Goal: Obtain resource: Download file/media

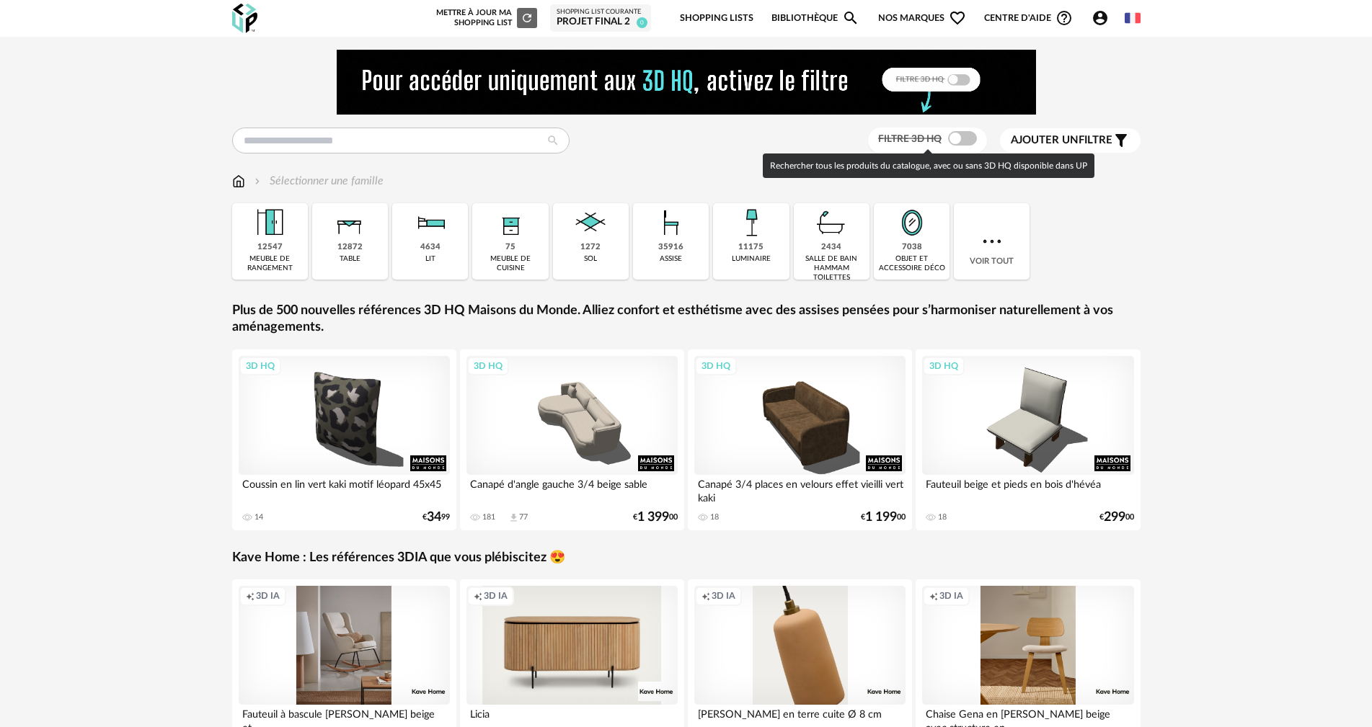
click at [953, 137] on span at bounding box center [962, 138] width 29 height 14
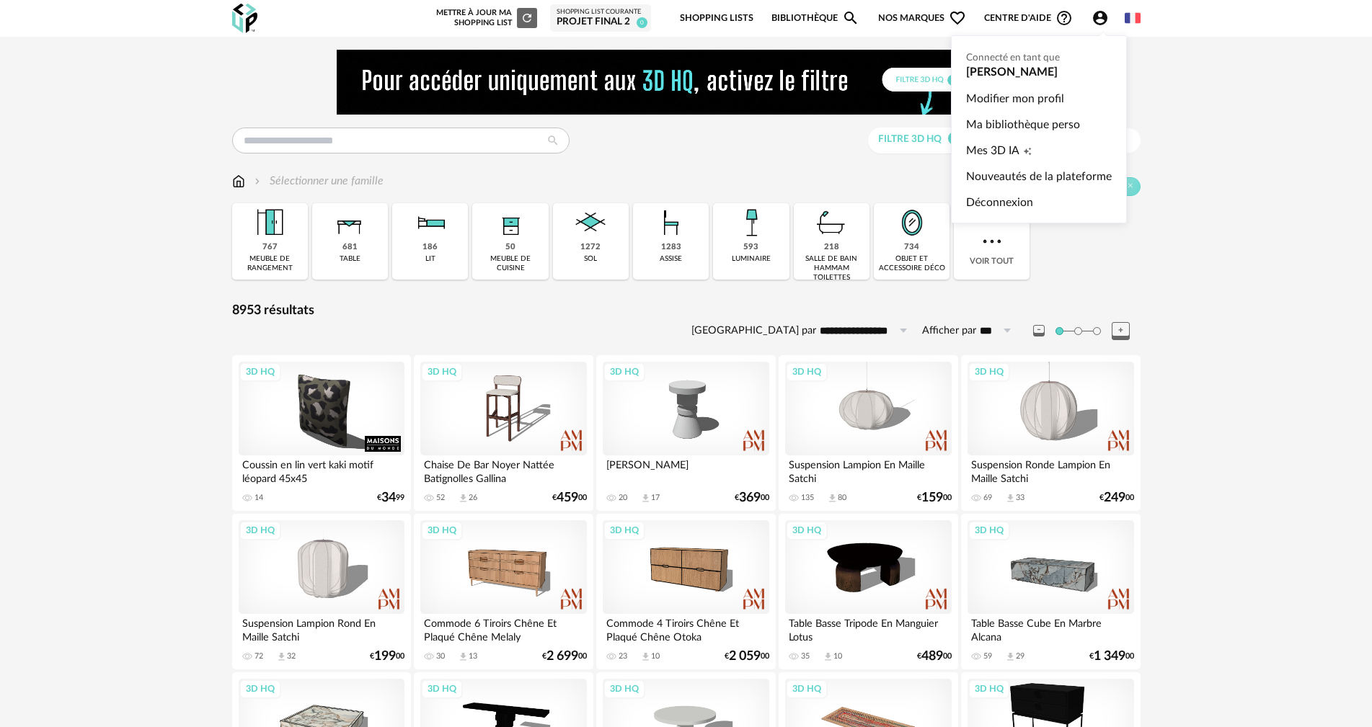
click at [1104, 17] on icon "Account Circle icon" at bounding box center [1100, 18] width 14 height 14
click at [1094, 19] on icon "Account Circle icon" at bounding box center [1100, 18] width 14 height 14
click at [998, 149] on span "Mes 3D IA" at bounding box center [992, 151] width 53 height 26
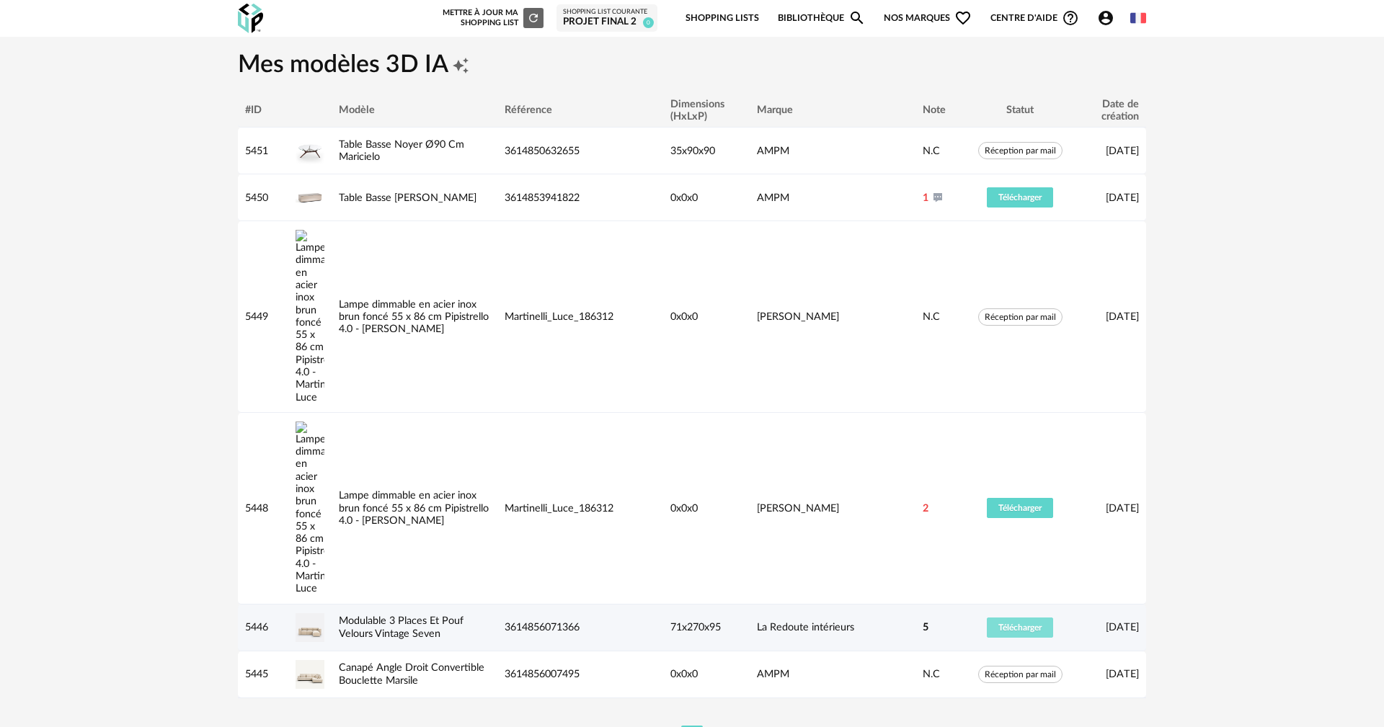
click at [1005, 623] on span "Télécharger" at bounding box center [1019, 627] width 43 height 9
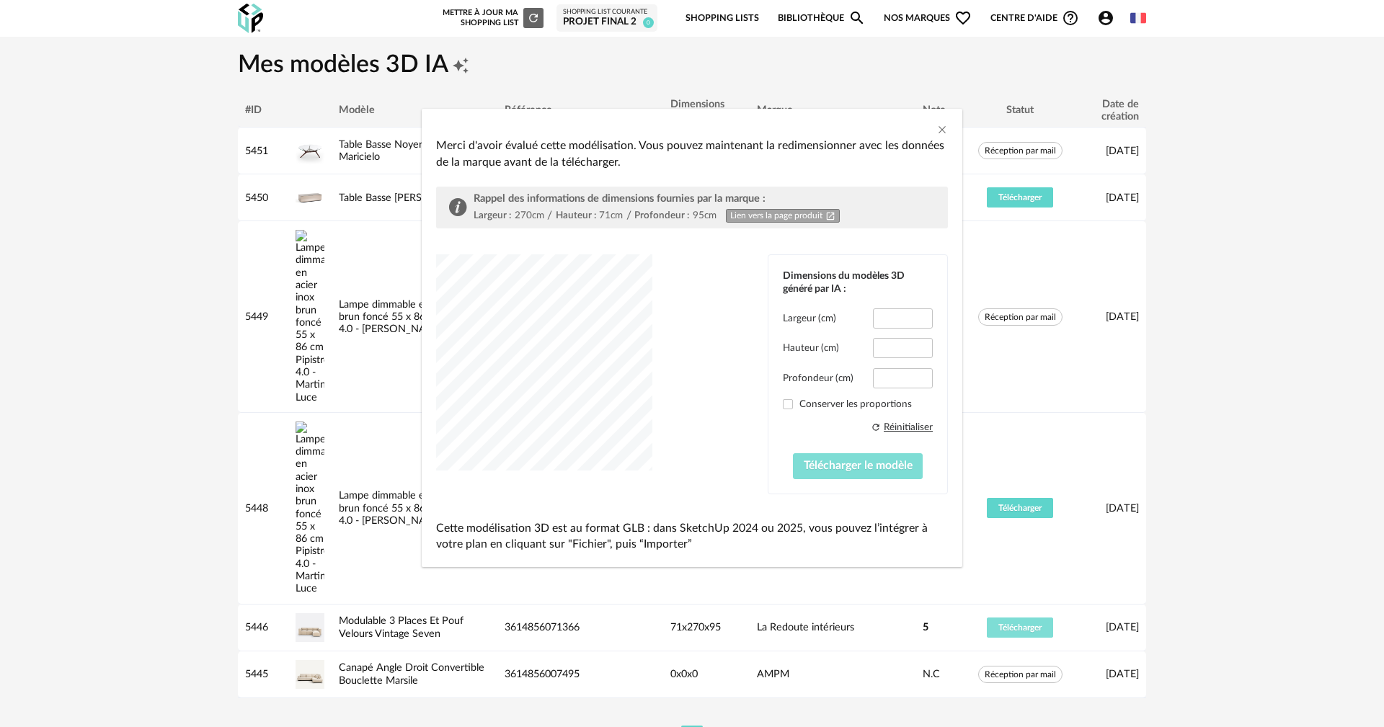
type input "*****"
type input "****"
type input "*****"
click at [889, 470] on span "Télécharger le modèle" at bounding box center [858, 466] width 109 height 12
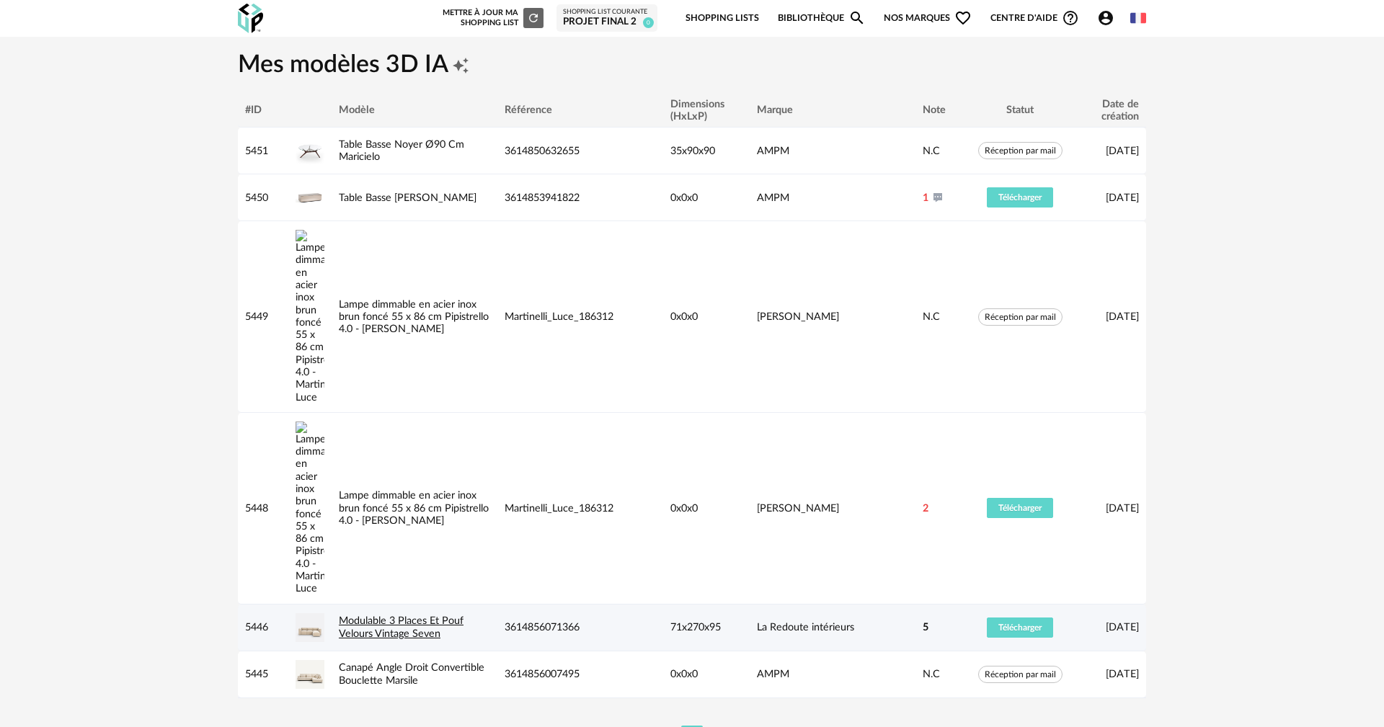
click at [393, 616] on link "Modulable 3 Places Et Pouf Velours Vintage Seven" at bounding box center [401, 627] width 125 height 23
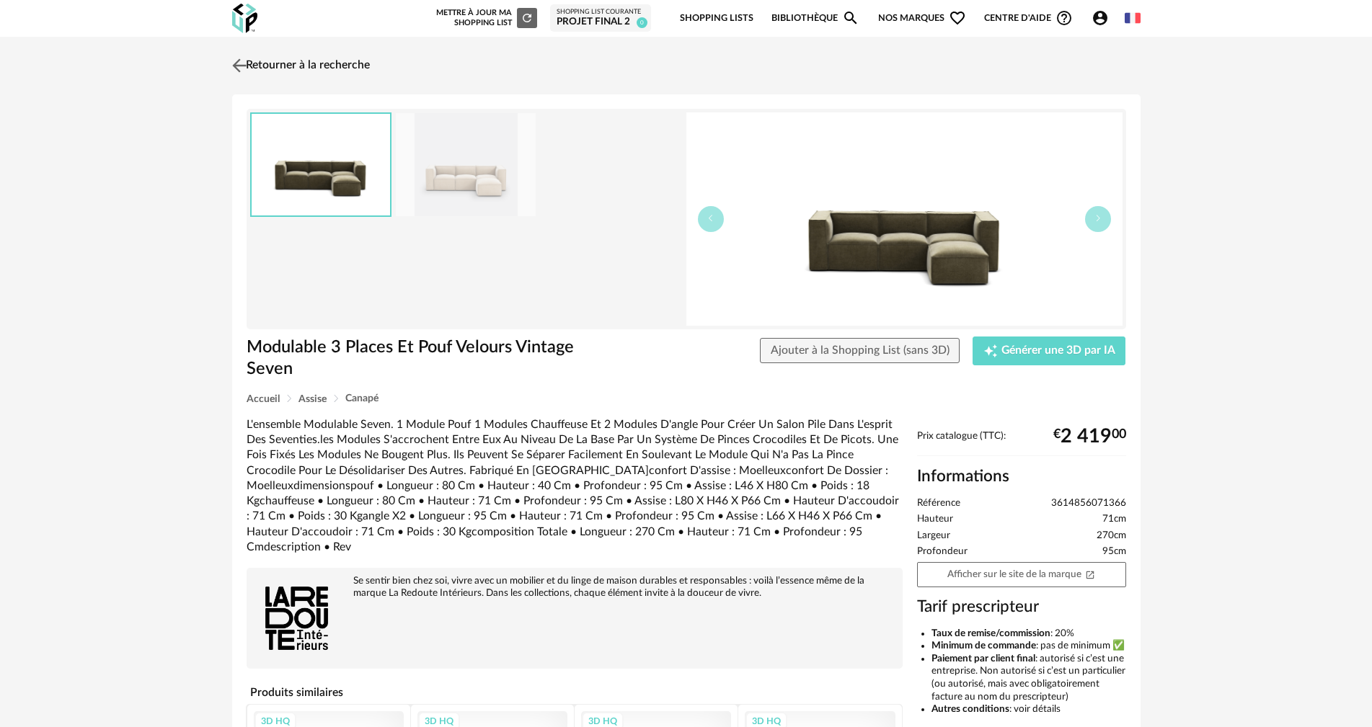
click at [290, 61] on link "Retourner à la recherche" at bounding box center [298, 66] width 141 height 32
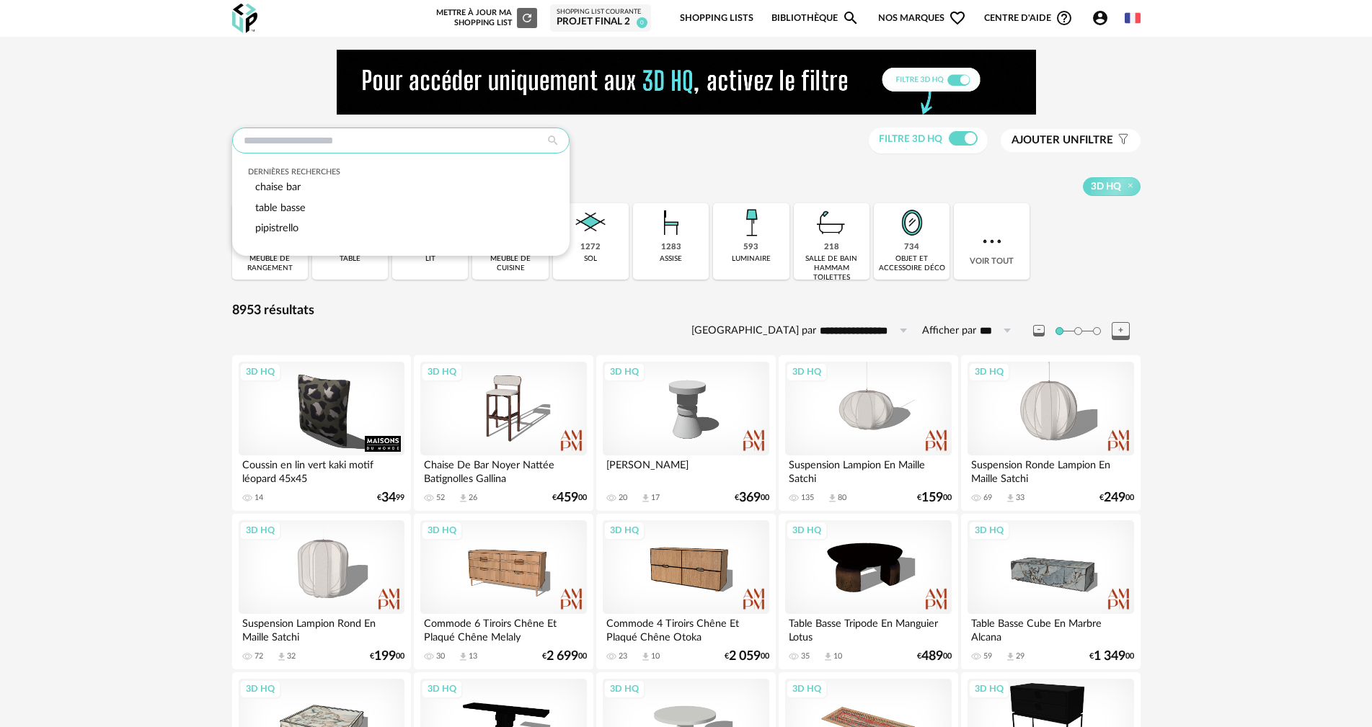
click at [376, 143] on input "text" at bounding box center [400, 141] width 337 height 26
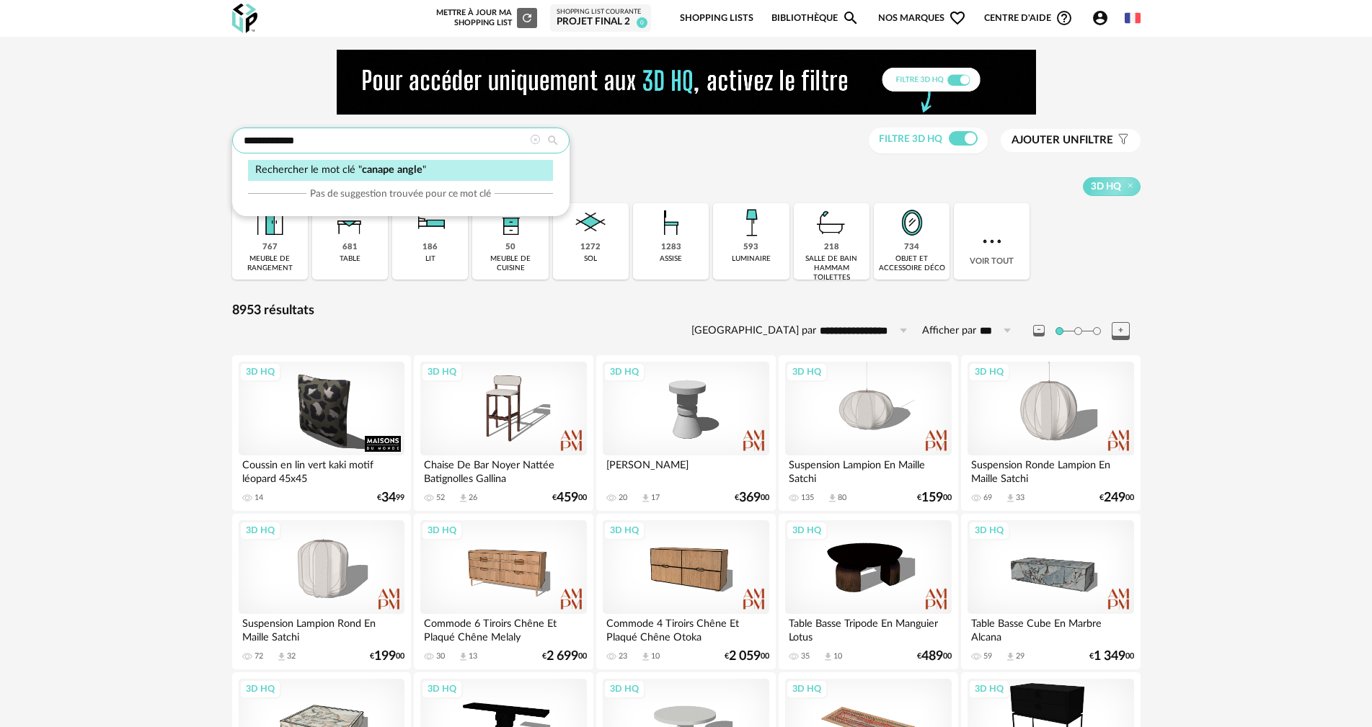
type input "**********"
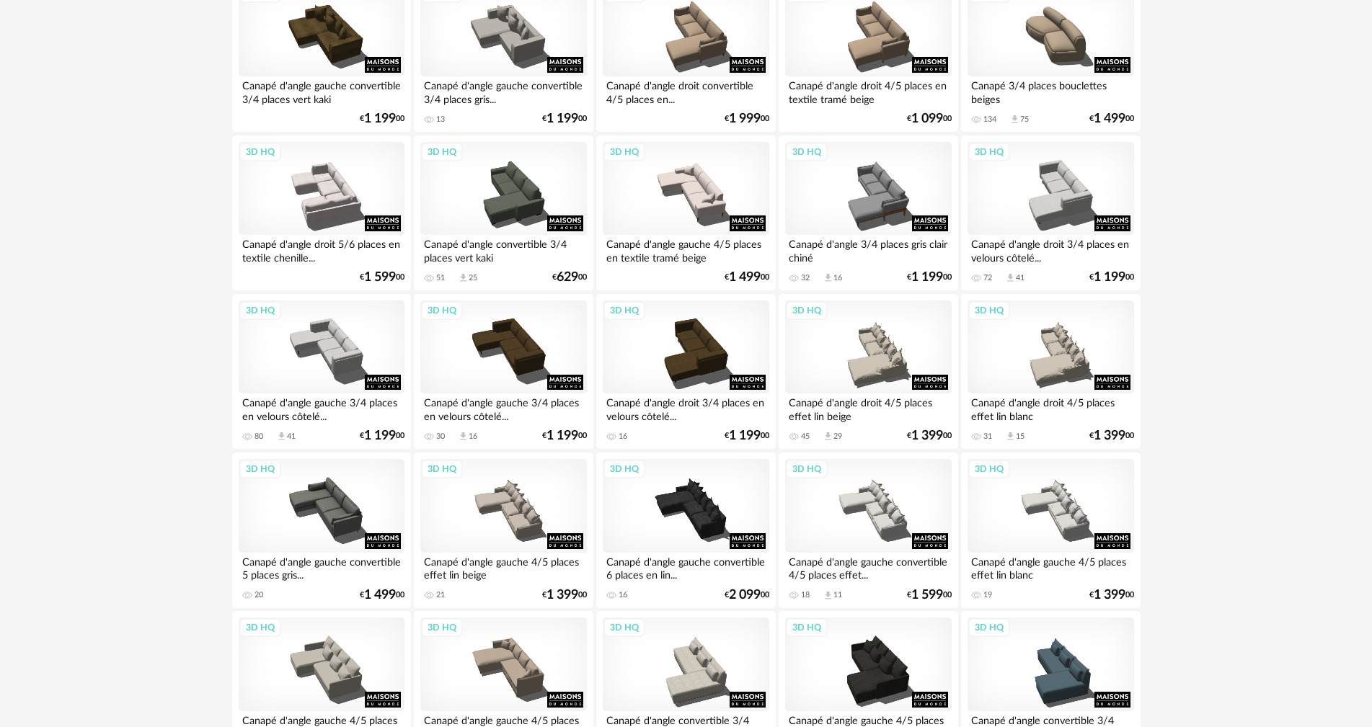
scroll to position [1009, 0]
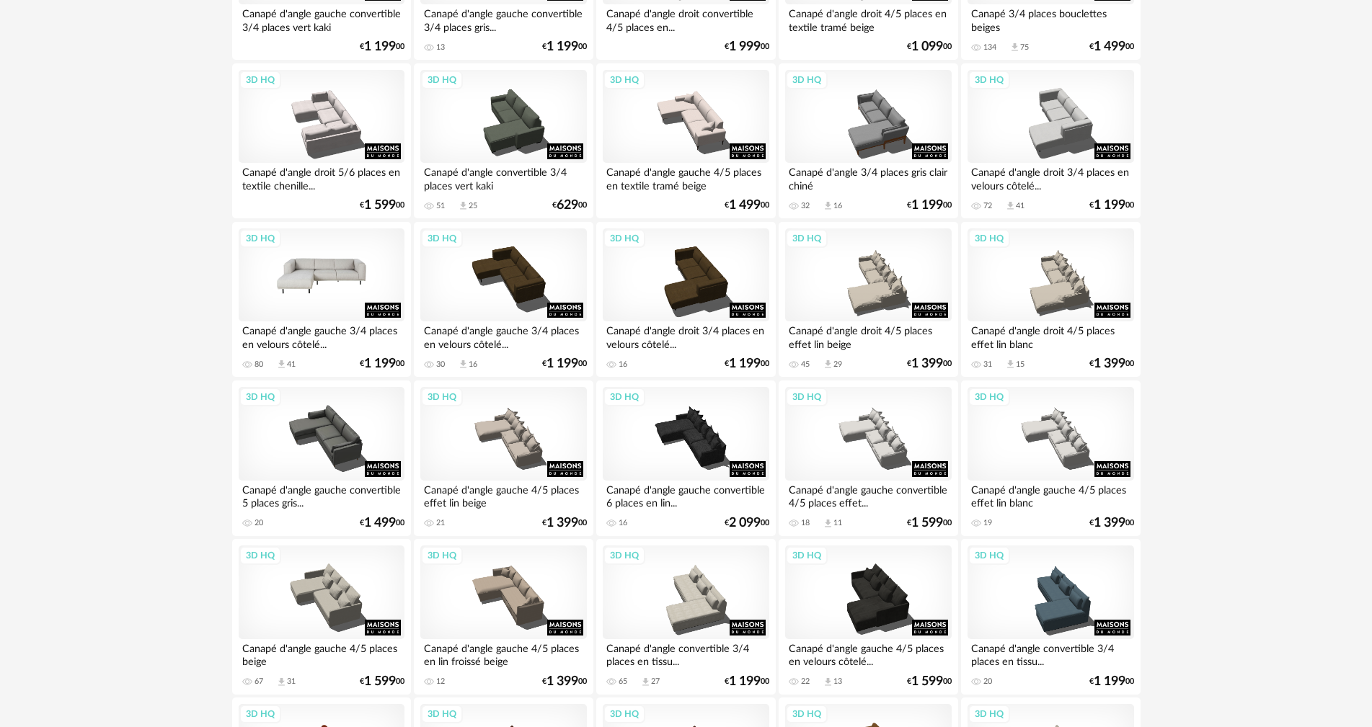
click at [331, 311] on div "3D HQ" at bounding box center [322, 275] width 166 height 94
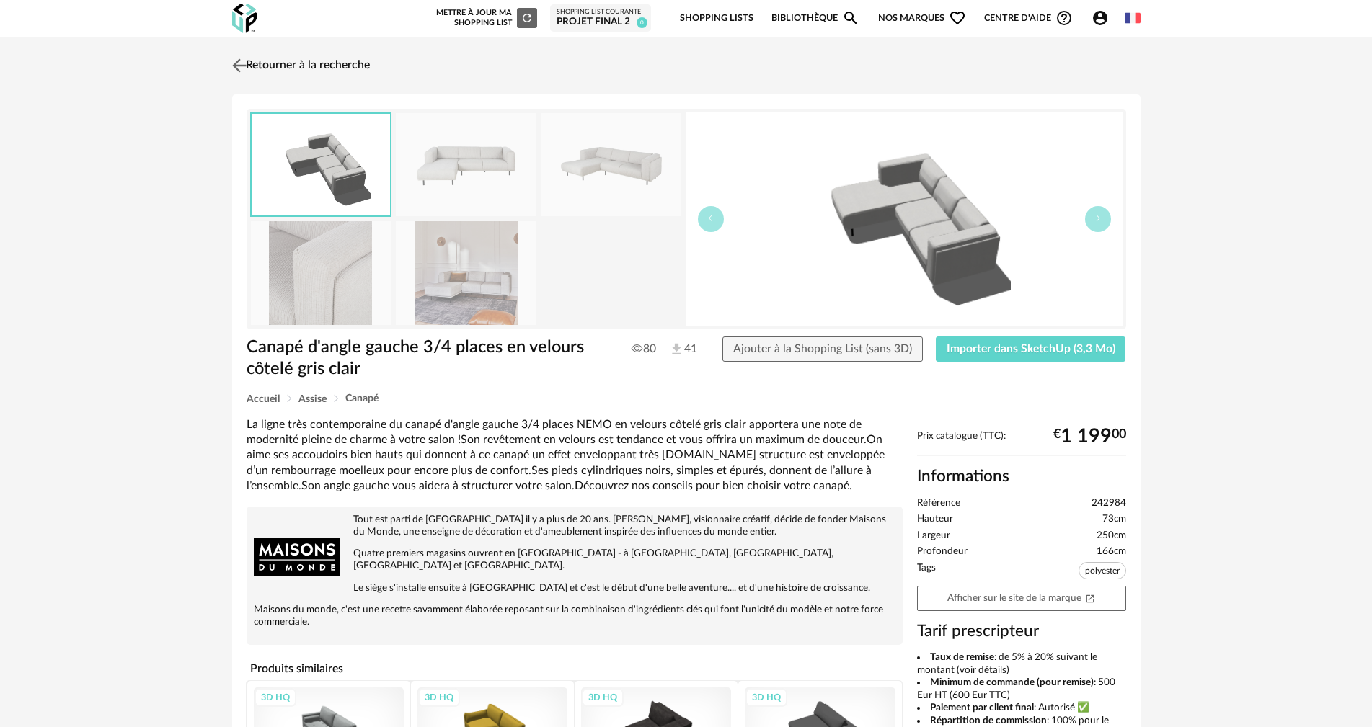
click at [320, 67] on link "Retourner à la recherche" at bounding box center [298, 66] width 141 height 32
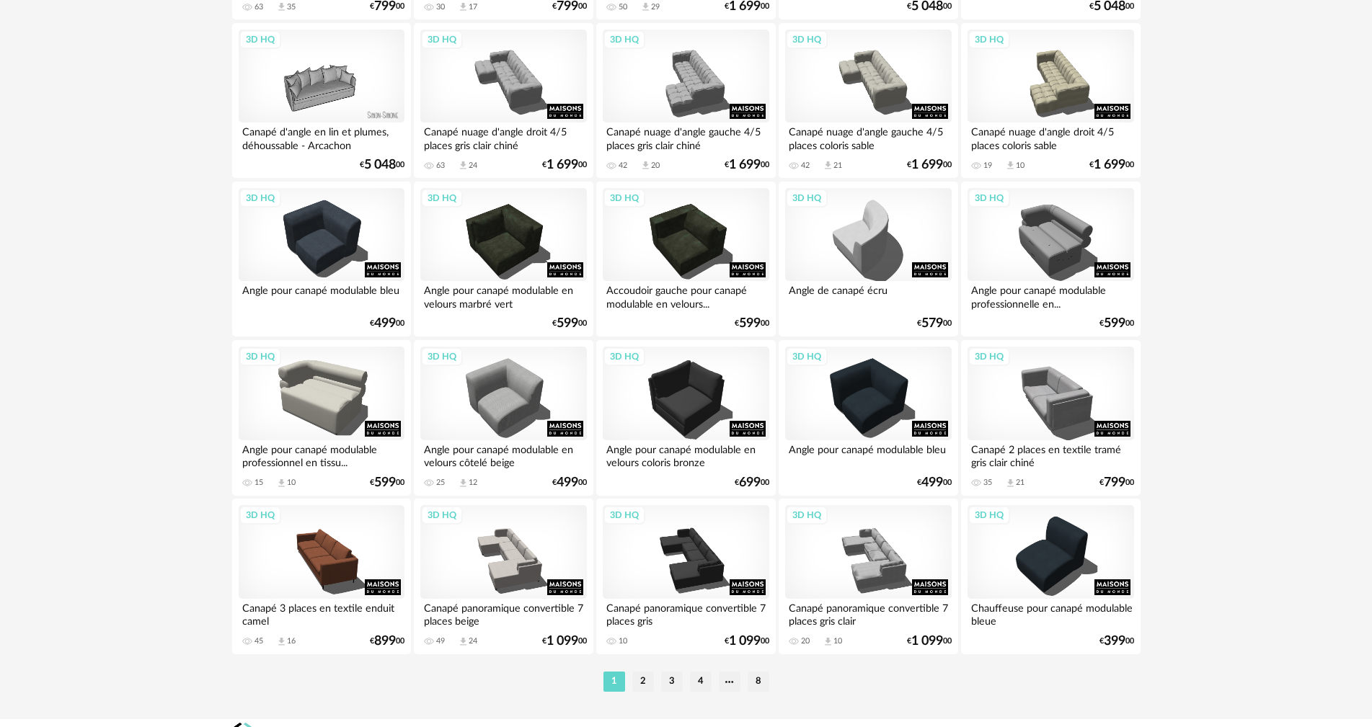
scroll to position [2819, 0]
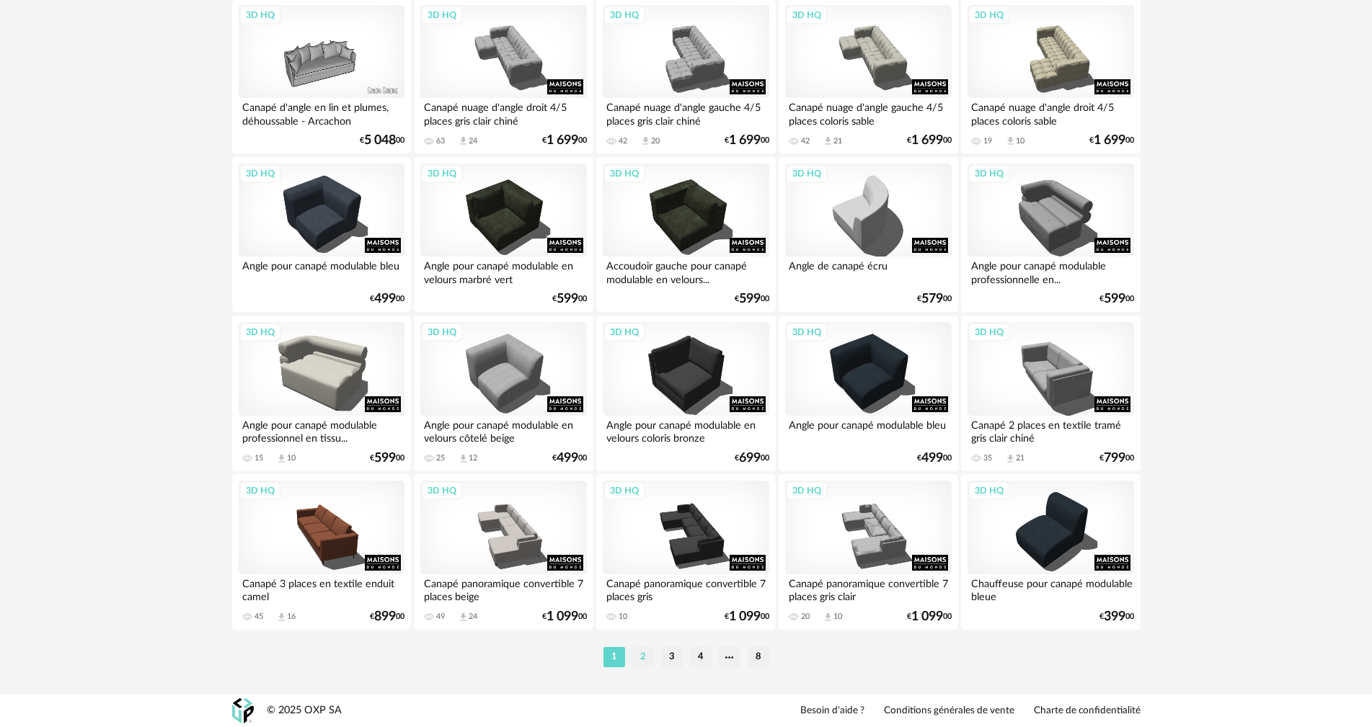
click at [646, 654] on li "2" at bounding box center [643, 657] width 22 height 20
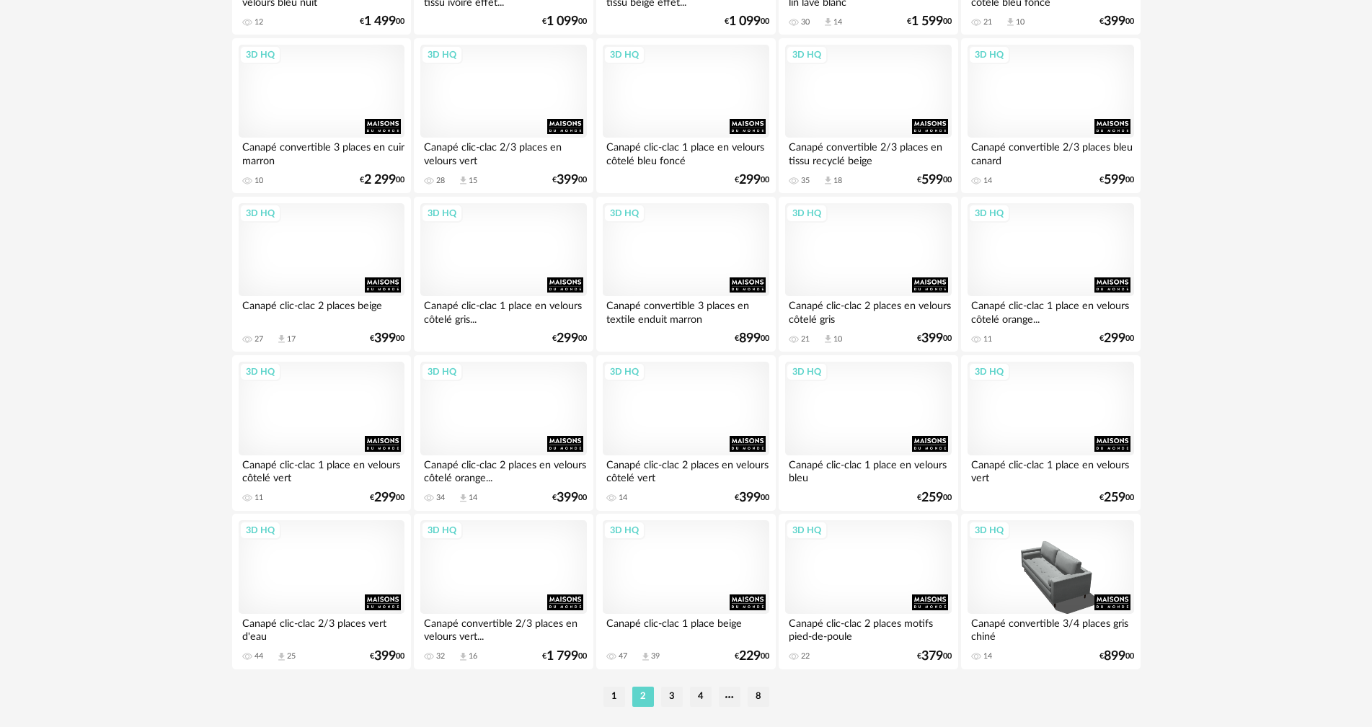
scroll to position [2819, 0]
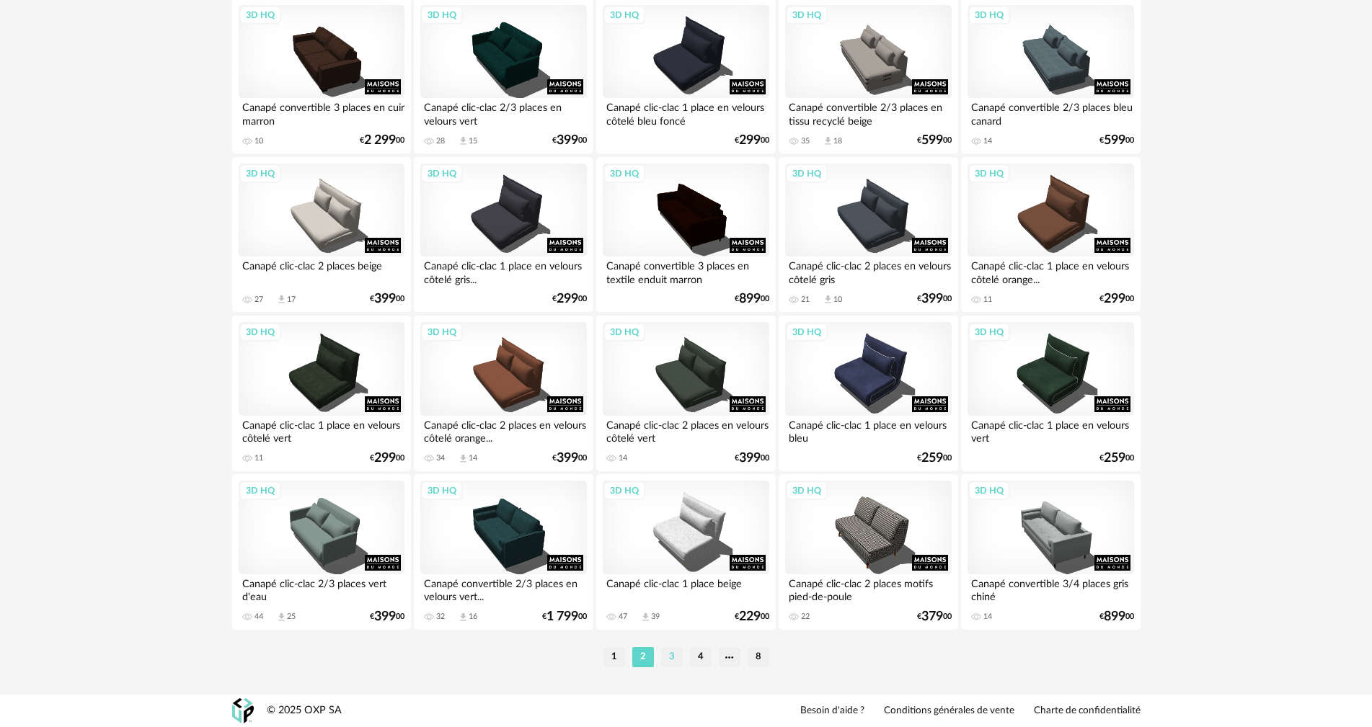
click at [669, 650] on li "3" at bounding box center [672, 657] width 22 height 20
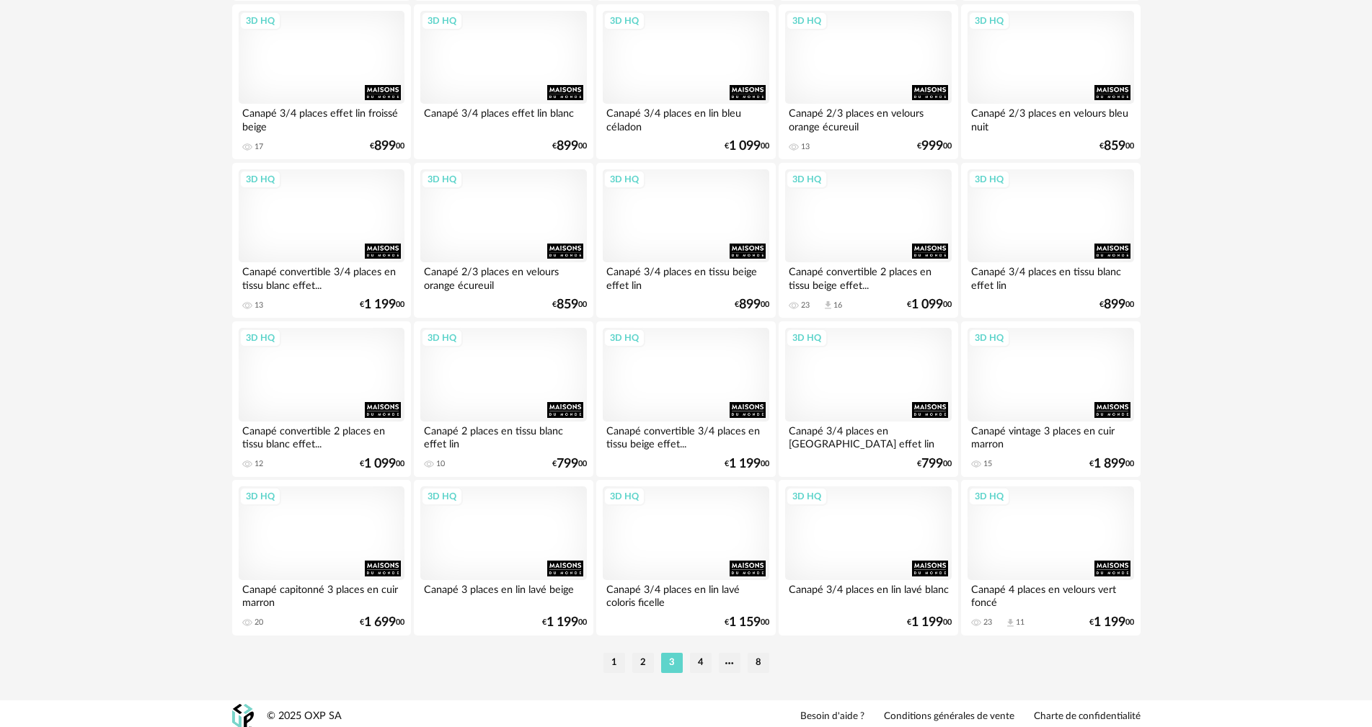
scroll to position [2819, 0]
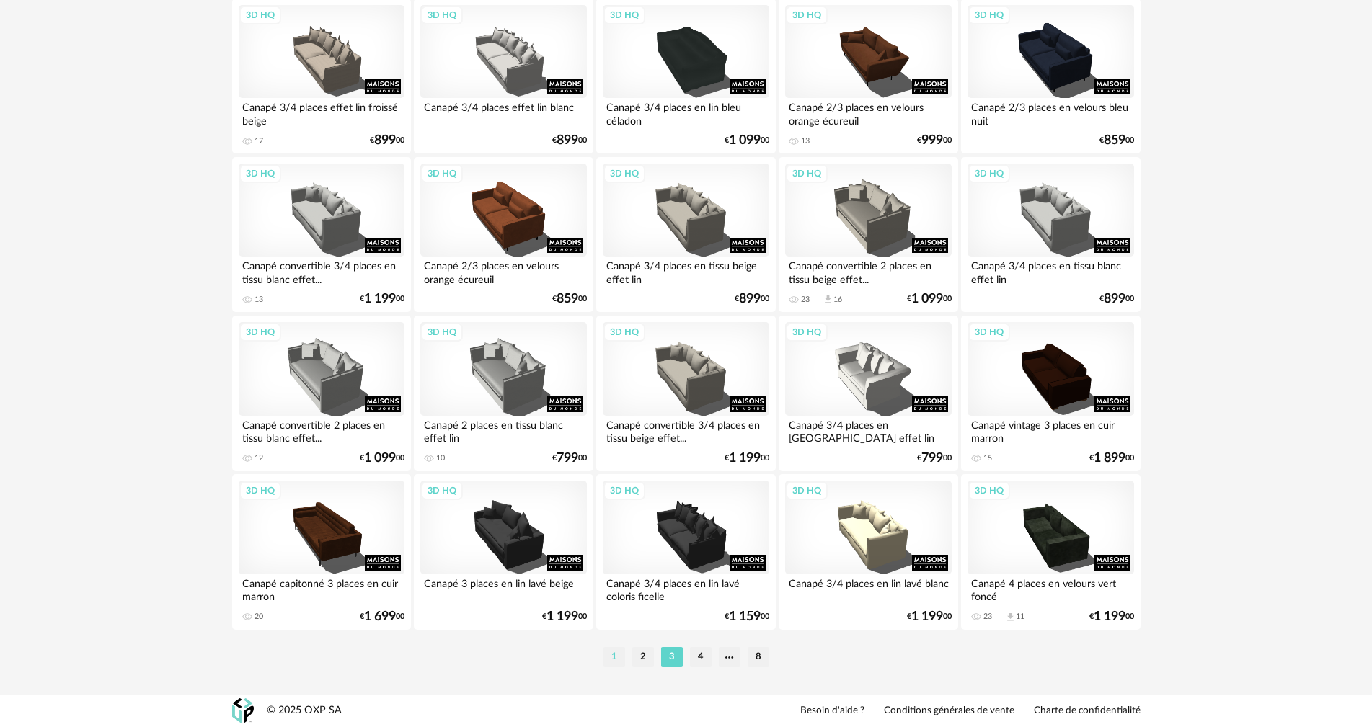
click at [620, 649] on li "1" at bounding box center [614, 657] width 22 height 20
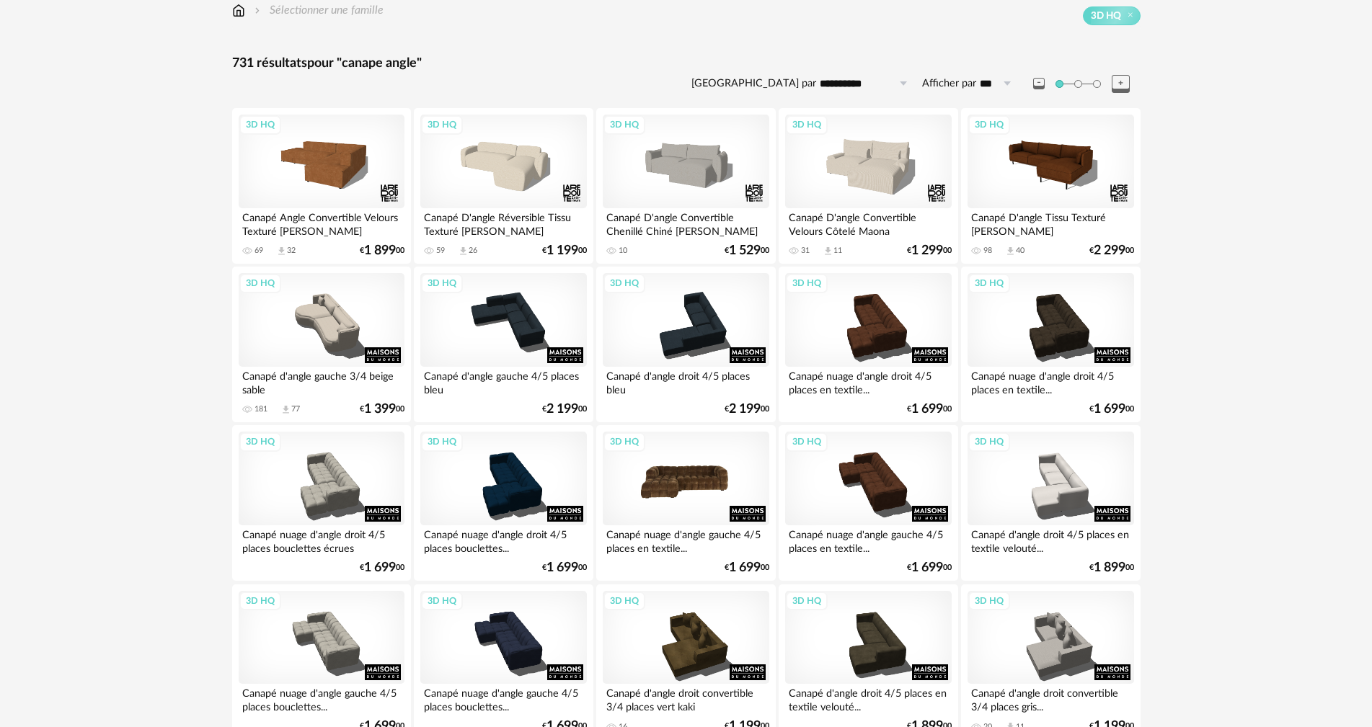
scroll to position [216, 0]
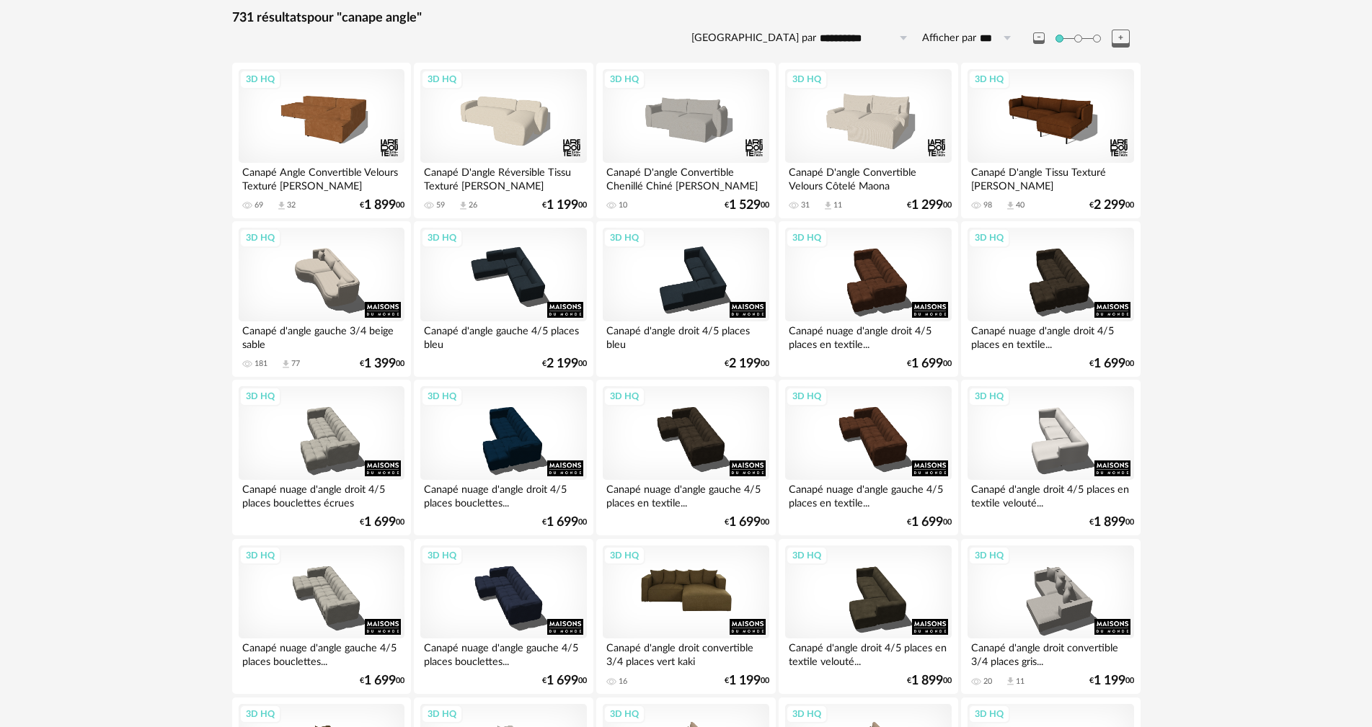
click at [683, 591] on div "3D HQ" at bounding box center [686, 593] width 166 height 94
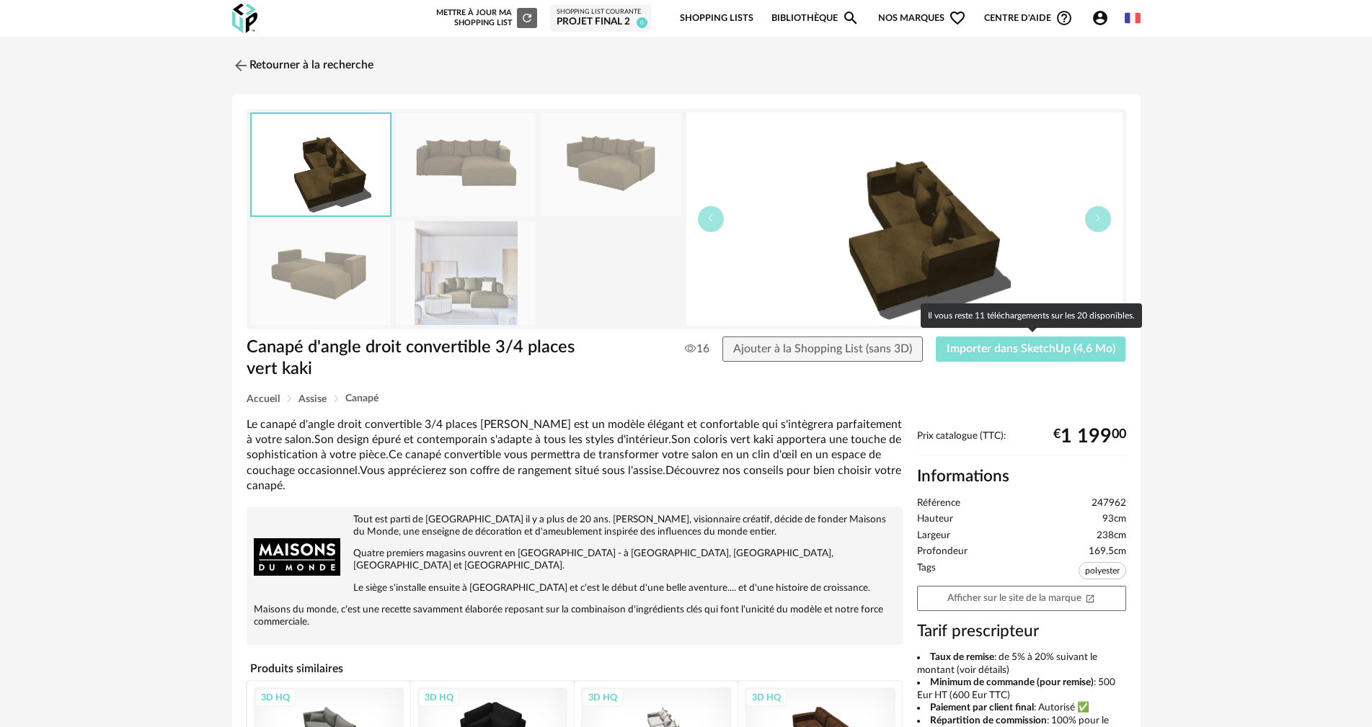
click at [1024, 345] on span "Importer dans SketchUp (4,6 Mo)" at bounding box center [1030, 349] width 169 height 12
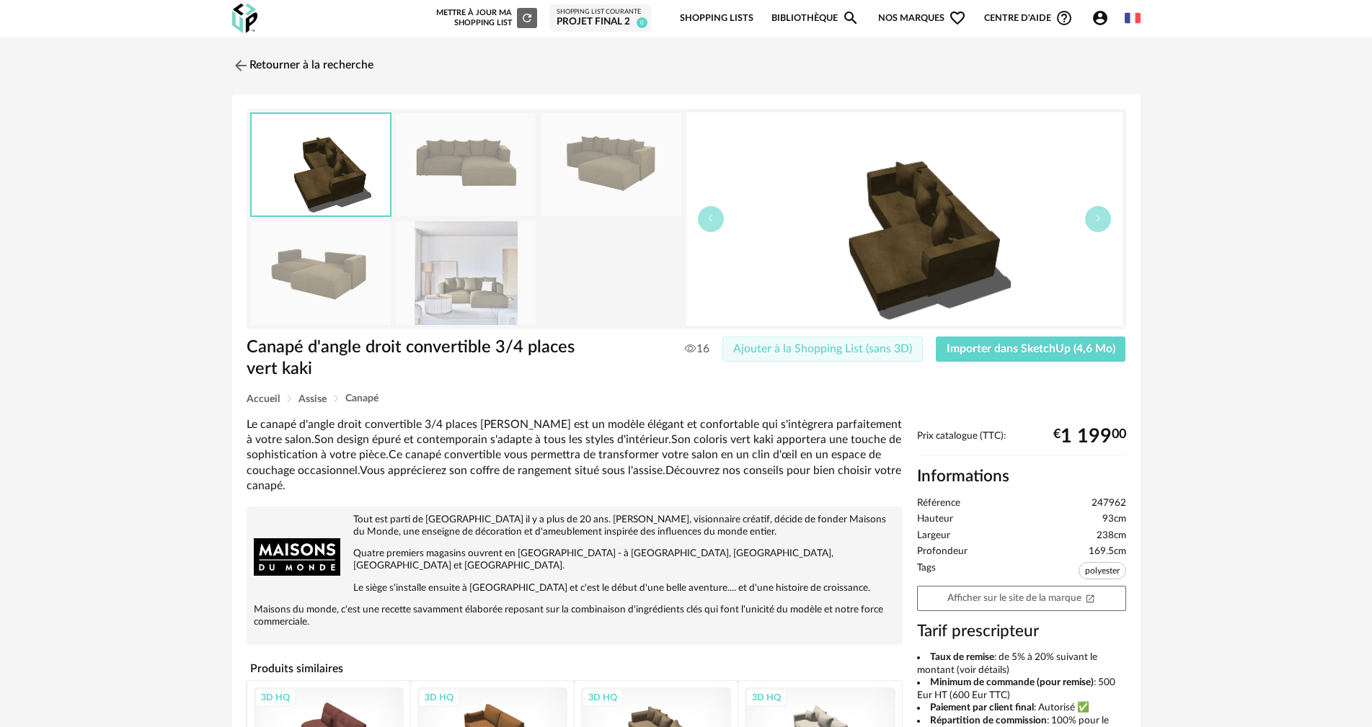
click at [859, 352] on span "Ajouter à la Shopping List (sans 3D)" at bounding box center [822, 349] width 179 height 12
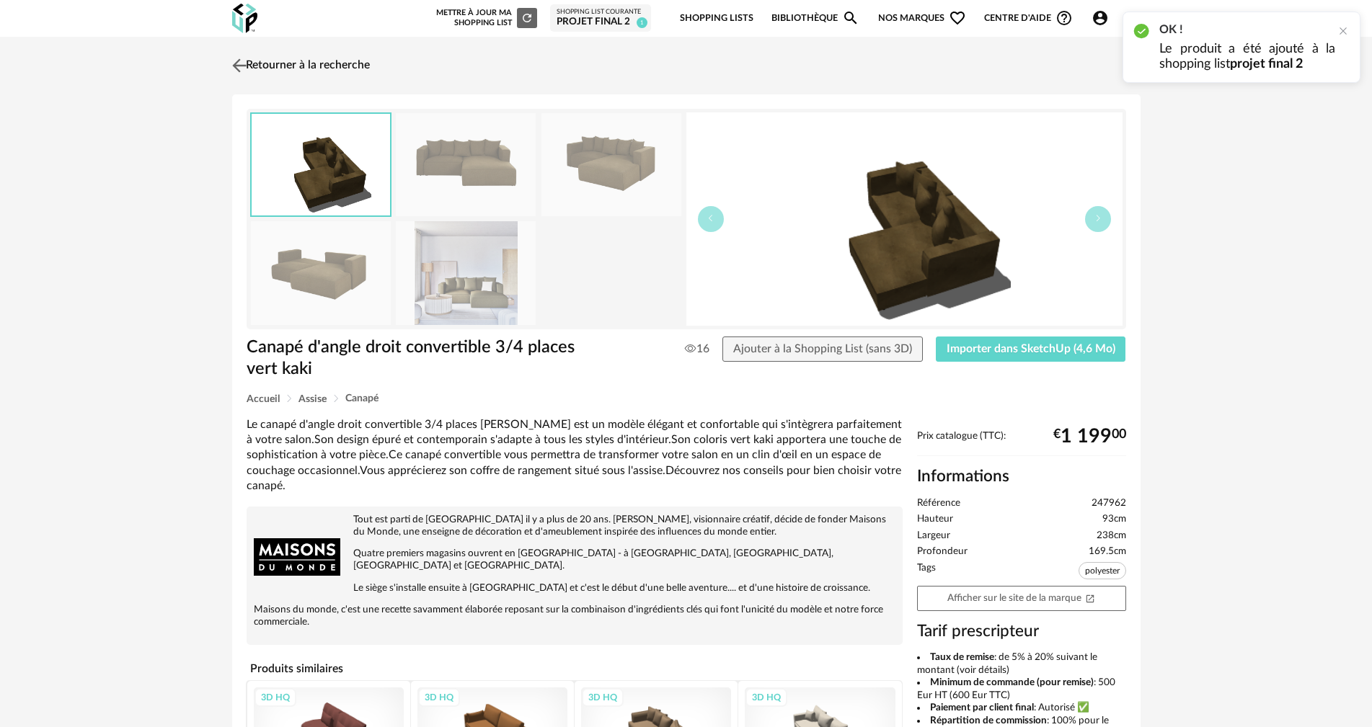
click at [275, 63] on link "Retourner à la recherche" at bounding box center [298, 66] width 141 height 32
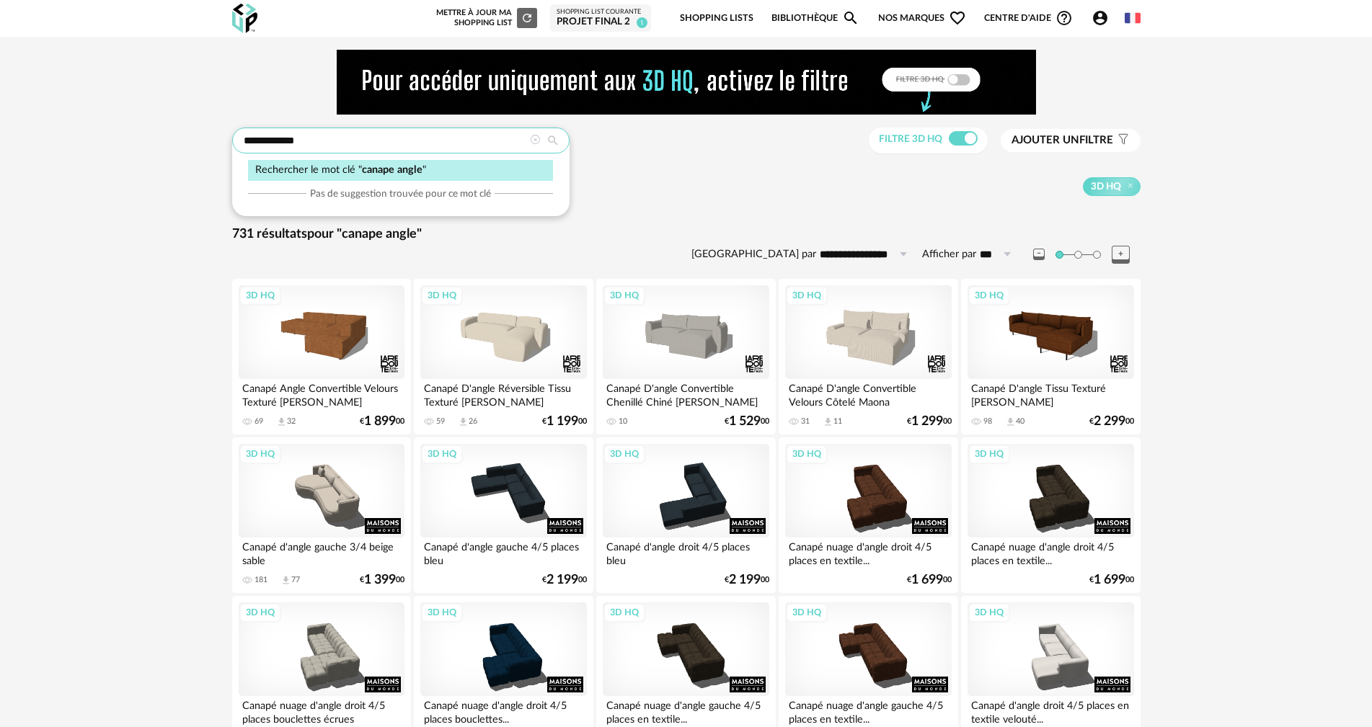
click at [358, 140] on input "**********" at bounding box center [400, 141] width 337 height 26
type input "**********"
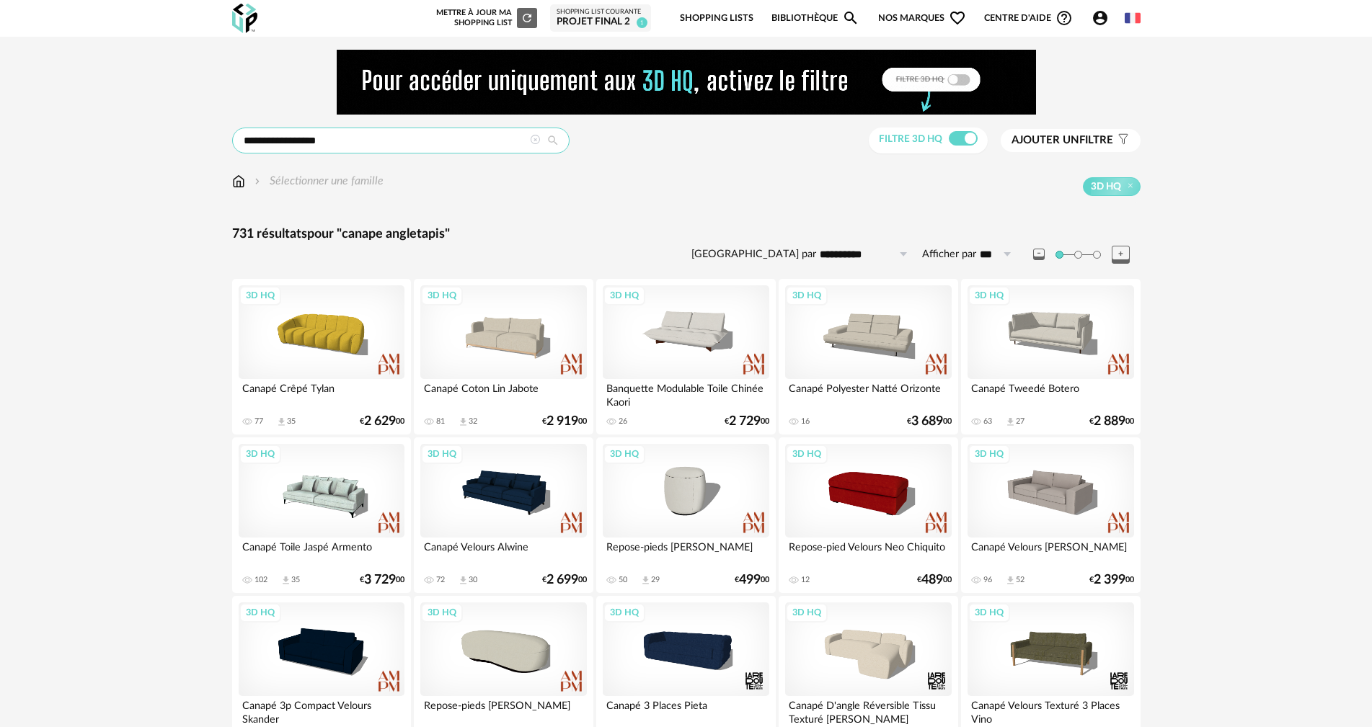
drag, startPoint x: 358, startPoint y: 140, endPoint x: 155, endPoint y: 126, distance: 203.7
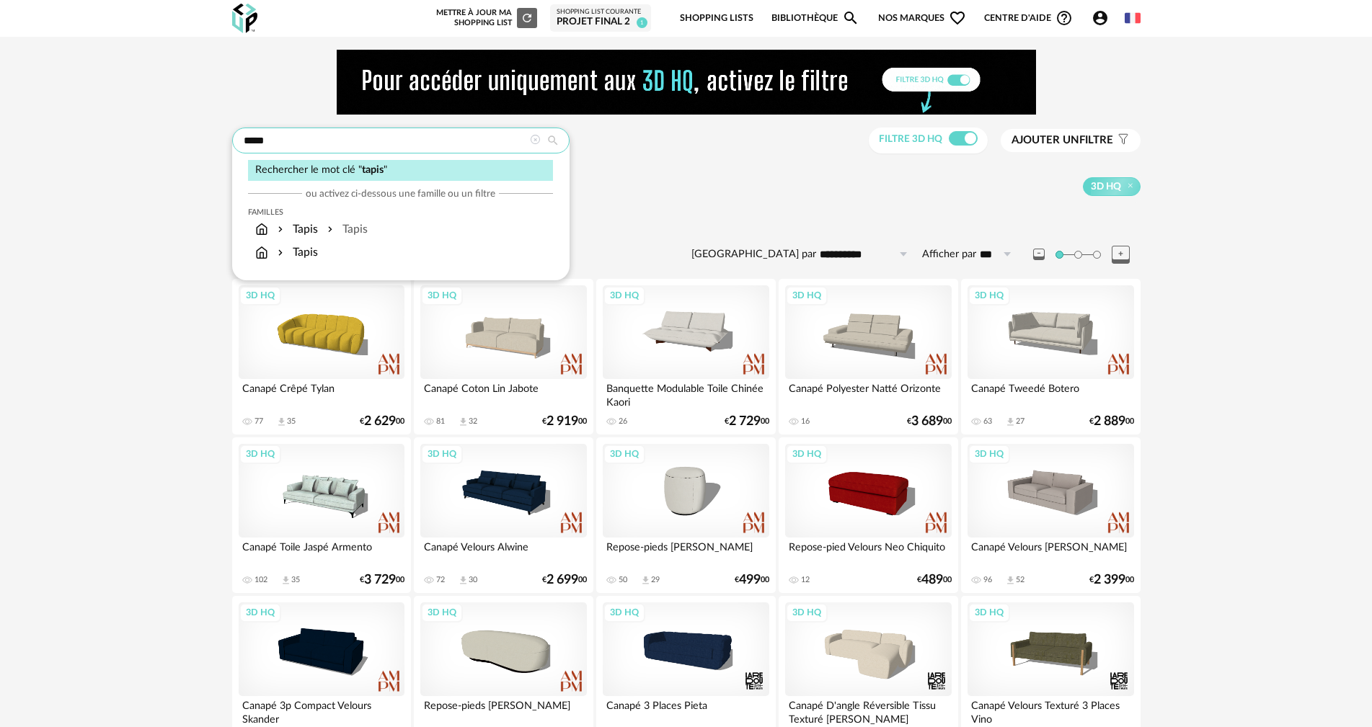
type input "*****"
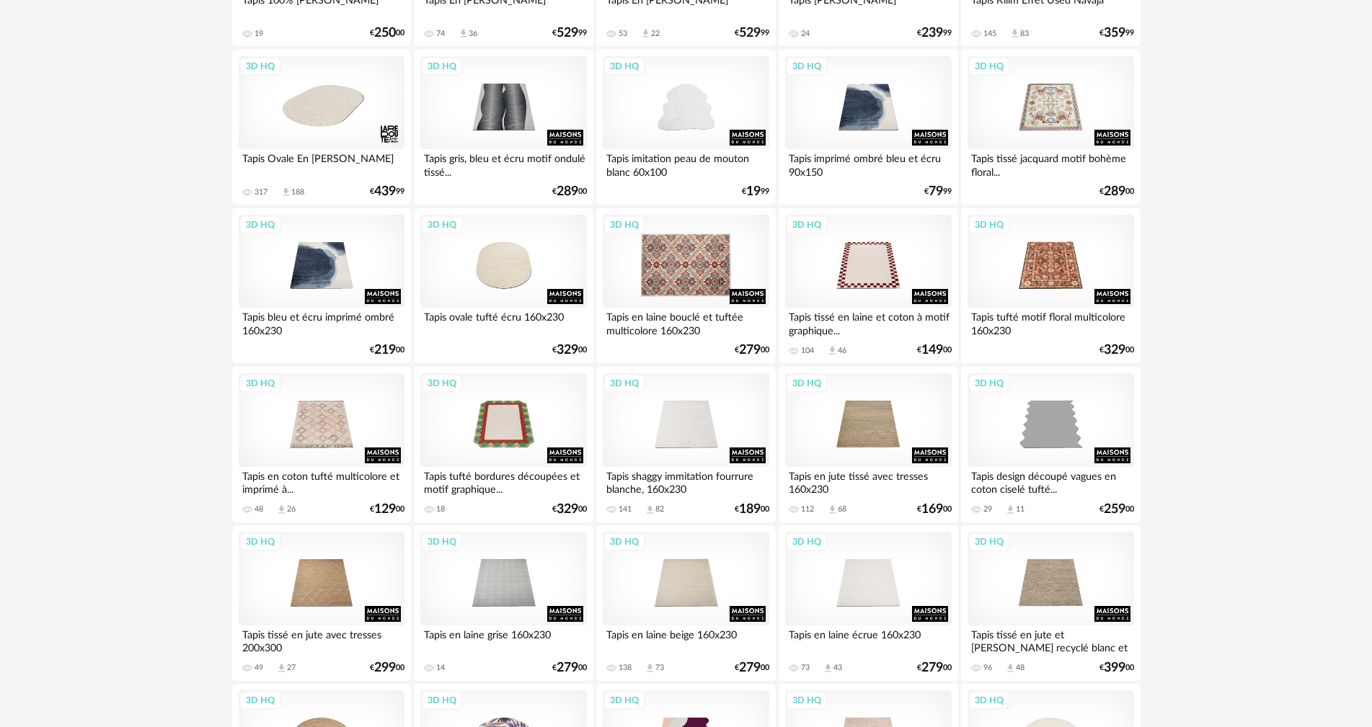
scroll to position [1081, 0]
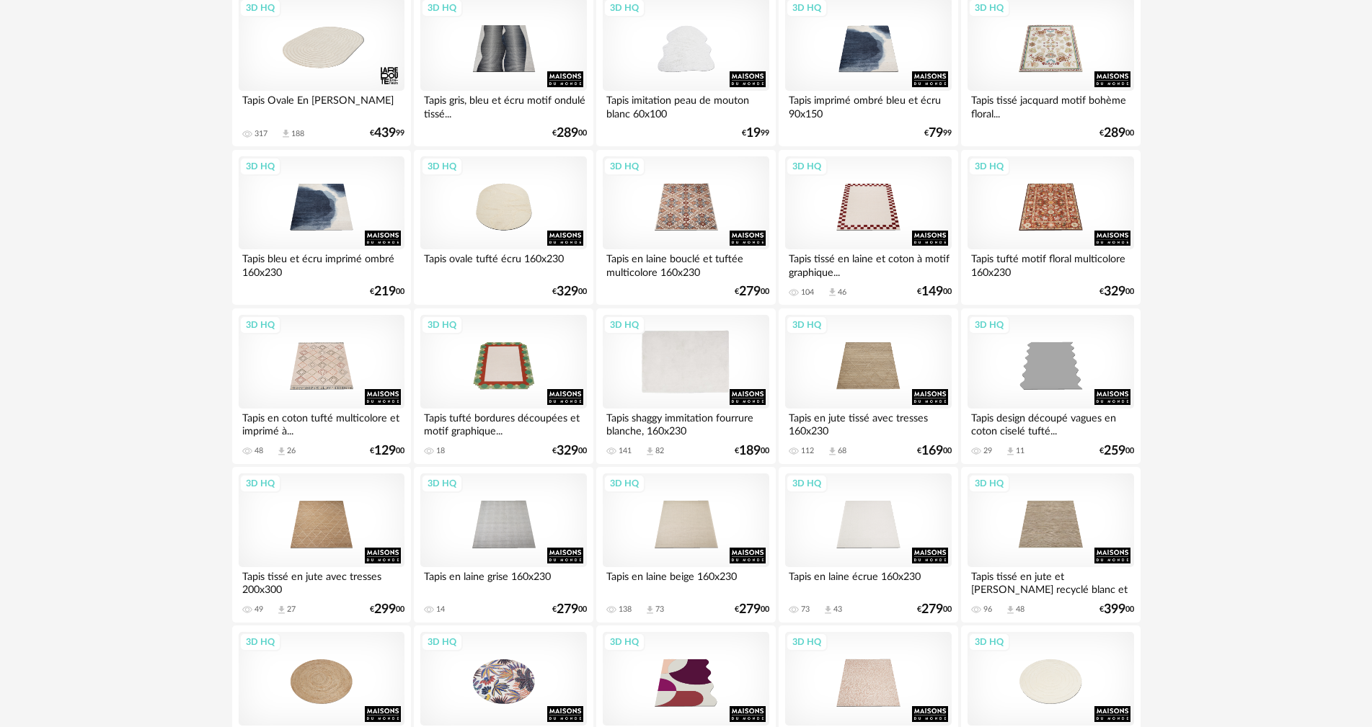
click at [665, 393] on div "3D HQ" at bounding box center [686, 362] width 166 height 94
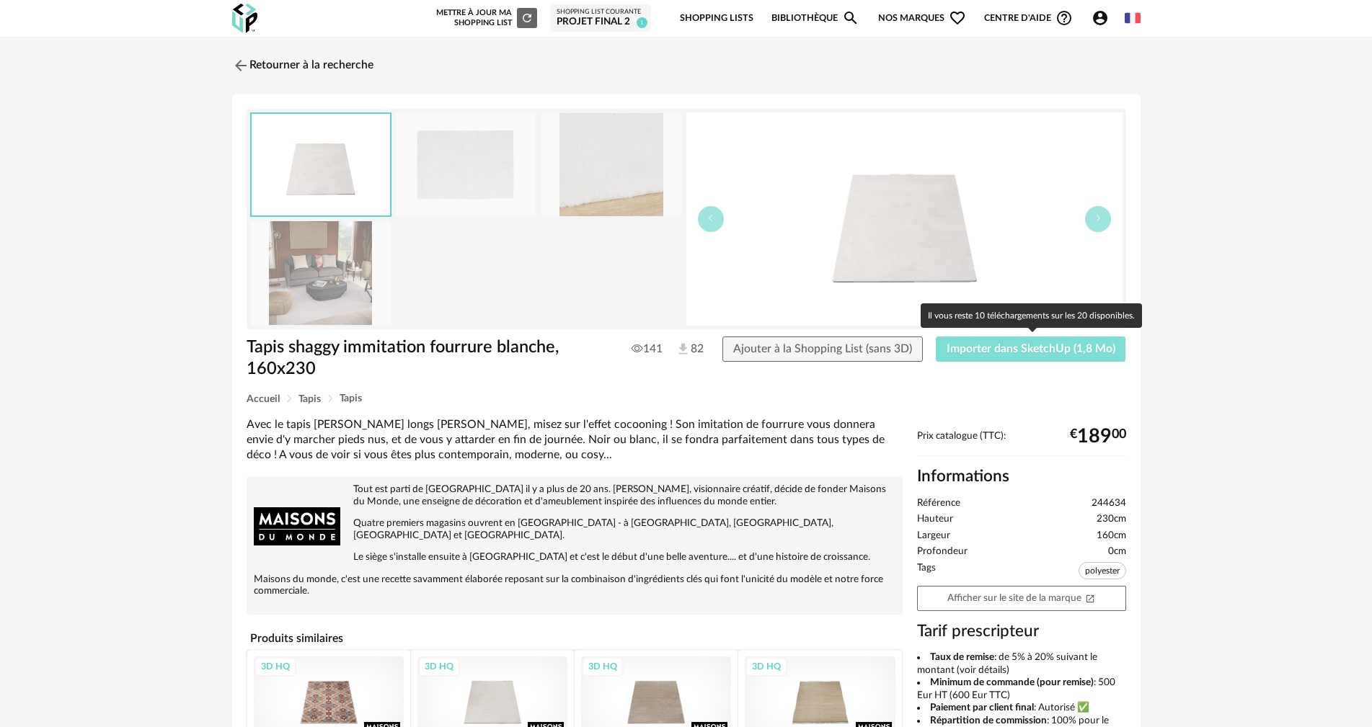
click at [995, 346] on span "Importer dans SketchUp (1,8 Mo)" at bounding box center [1030, 349] width 169 height 12
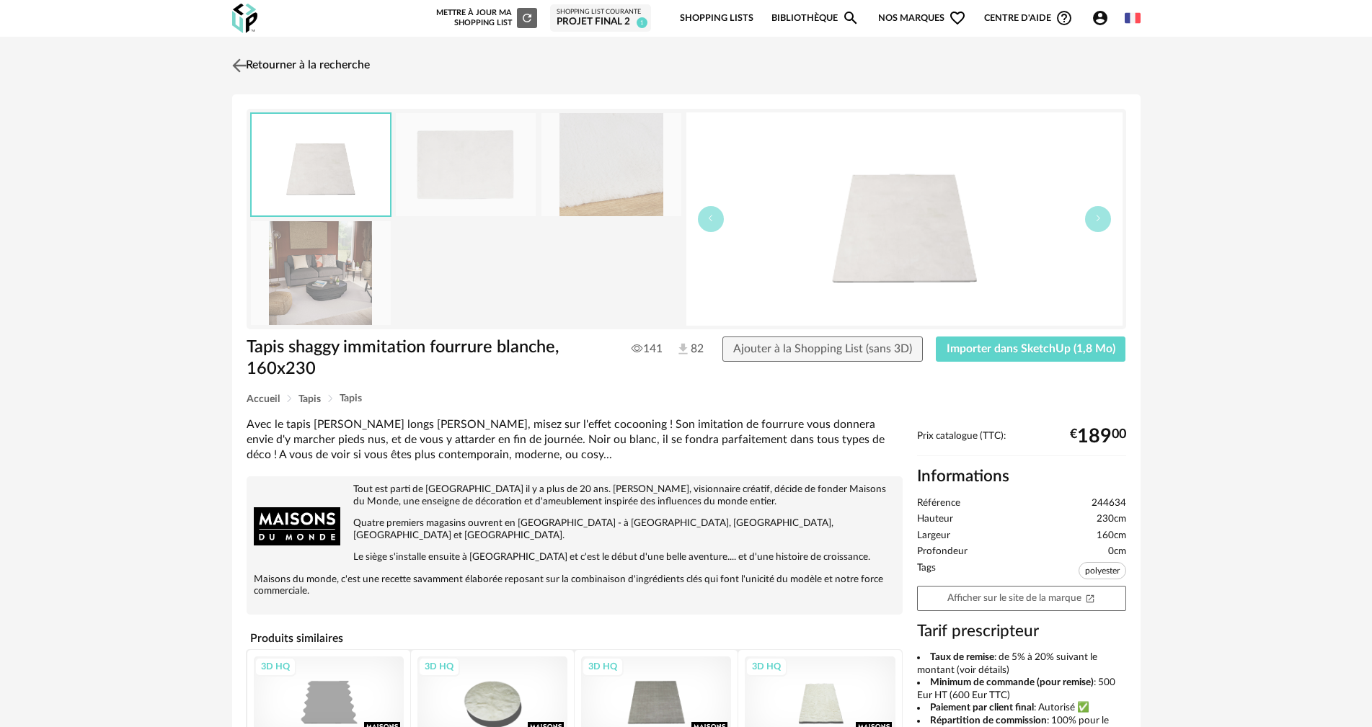
click at [275, 66] on link "Retourner à la recherche" at bounding box center [298, 66] width 141 height 32
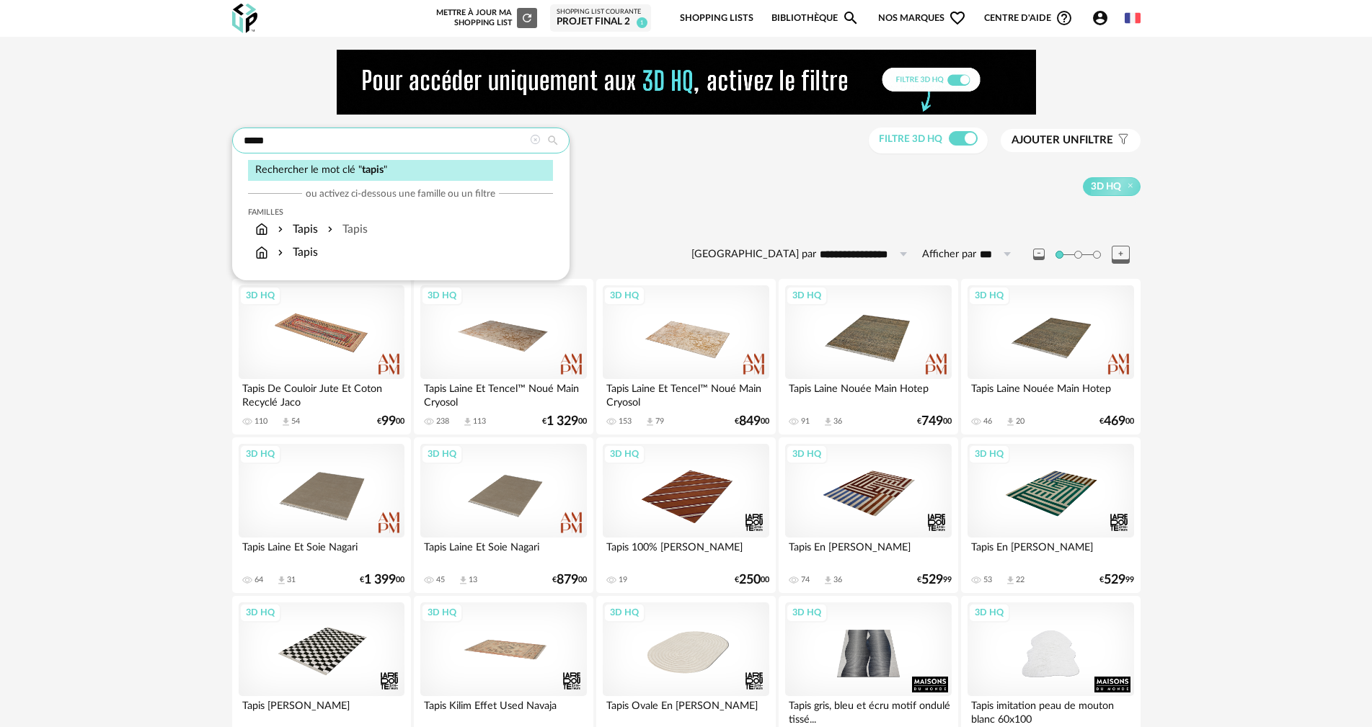
click at [333, 145] on input "*****" at bounding box center [400, 141] width 337 height 26
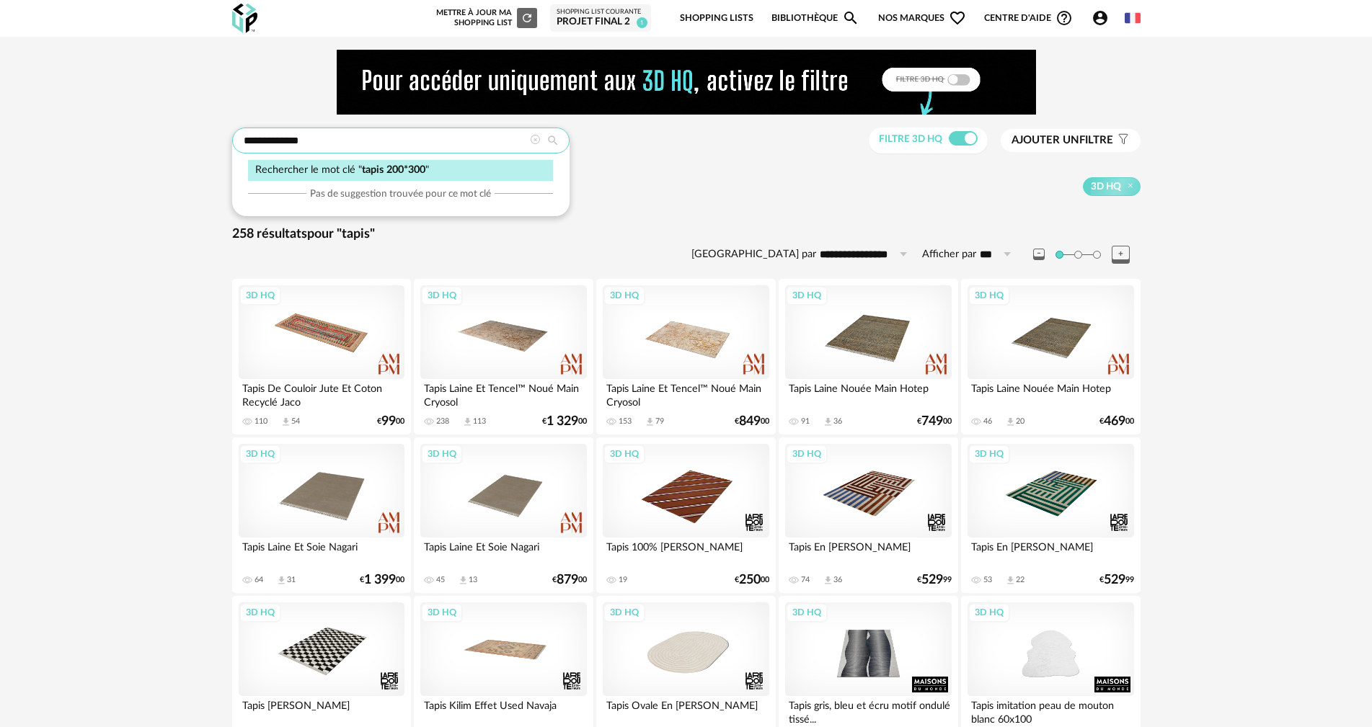
type input "**********"
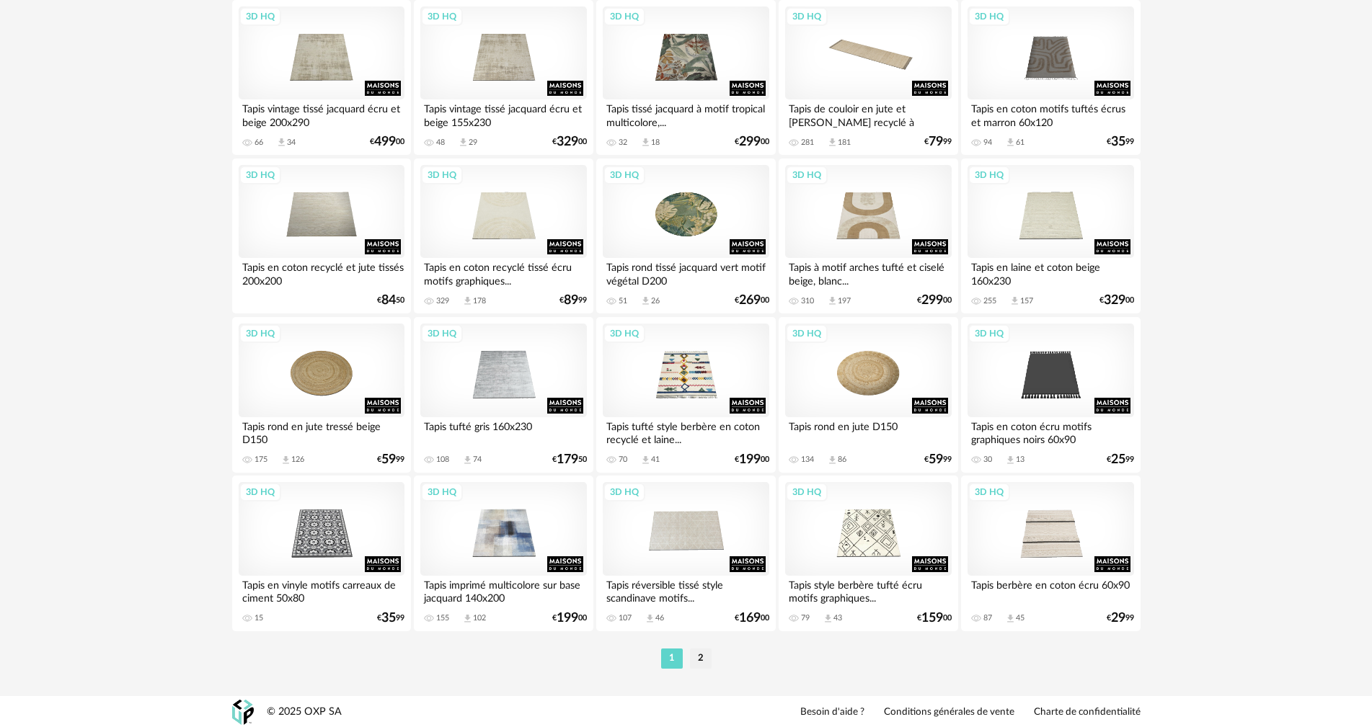
scroll to position [2819, 0]
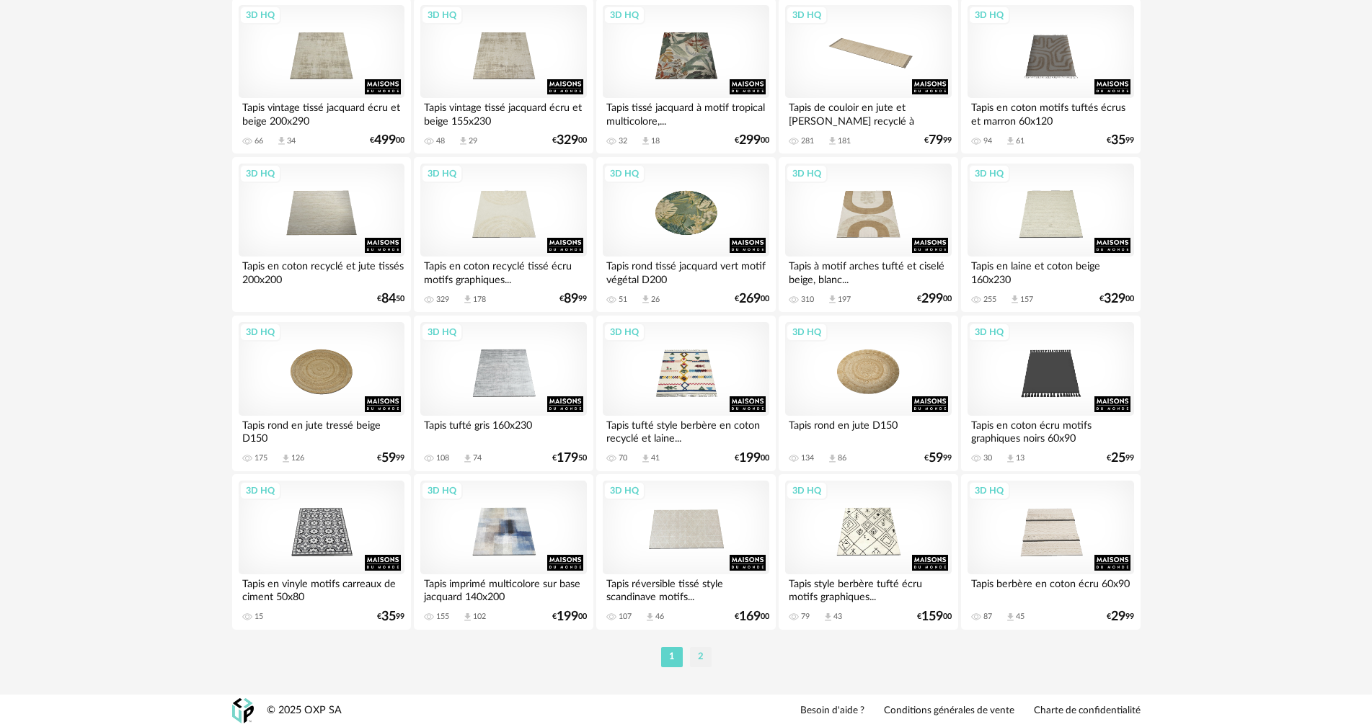
click at [693, 658] on li "2" at bounding box center [701, 657] width 22 height 20
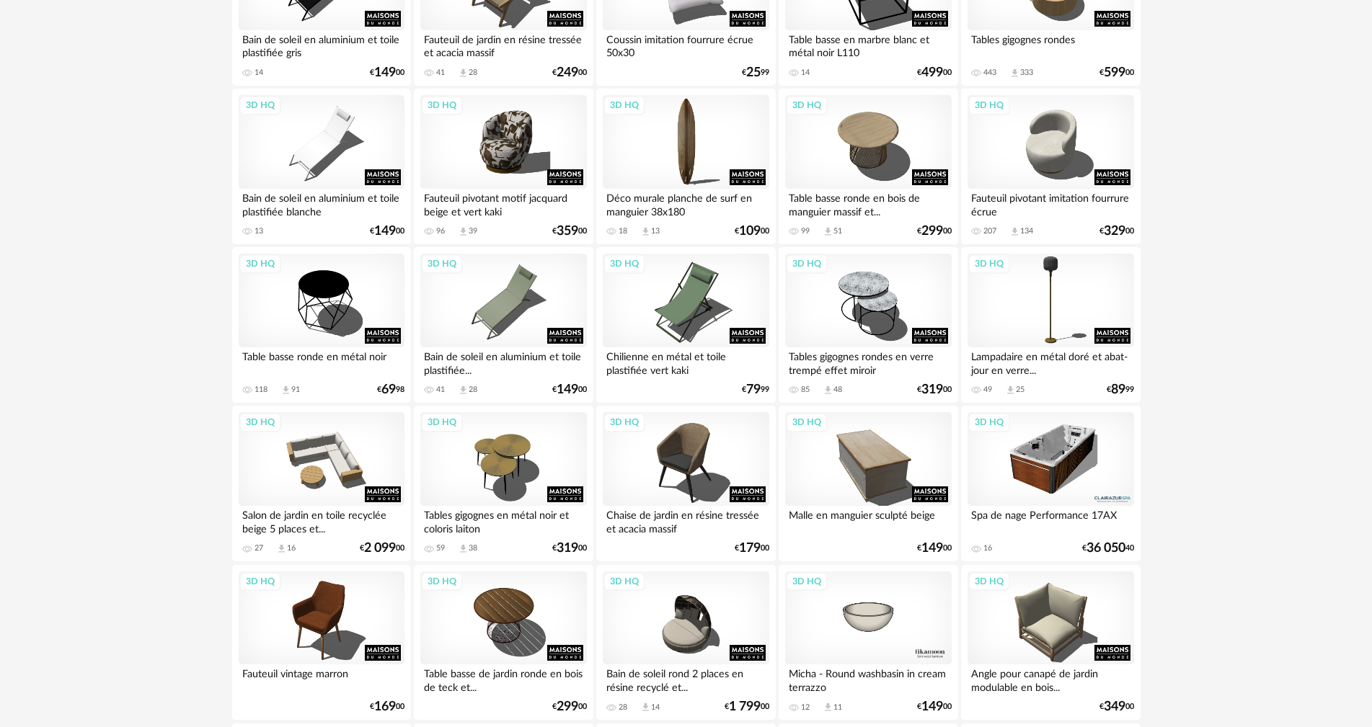
scroll to position [1802, 0]
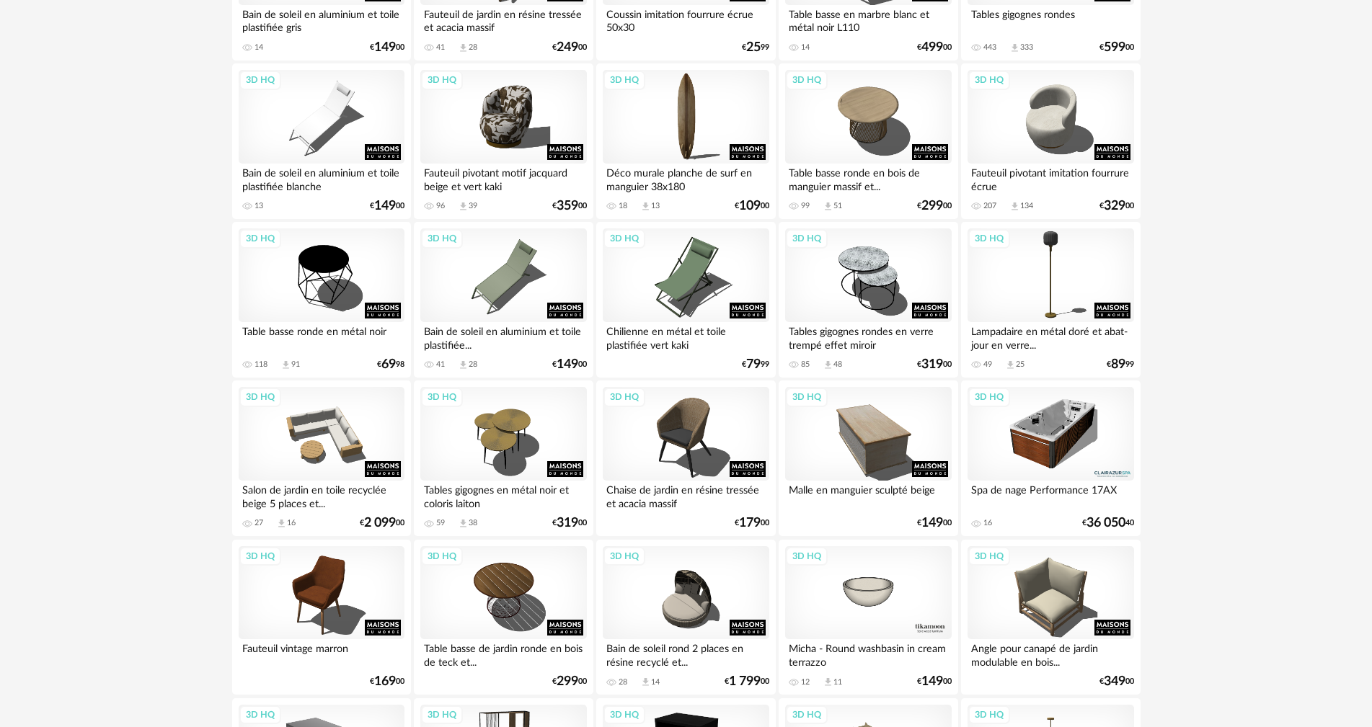
drag, startPoint x: 591, startPoint y: 566, endPoint x: 607, endPoint y: 500, distance: 67.5
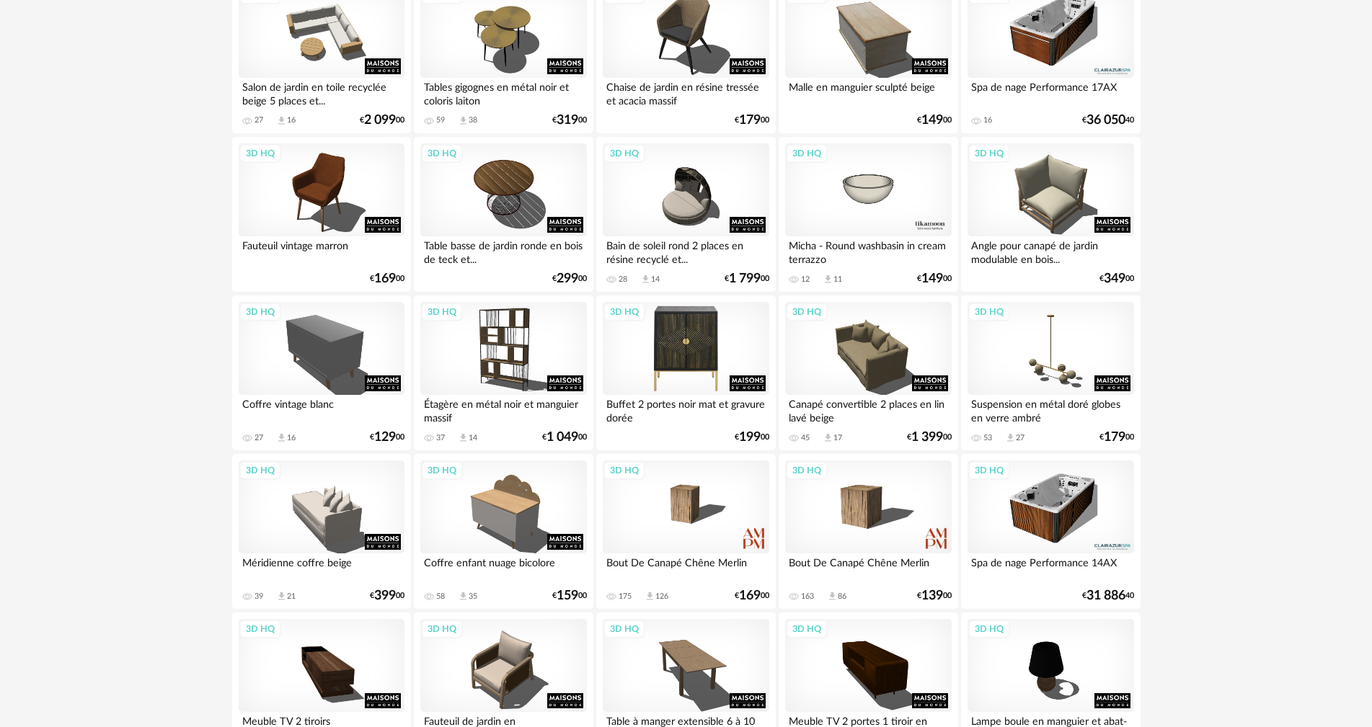
scroll to position [2234, 0]
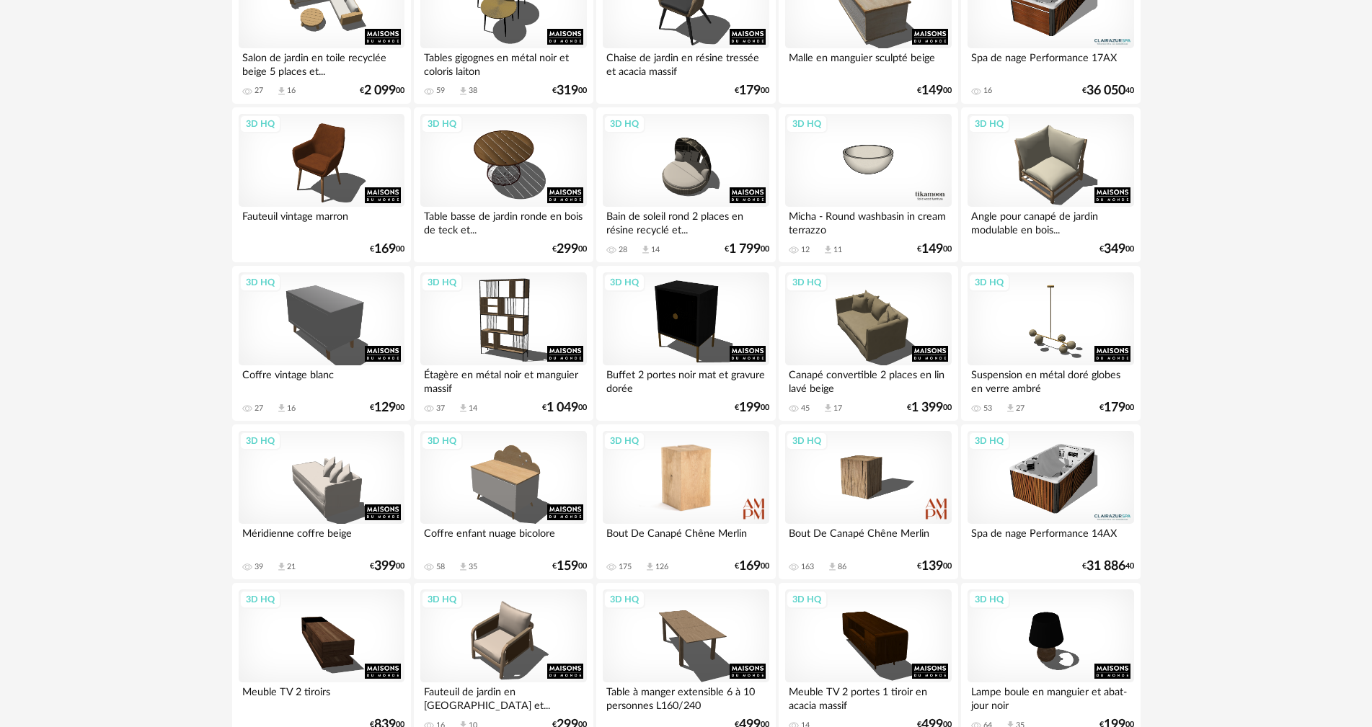
click at [689, 484] on div "3D HQ" at bounding box center [686, 478] width 166 height 94
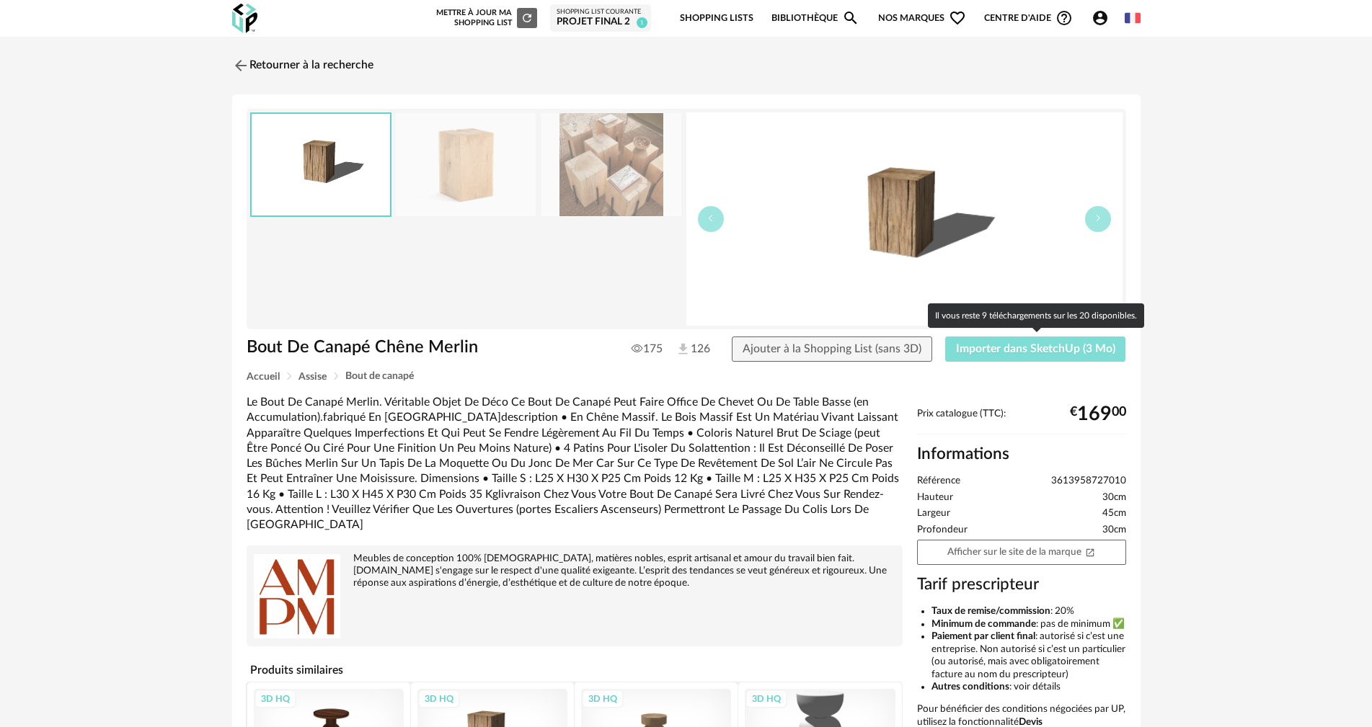
click at [1018, 347] on span "Importer dans SketchUp (3 Mo)" at bounding box center [1035, 349] width 159 height 12
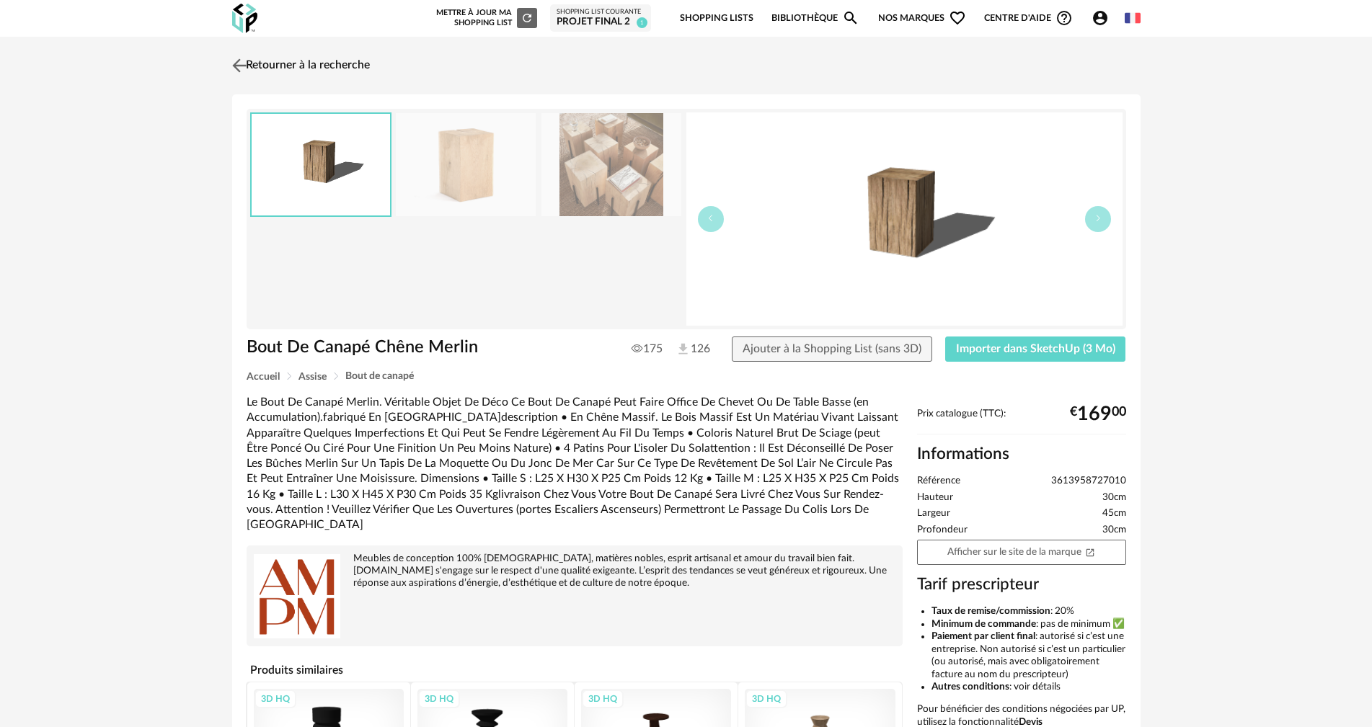
click at [290, 59] on link "Retourner à la recherche" at bounding box center [298, 66] width 141 height 32
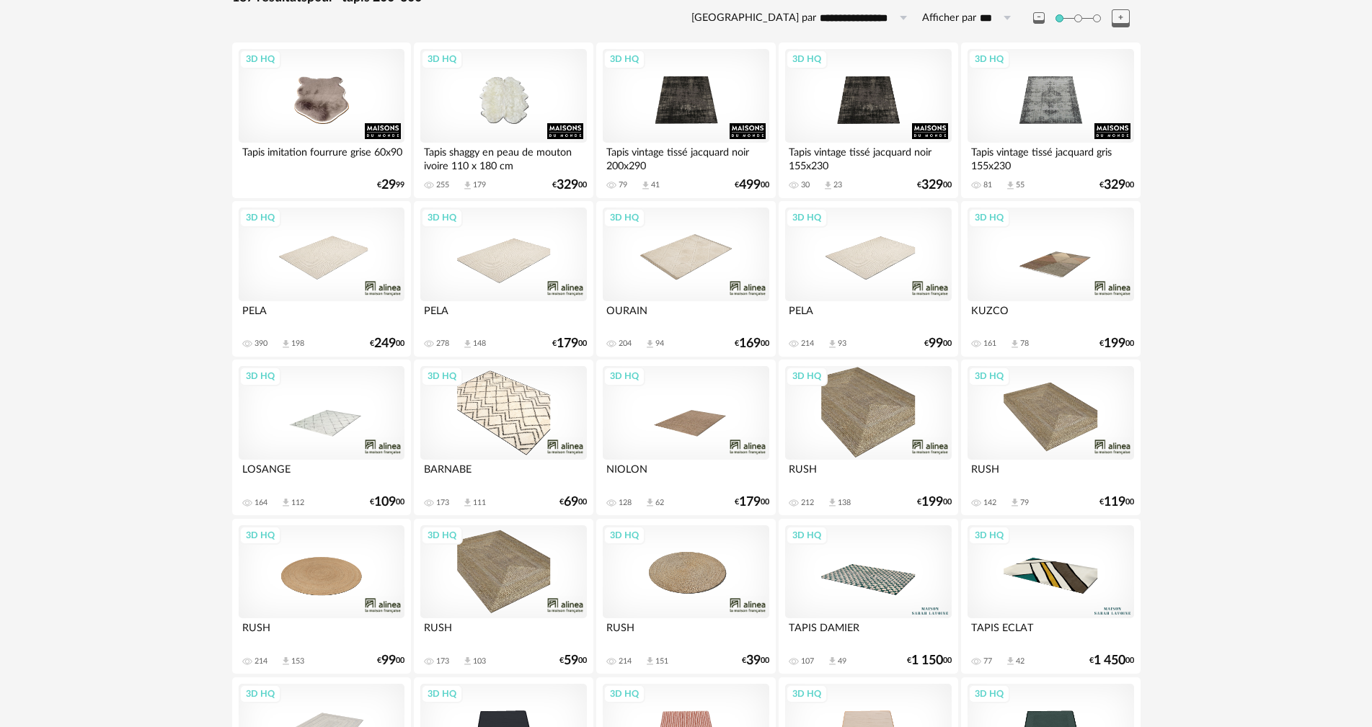
scroll to position [2545, 0]
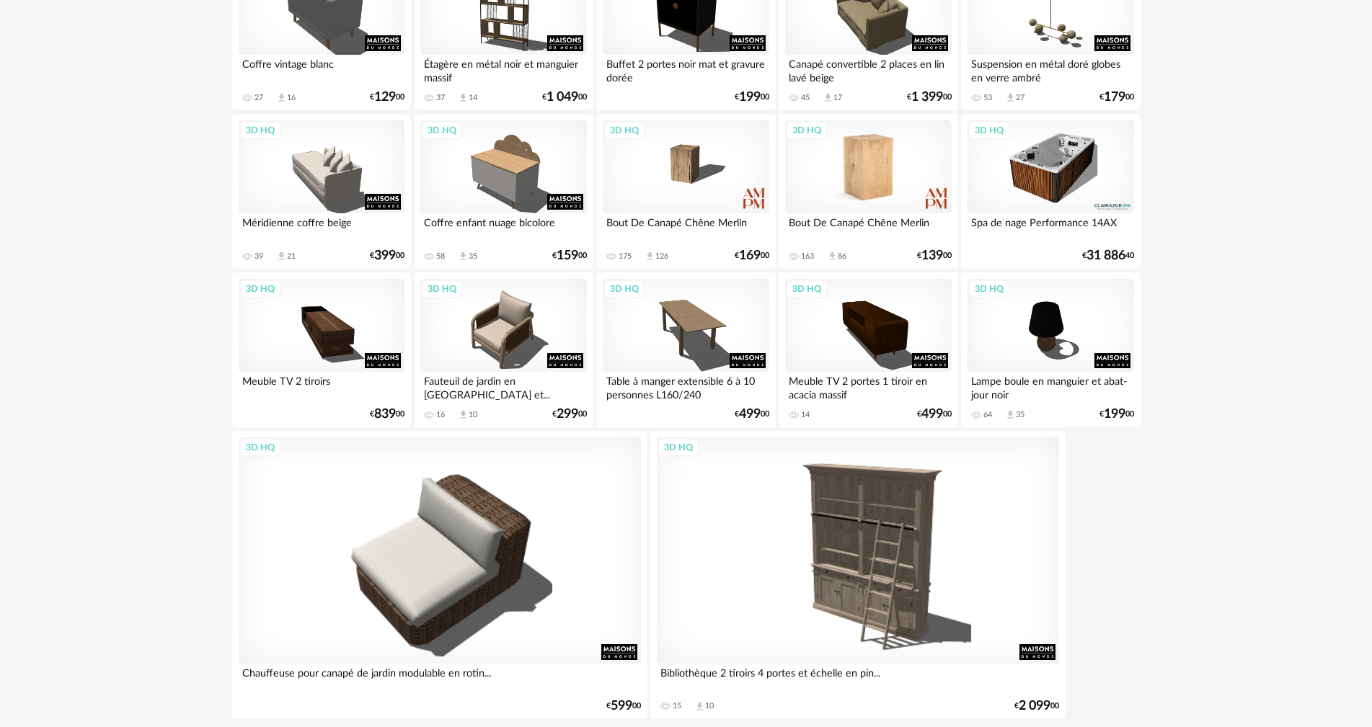
click at [867, 174] on div "3D HQ" at bounding box center [868, 167] width 166 height 94
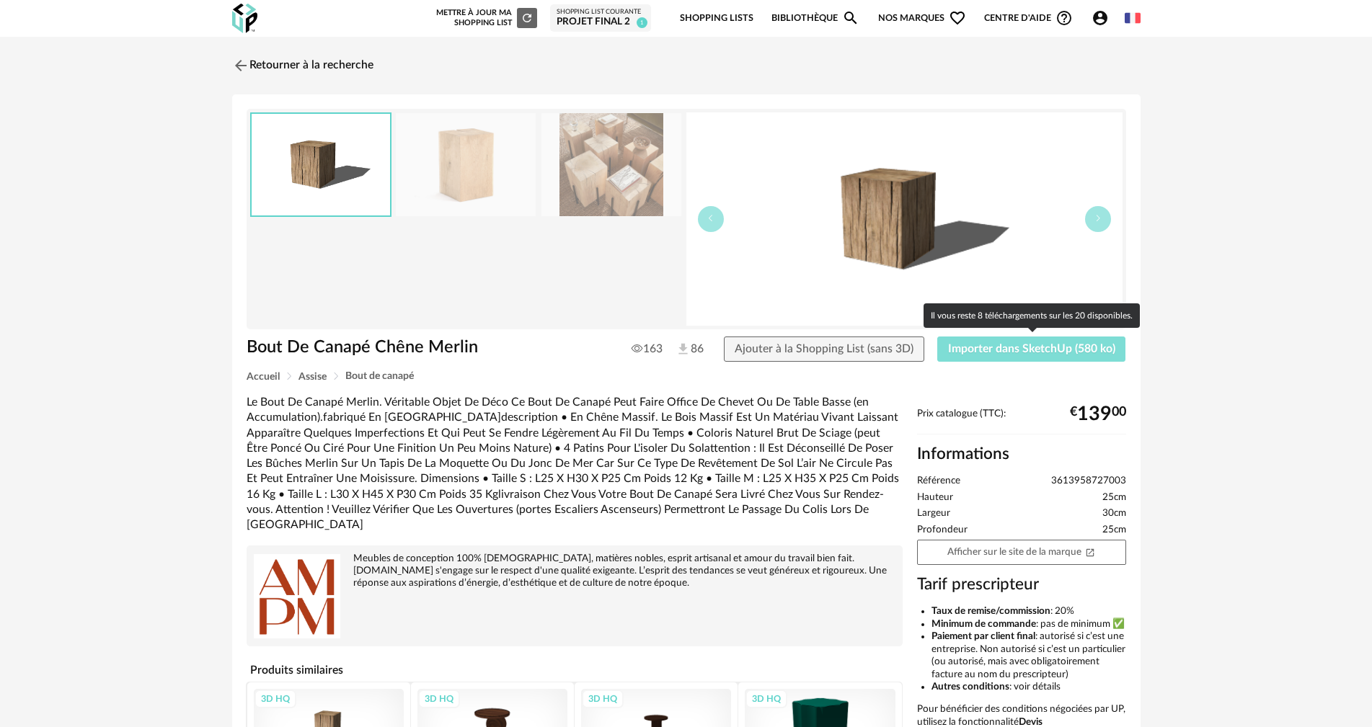
click at [989, 347] on span "Importer dans SketchUp (580 ko)" at bounding box center [1031, 349] width 167 height 12
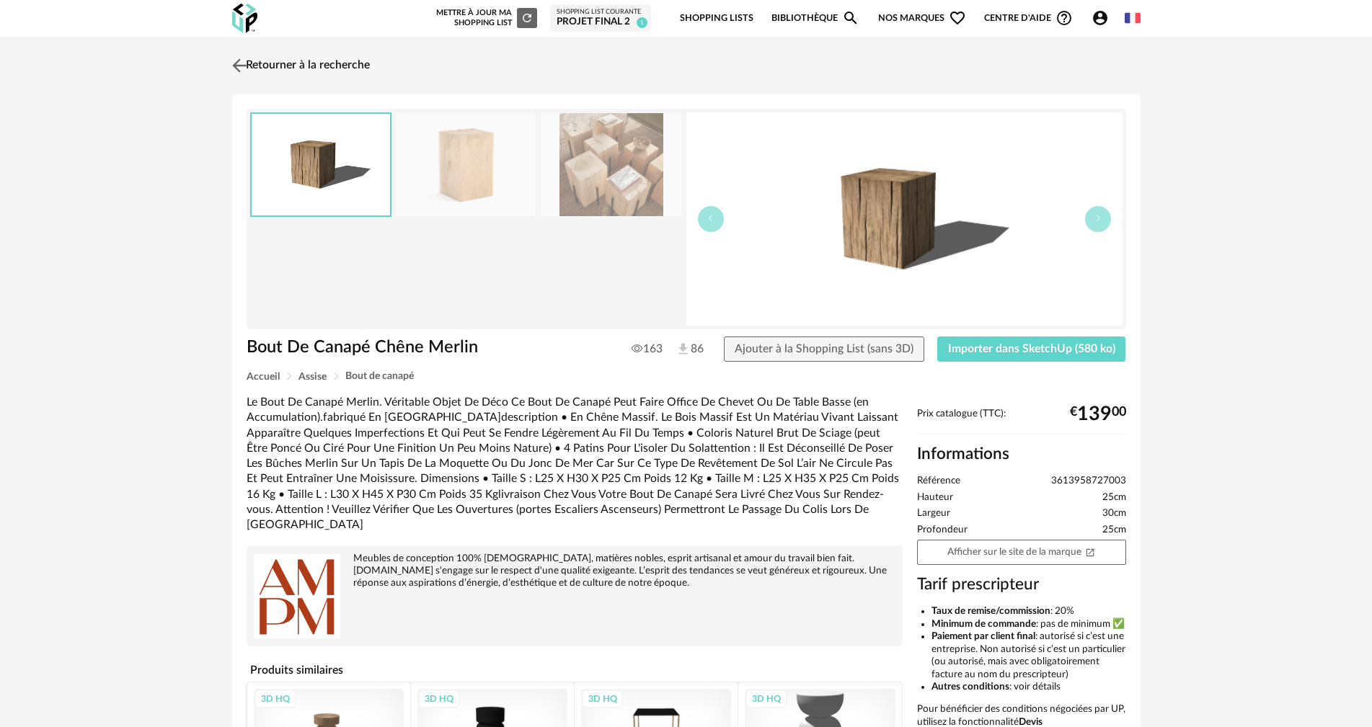
click at [265, 64] on link "Retourner à la recherche" at bounding box center [298, 66] width 141 height 32
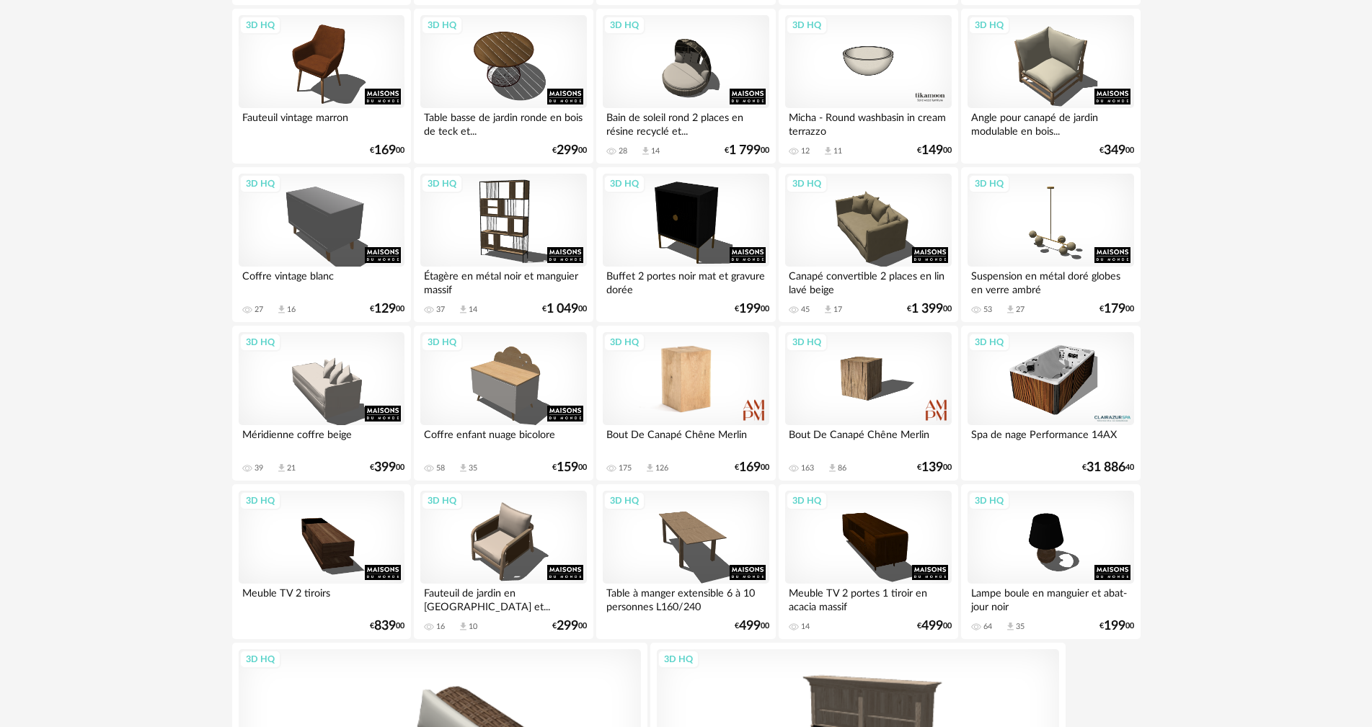
scroll to position [2634, 0]
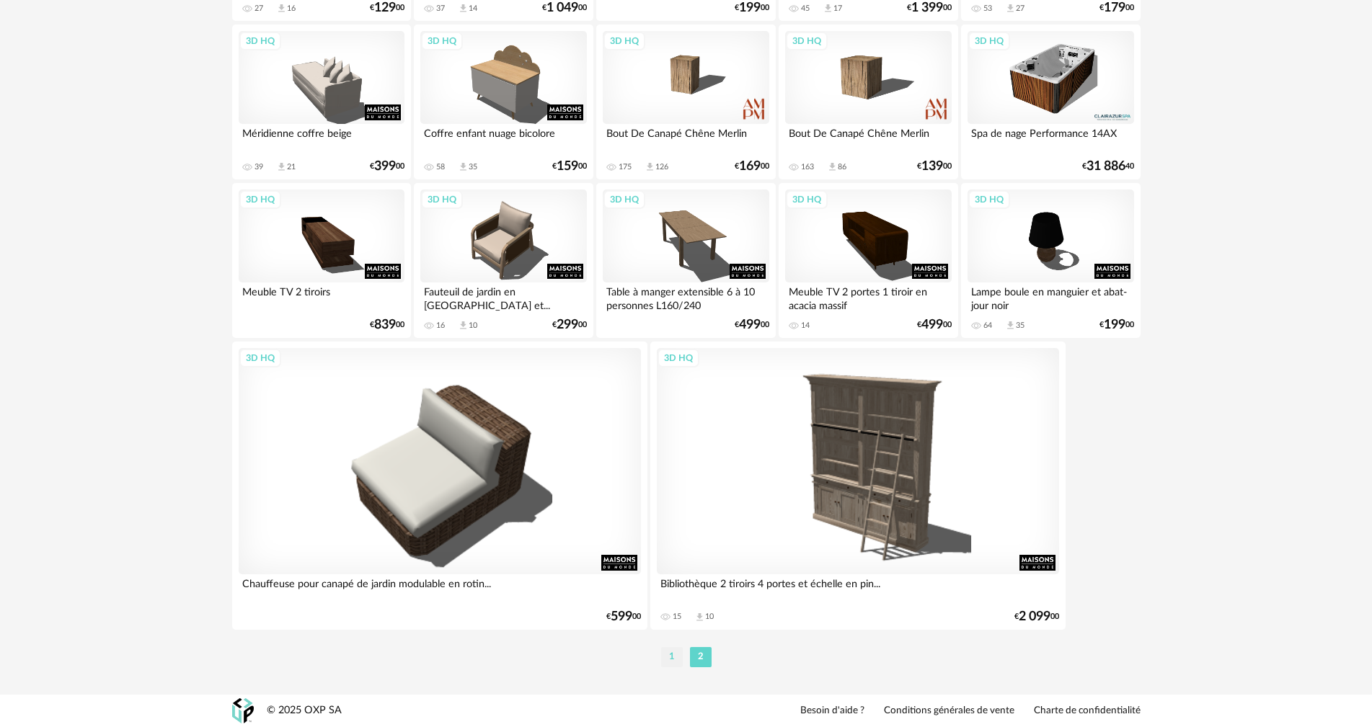
click at [667, 661] on li "1" at bounding box center [672, 657] width 22 height 20
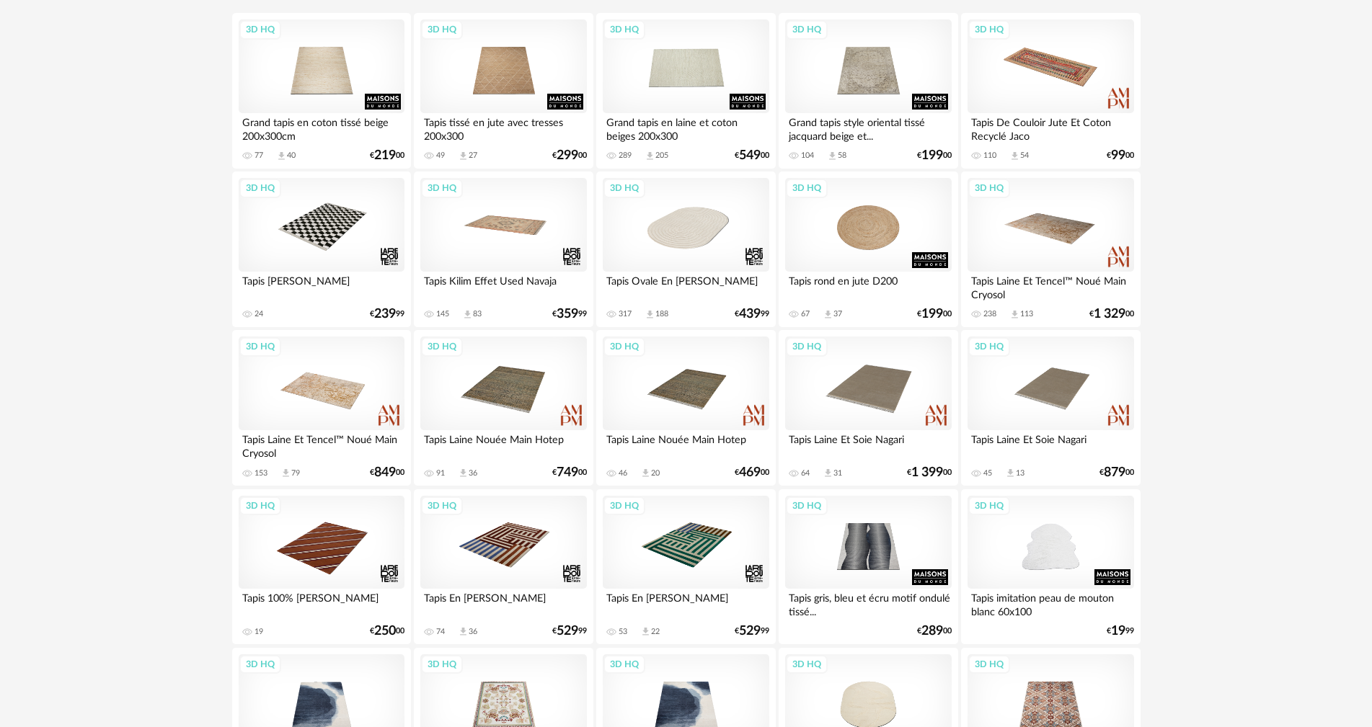
scroll to position [288, 0]
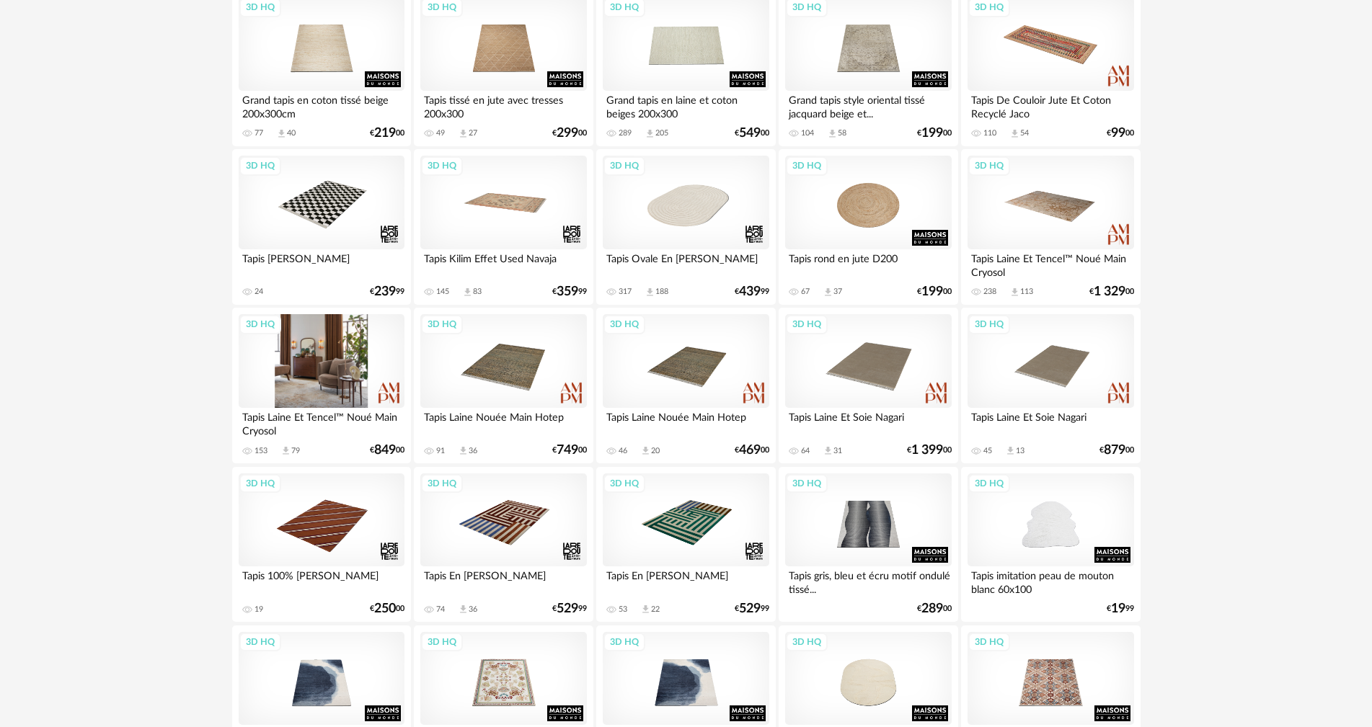
click at [332, 388] on div "3D HQ" at bounding box center [322, 361] width 166 height 94
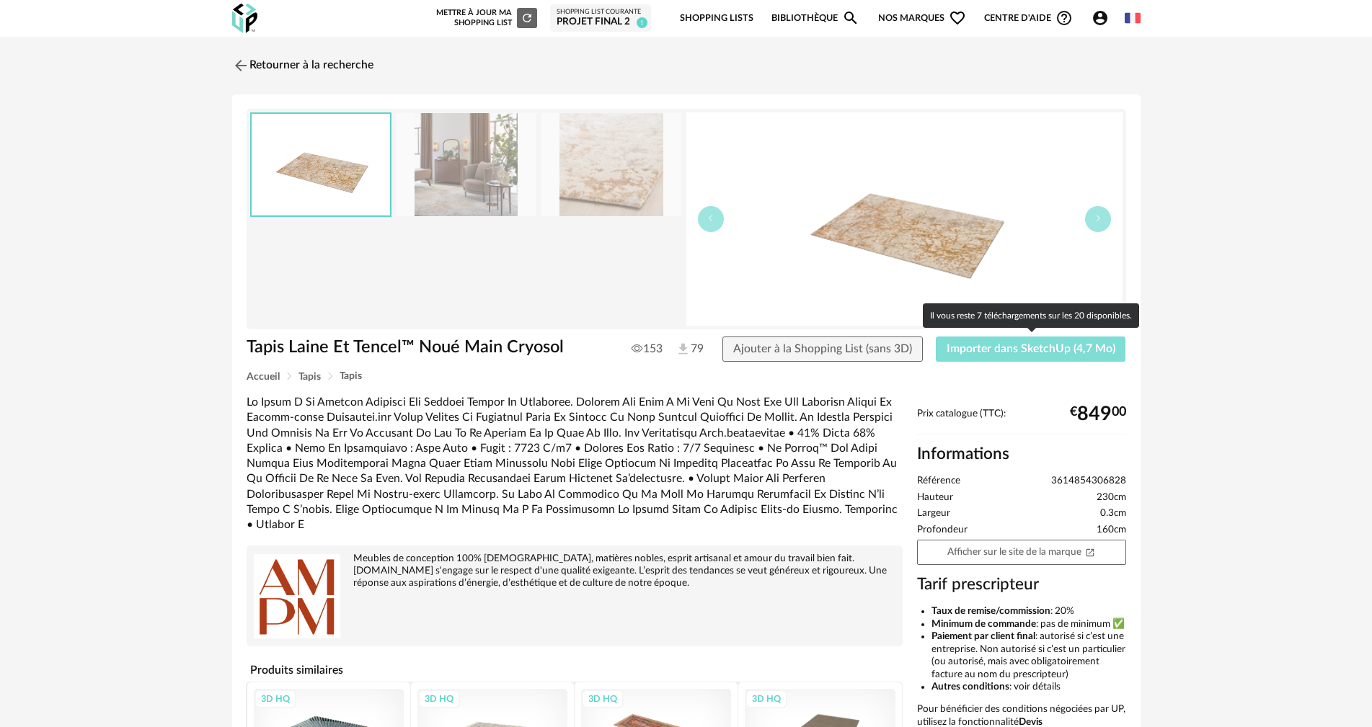
click at [1049, 348] on span "Importer dans SketchUp (4,7 Mo)" at bounding box center [1030, 349] width 169 height 12
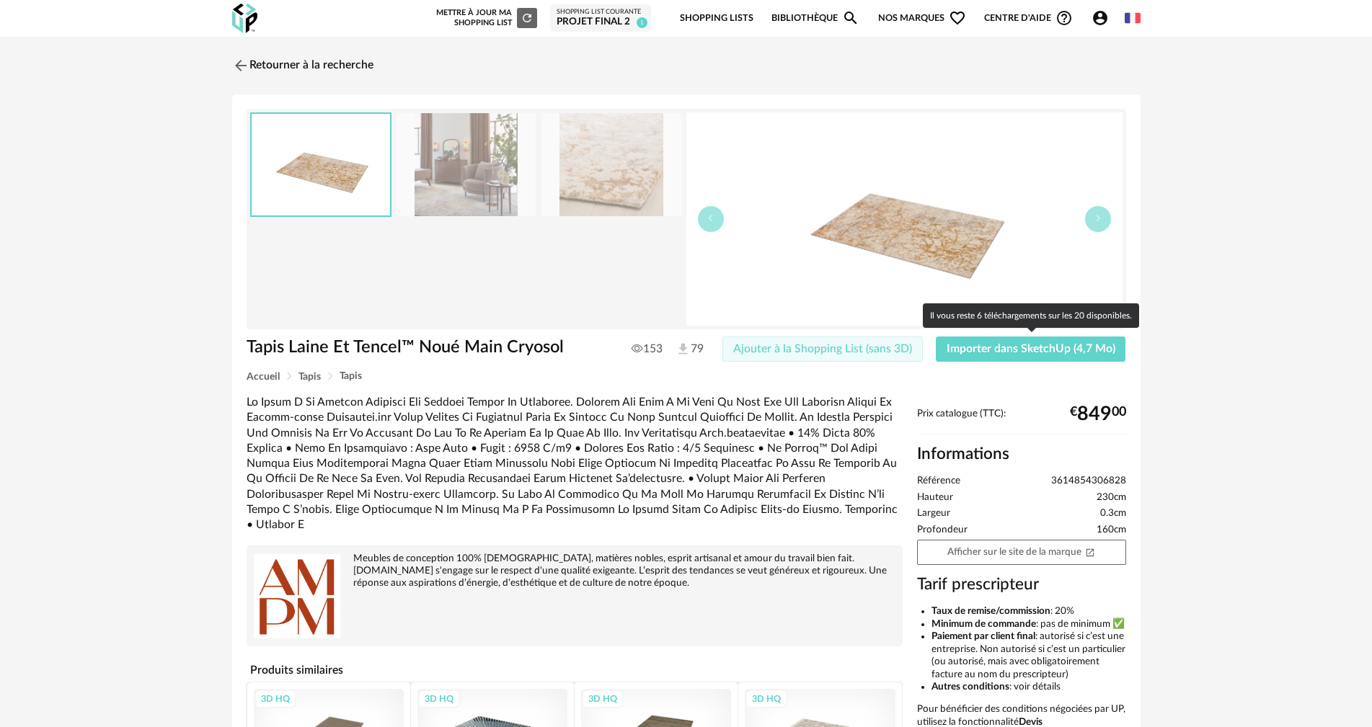
click at [827, 343] on span "Ajouter à la Shopping List (sans 3D)" at bounding box center [822, 349] width 179 height 12
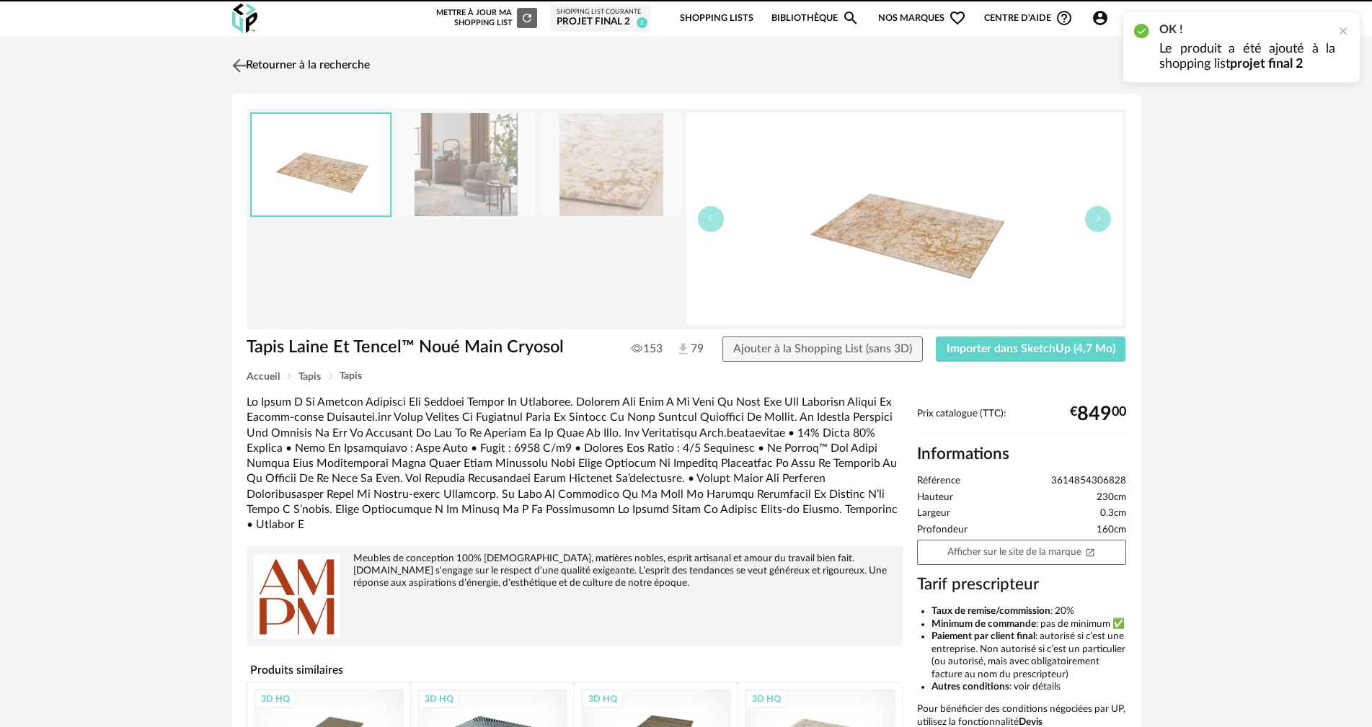
click at [337, 65] on link "Retourner à la recherche" at bounding box center [298, 66] width 141 height 32
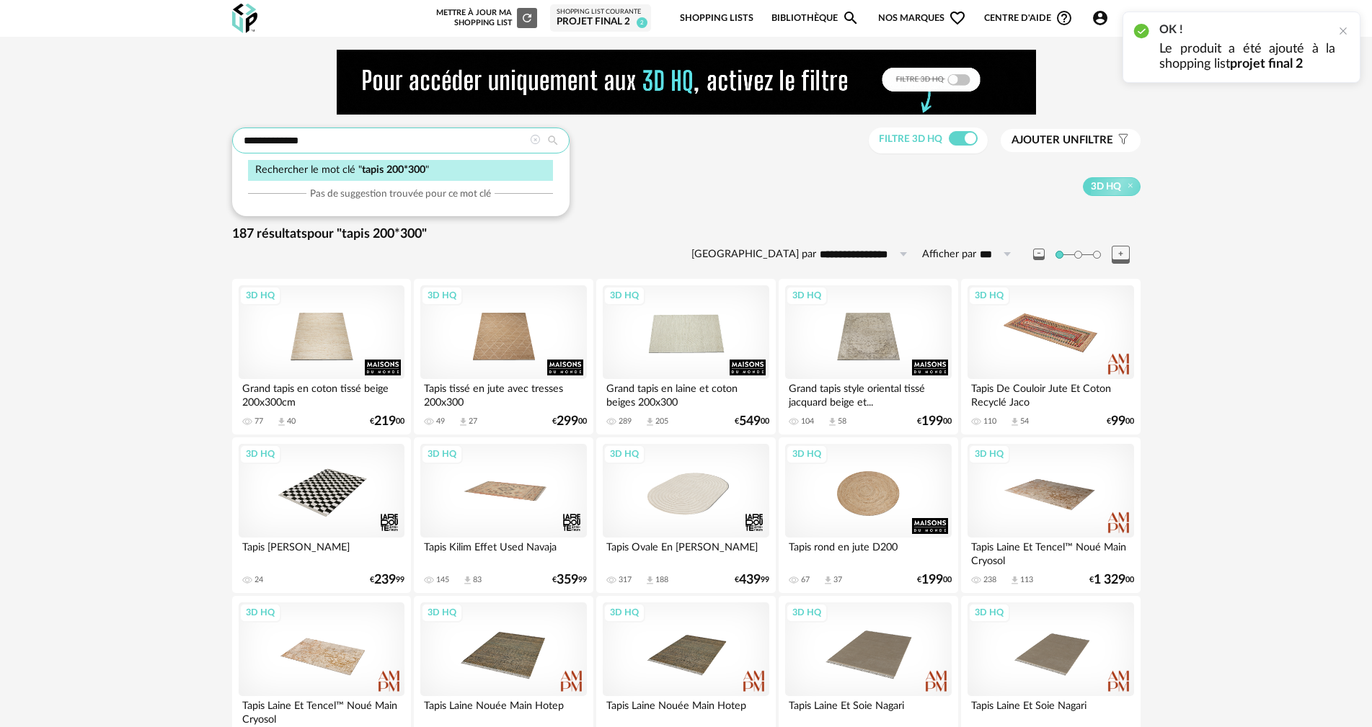
drag, startPoint x: 169, startPoint y: 130, endPoint x: 33, endPoint y: 113, distance: 137.3
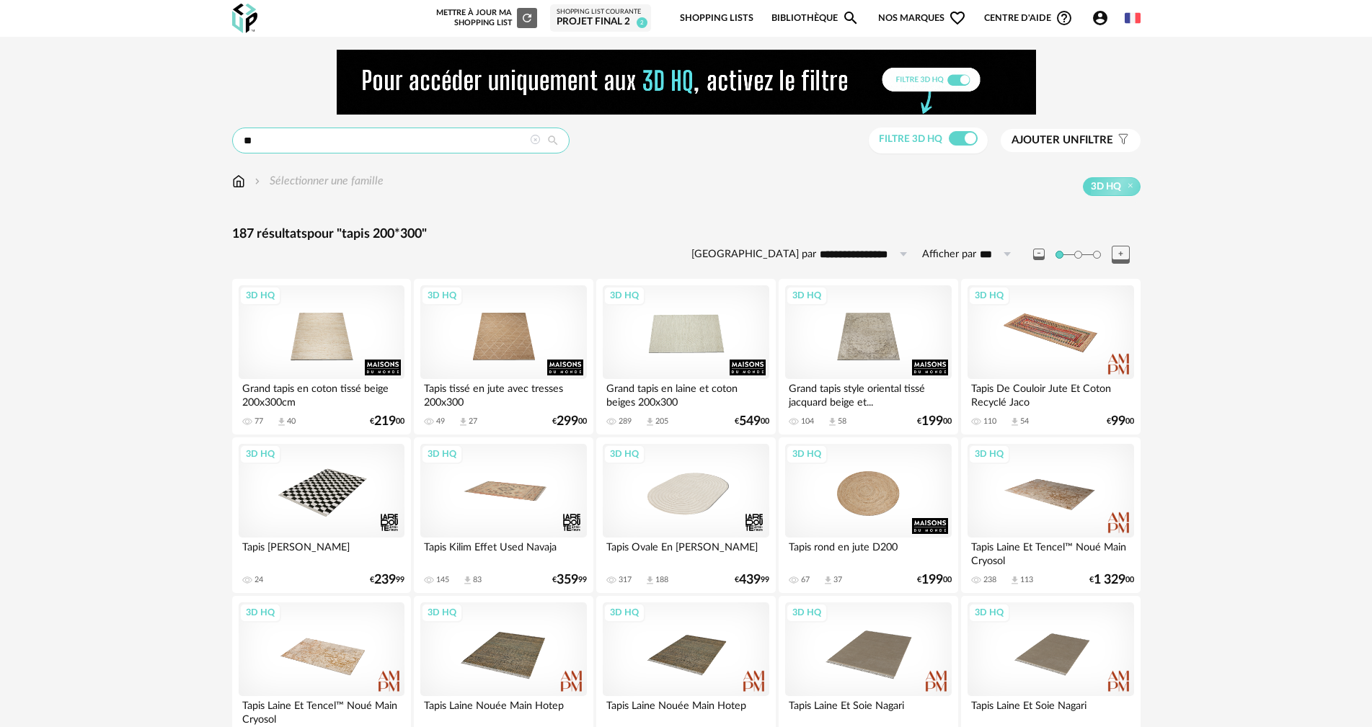
type input "*"
type input "**********"
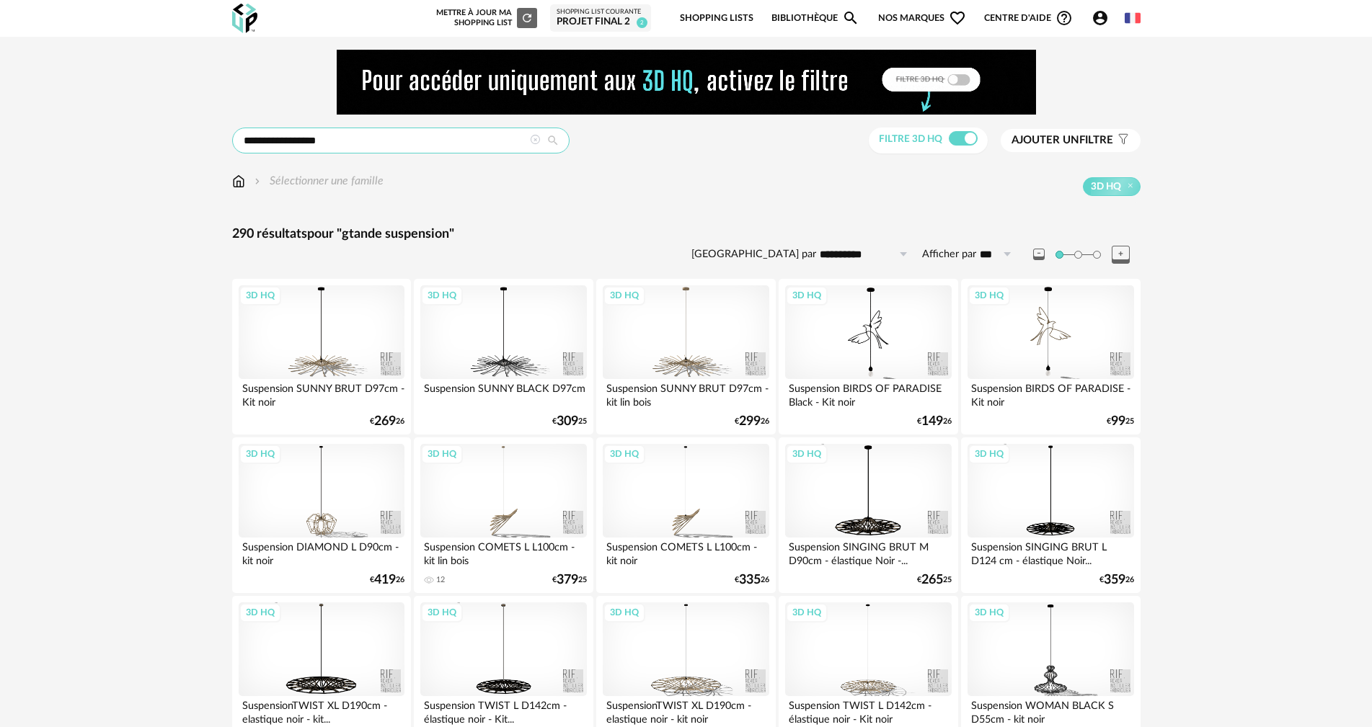
drag, startPoint x: 278, startPoint y: 139, endPoint x: 113, endPoint y: 110, distance: 167.6
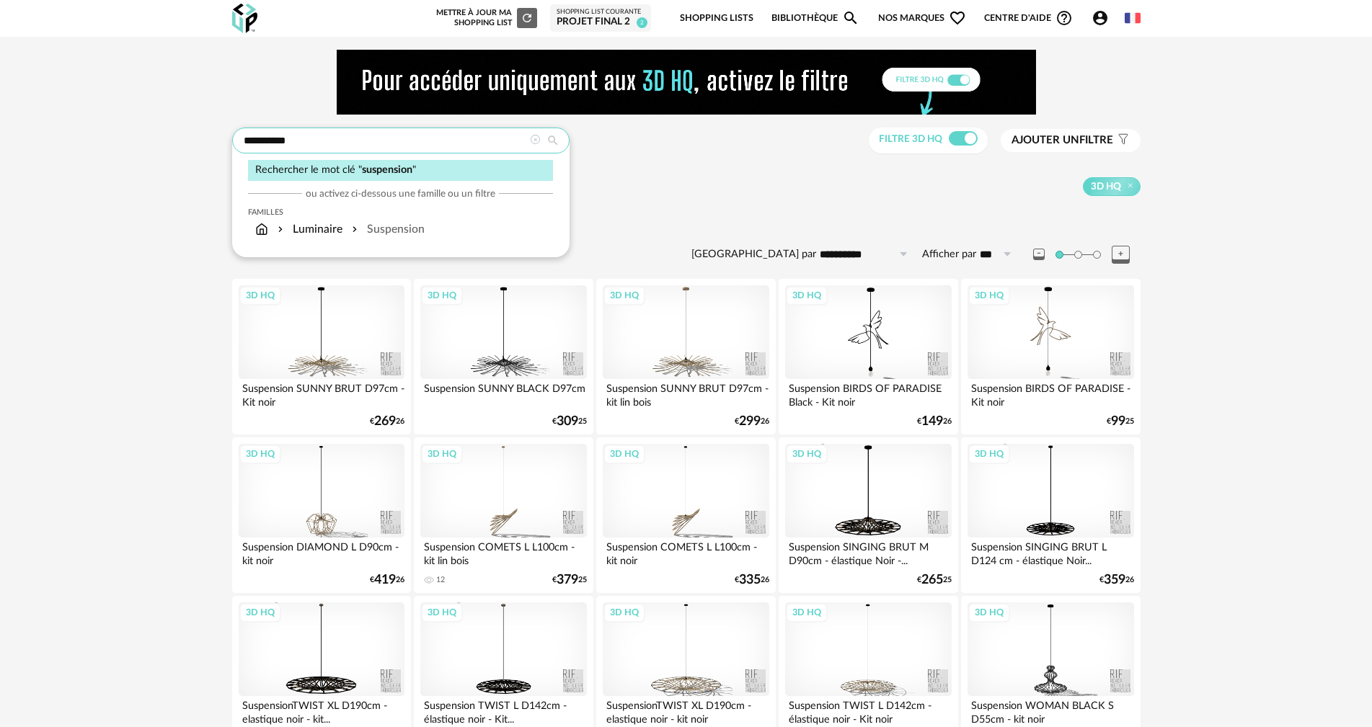
type input "**********"
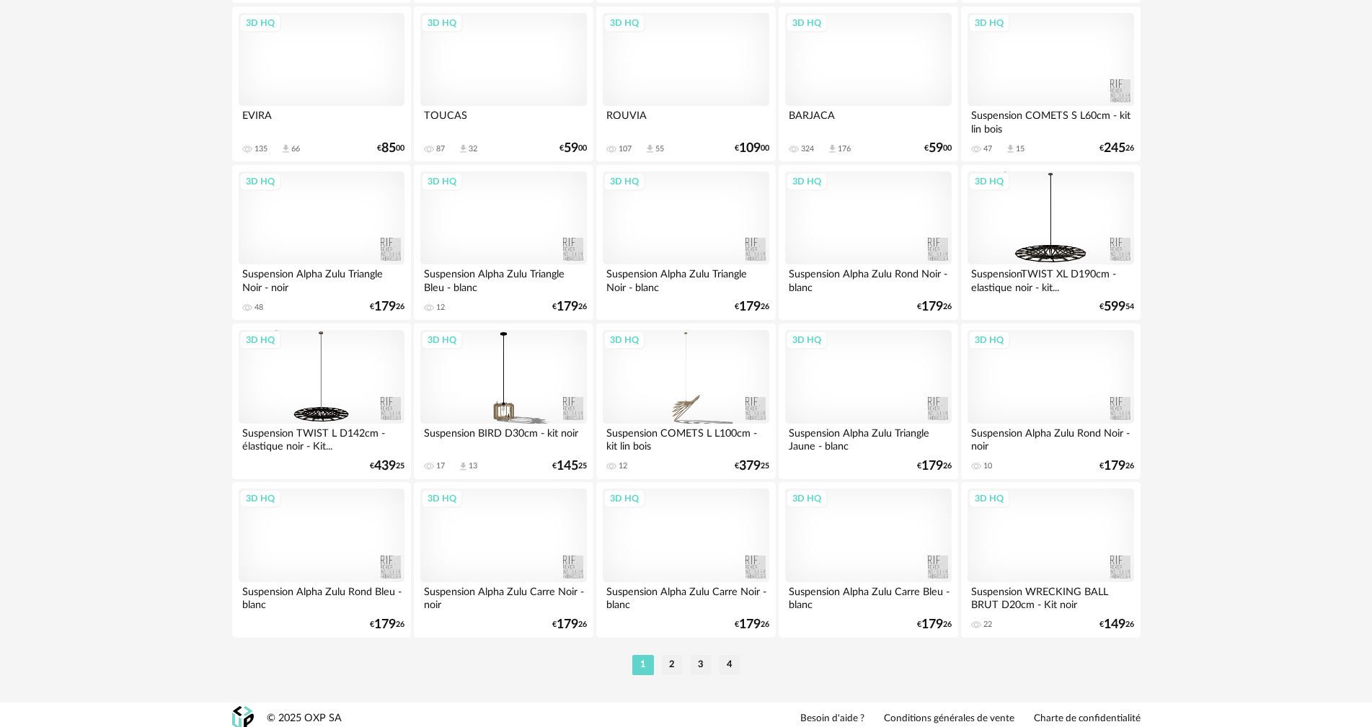
scroll to position [2819, 0]
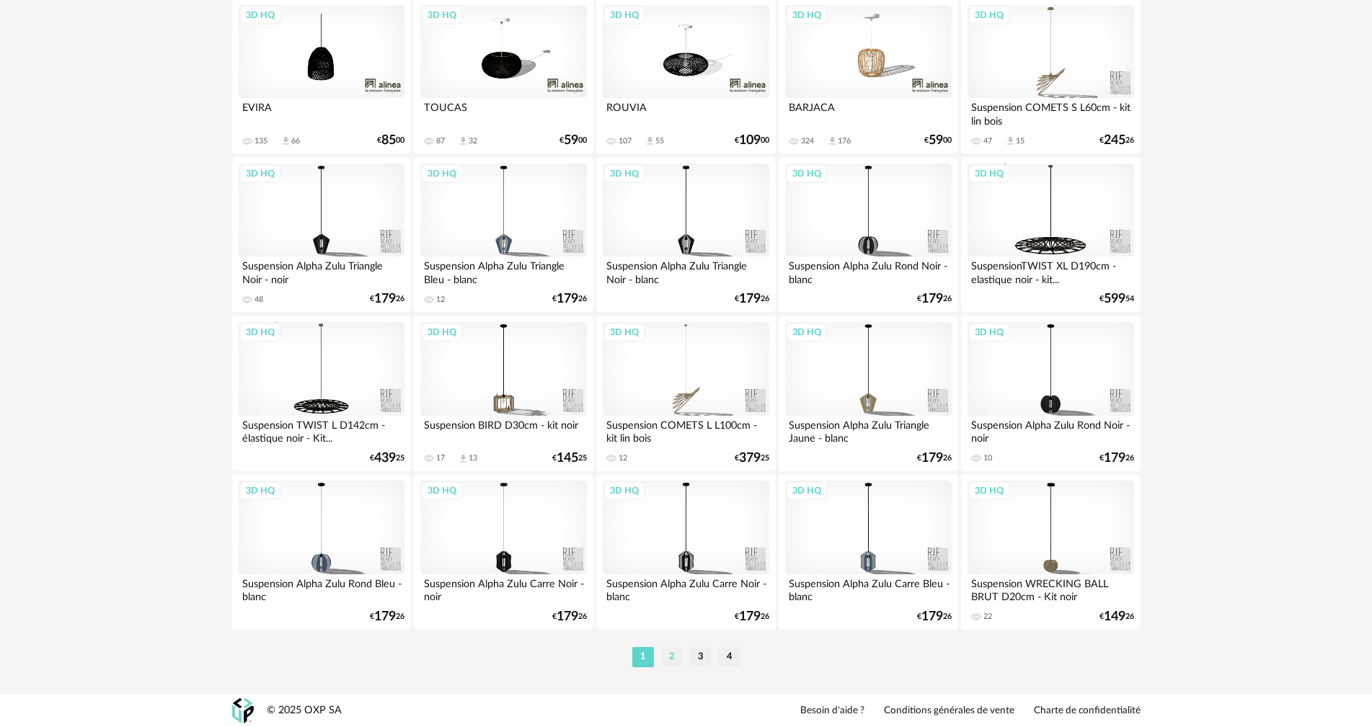
click at [664, 659] on li "2" at bounding box center [672, 657] width 22 height 20
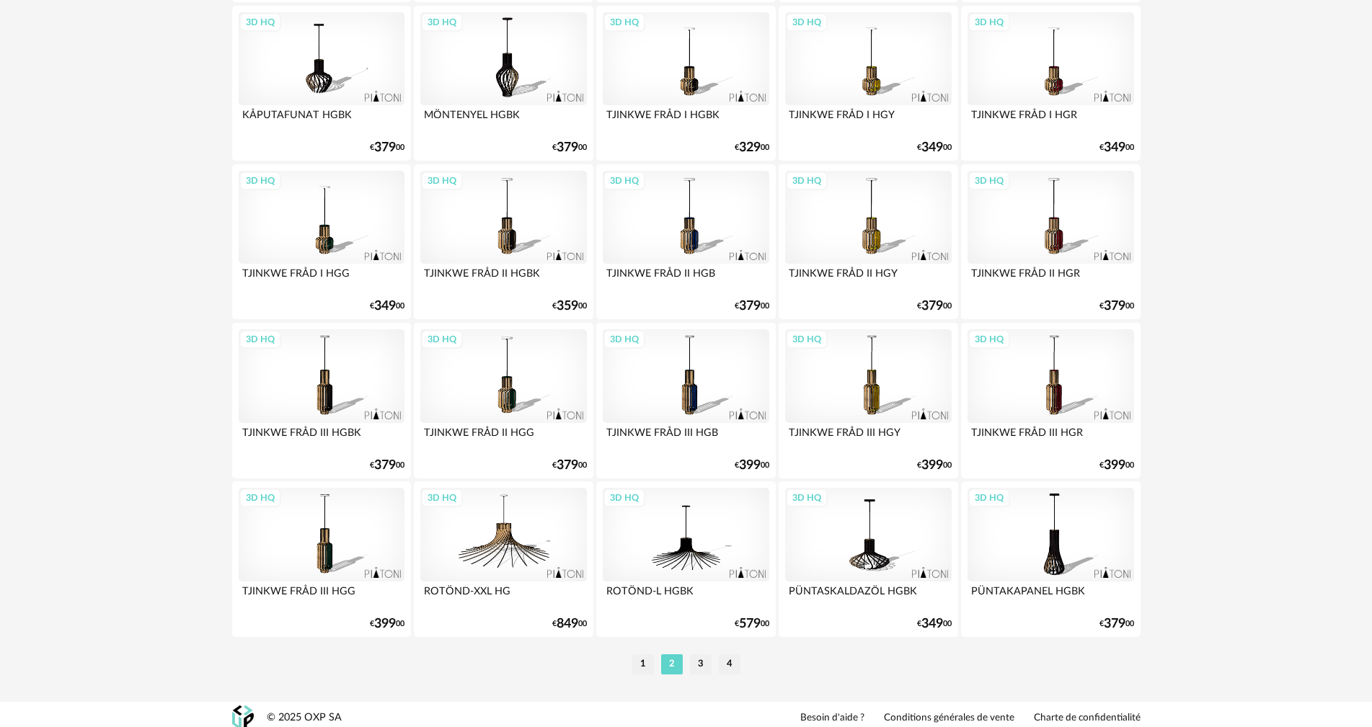
scroll to position [2819, 0]
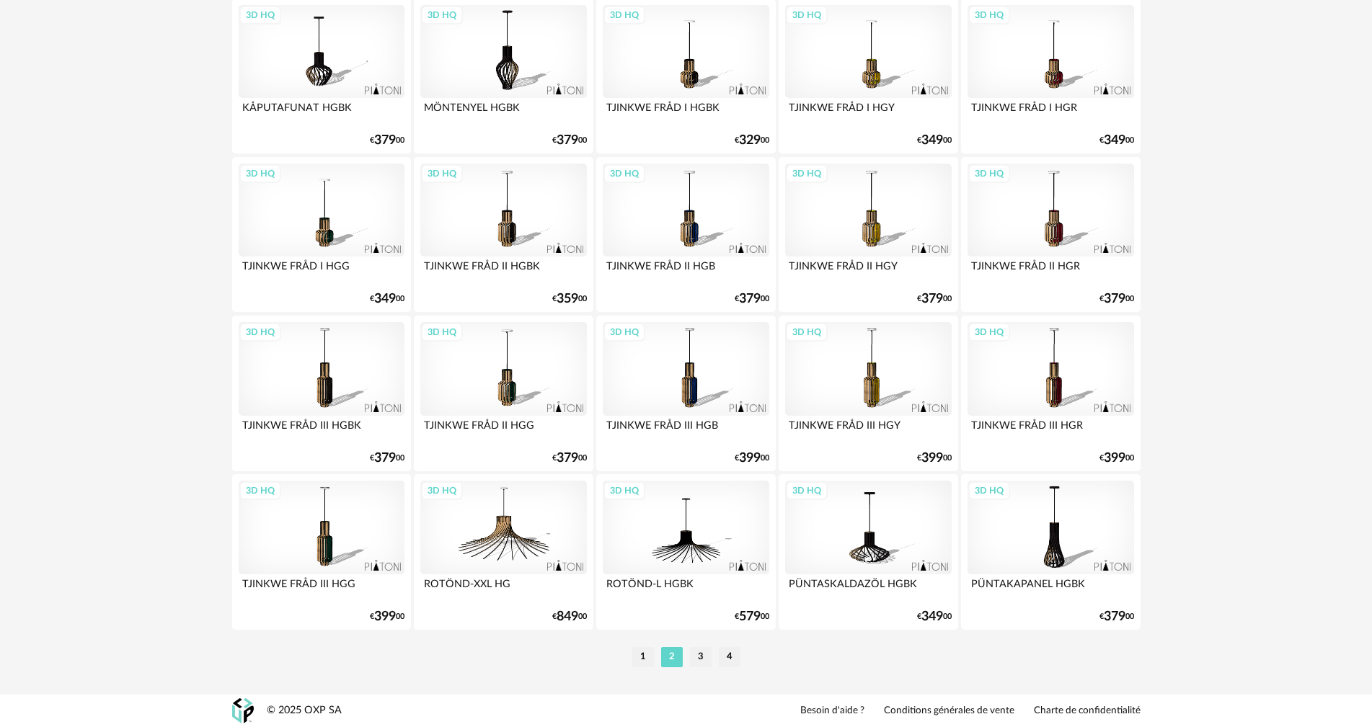
click at [512, 532] on div "3D HQ" at bounding box center [503, 528] width 166 height 94
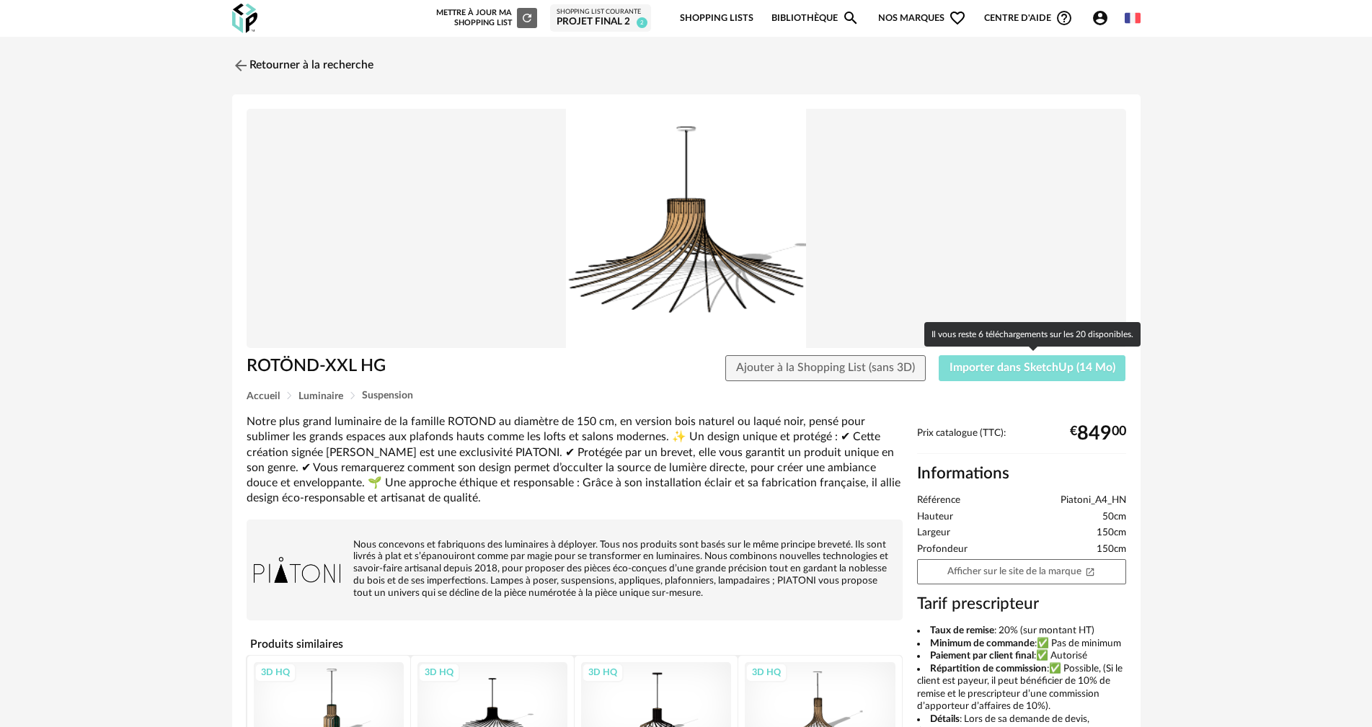
click at [968, 366] on span "Importer dans SketchUp (14 Mo)" at bounding box center [1032, 368] width 166 height 12
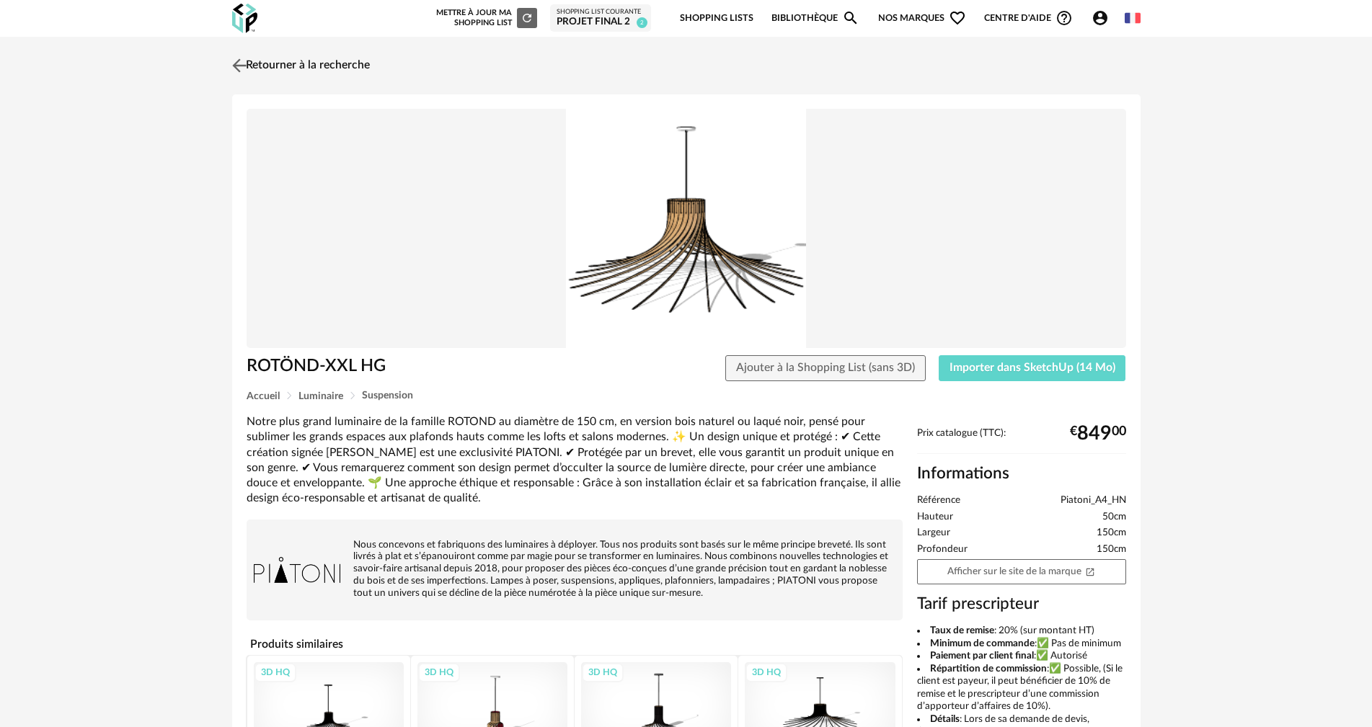
click at [312, 62] on link "Retourner à la recherche" at bounding box center [298, 66] width 141 height 32
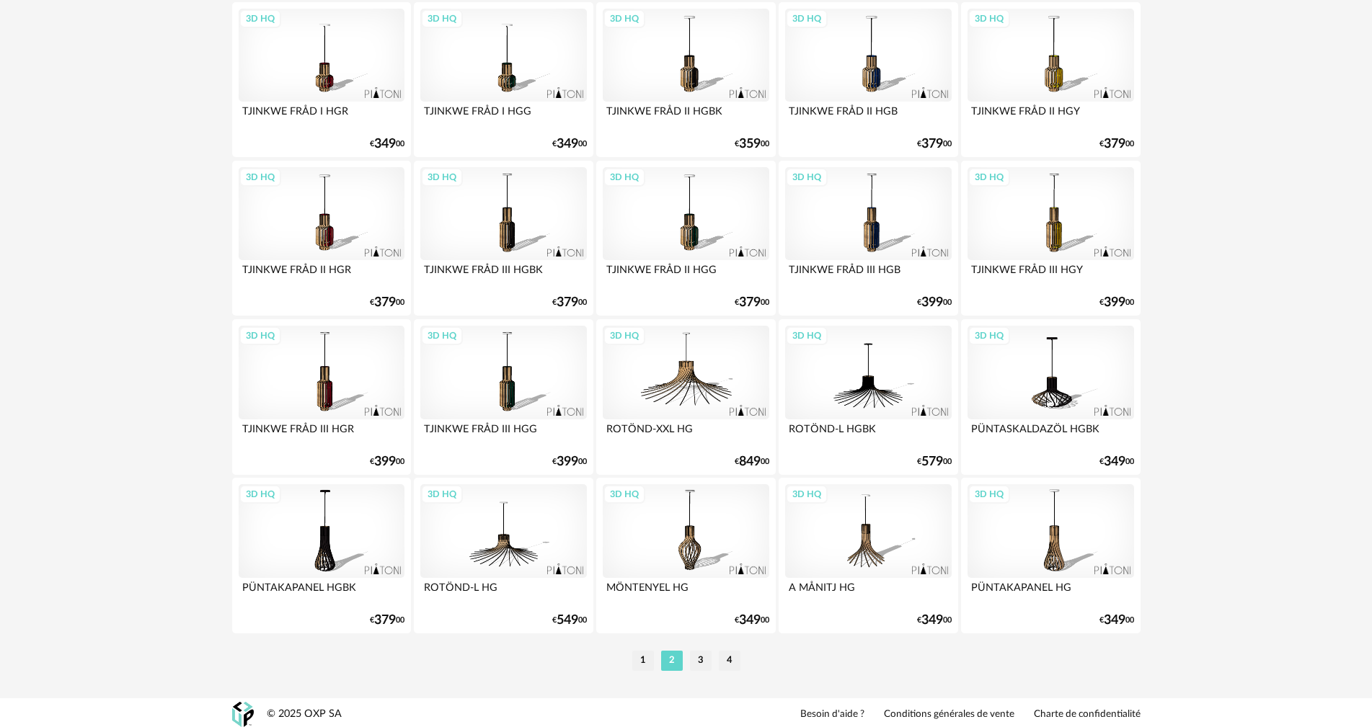
scroll to position [2819, 0]
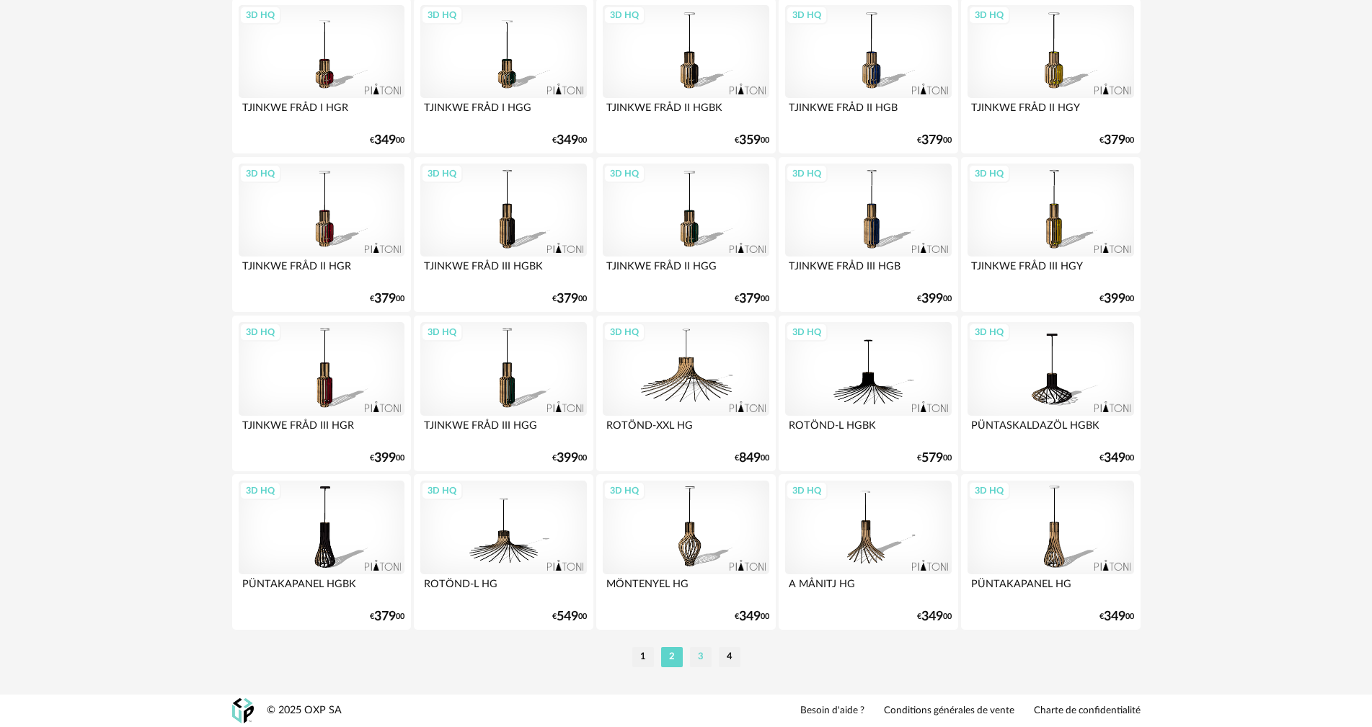
click at [697, 656] on li "3" at bounding box center [701, 657] width 22 height 20
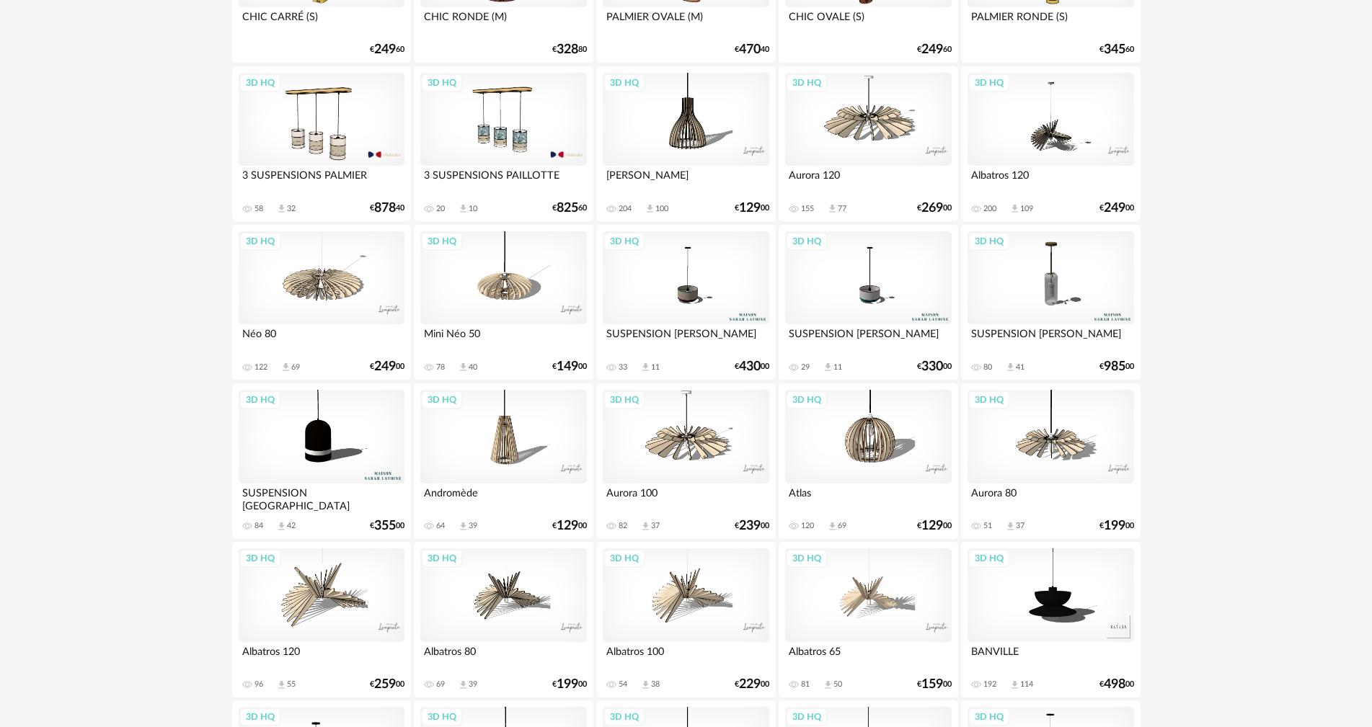
scroll to position [1009, 0]
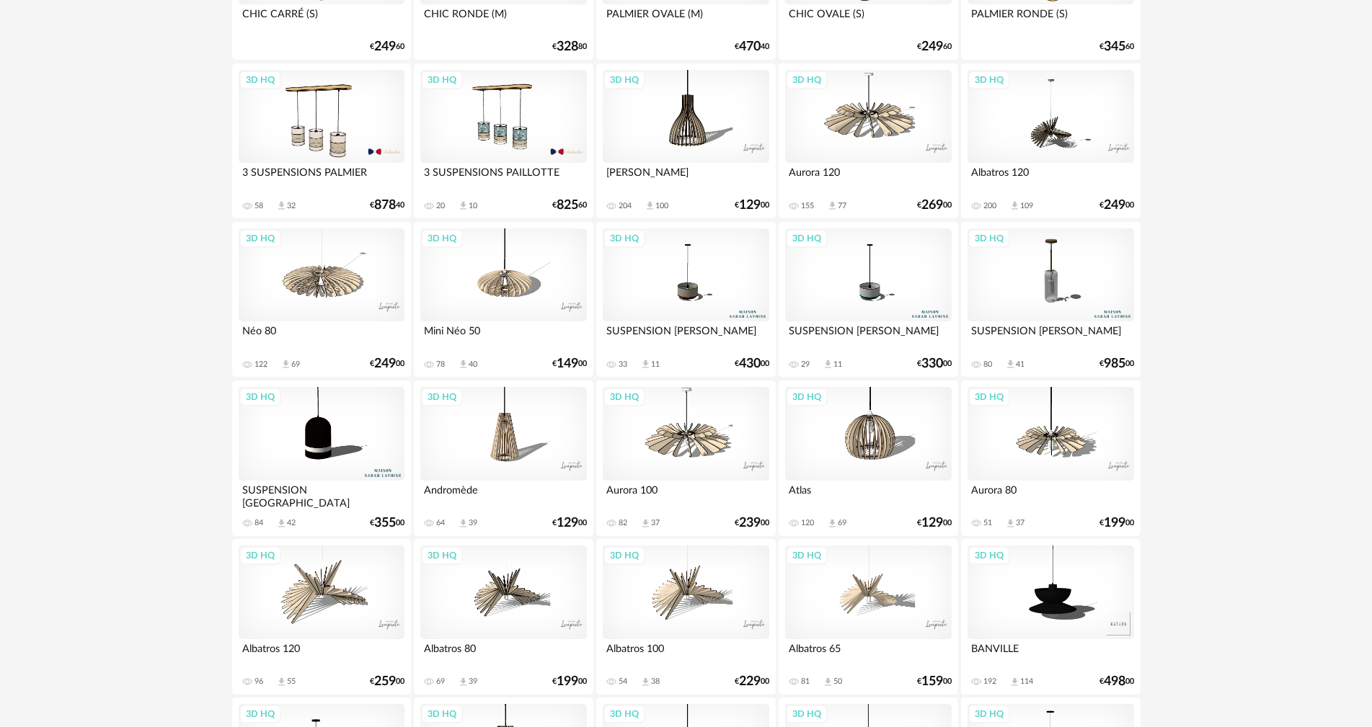
click at [855, 123] on div "3D HQ" at bounding box center [868, 117] width 166 height 94
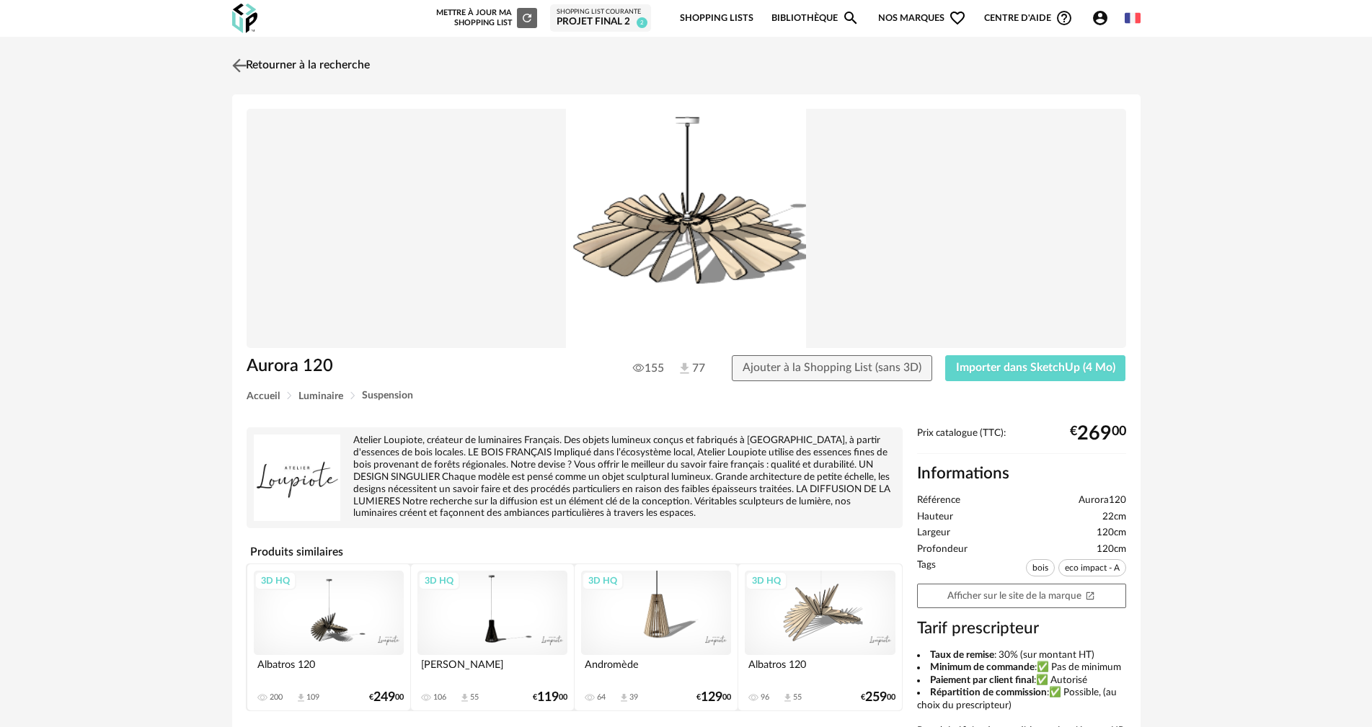
click at [284, 63] on link "Retourner à la recherche" at bounding box center [298, 66] width 141 height 32
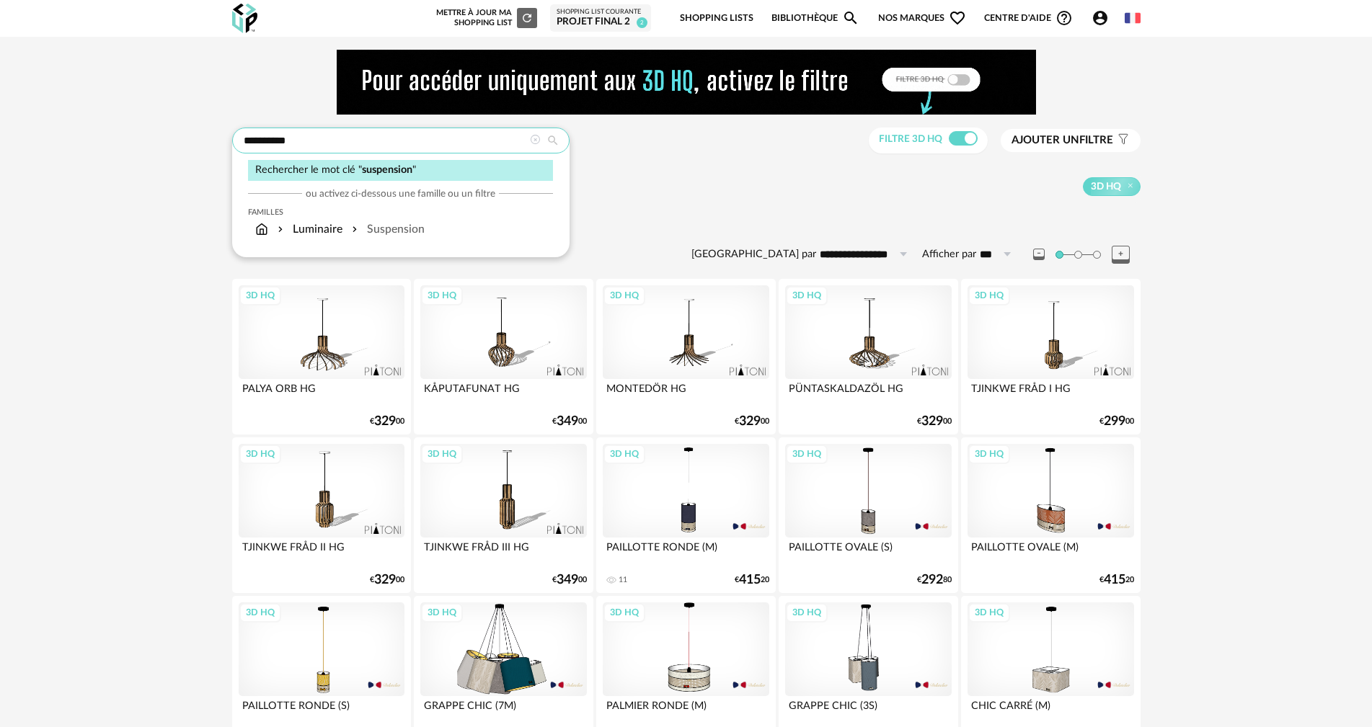
drag, startPoint x: 472, startPoint y: 146, endPoint x: 57, endPoint y: 171, distance: 415.9
type input "**********"
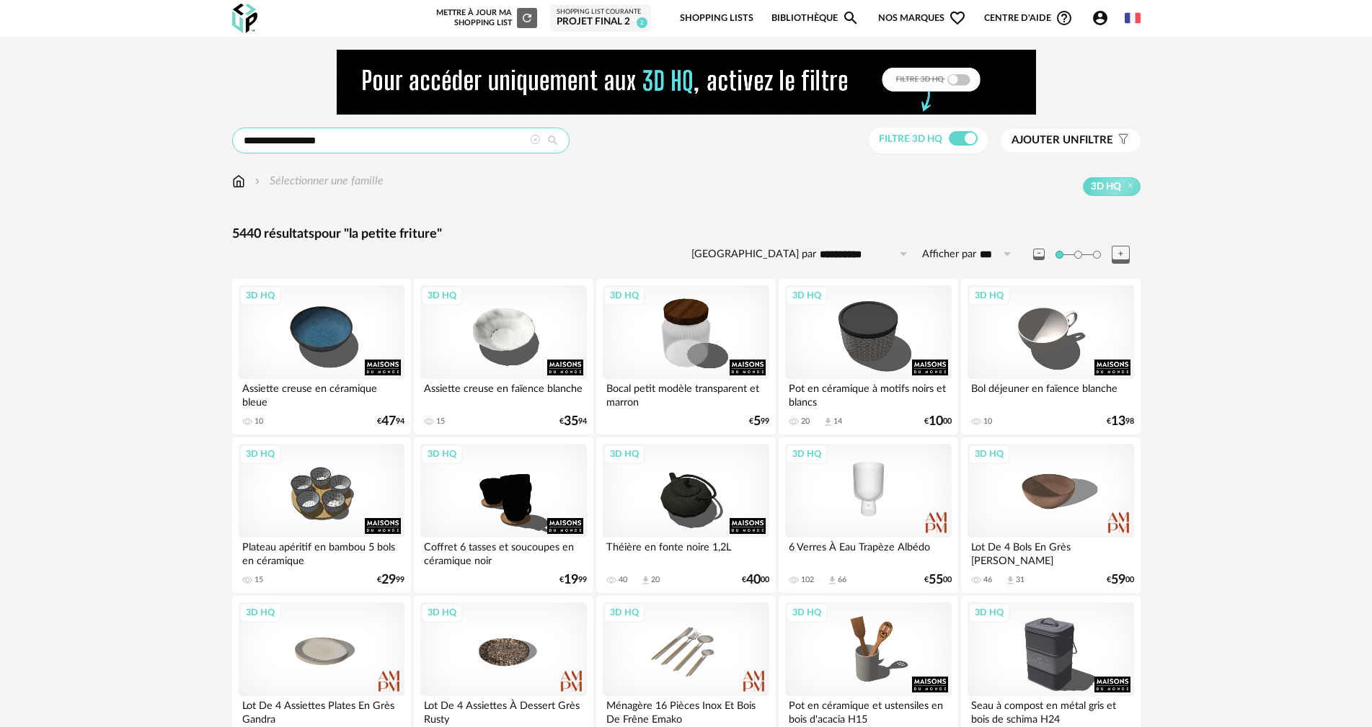
drag, startPoint x: 324, startPoint y: 141, endPoint x: 167, endPoint y: 139, distance: 156.4
type input "*******"
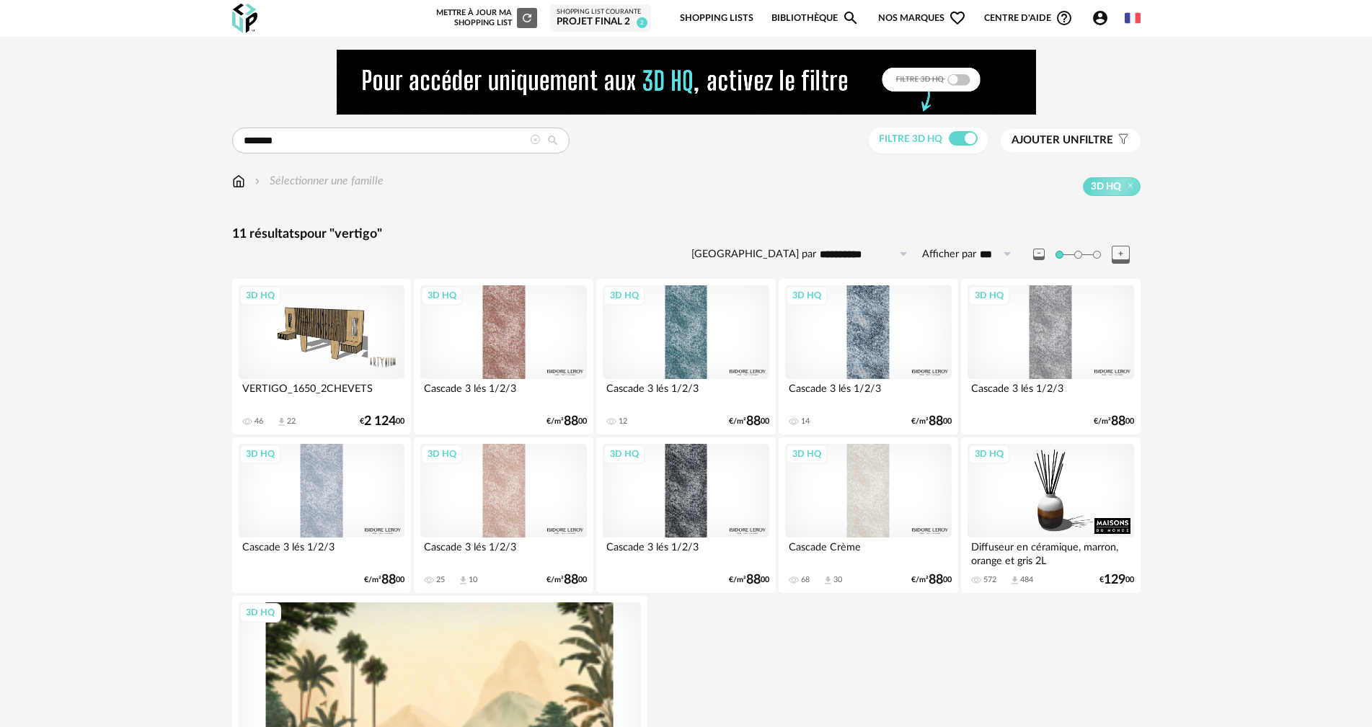
click at [916, 19] on span "Nos marques Heart Outline icon" at bounding box center [922, 18] width 88 height 34
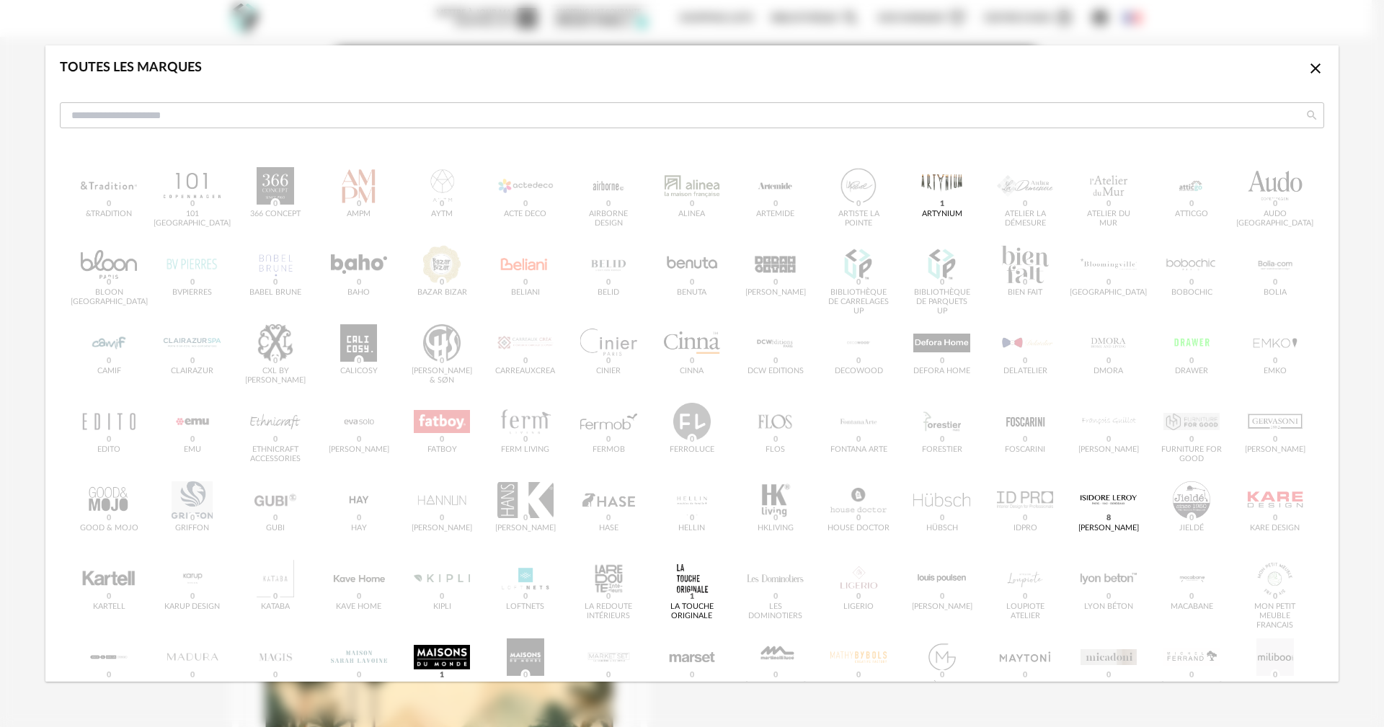
click at [1310, 68] on icon "Close icon" at bounding box center [1315, 68] width 10 height 10
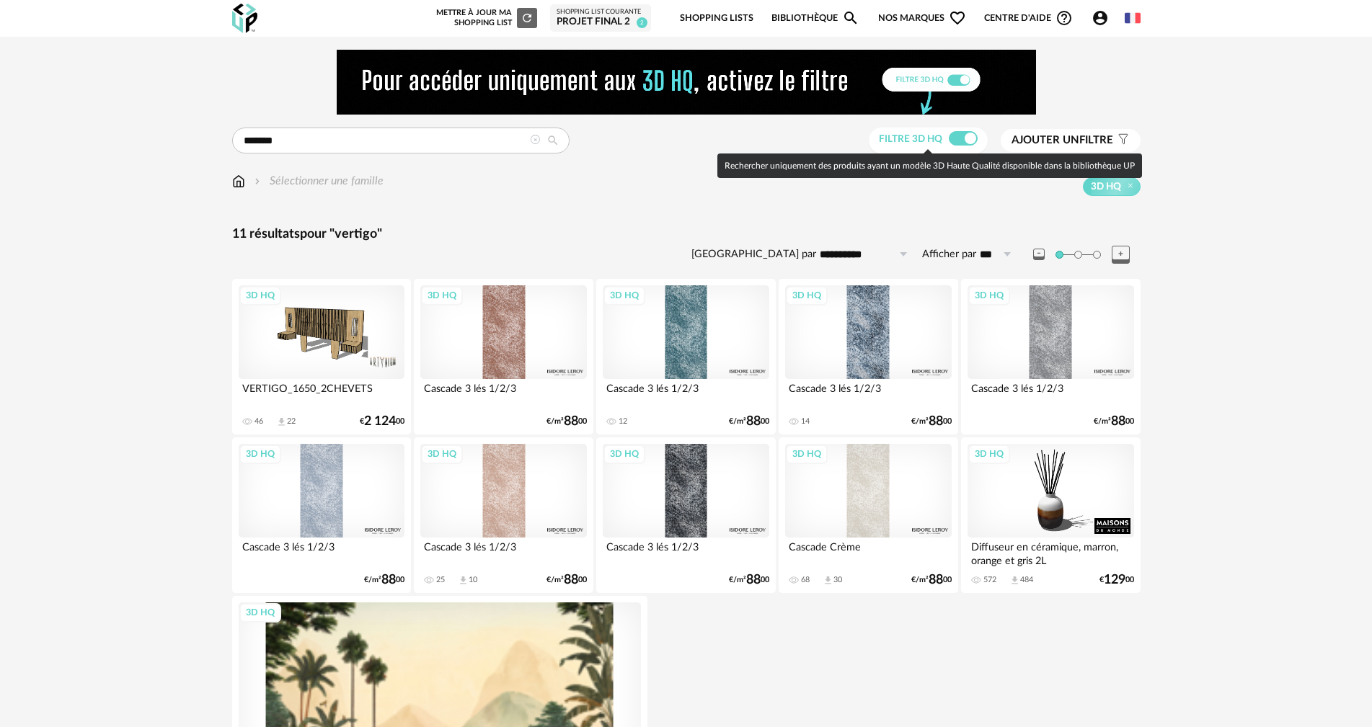
click at [964, 134] on span at bounding box center [963, 138] width 29 height 14
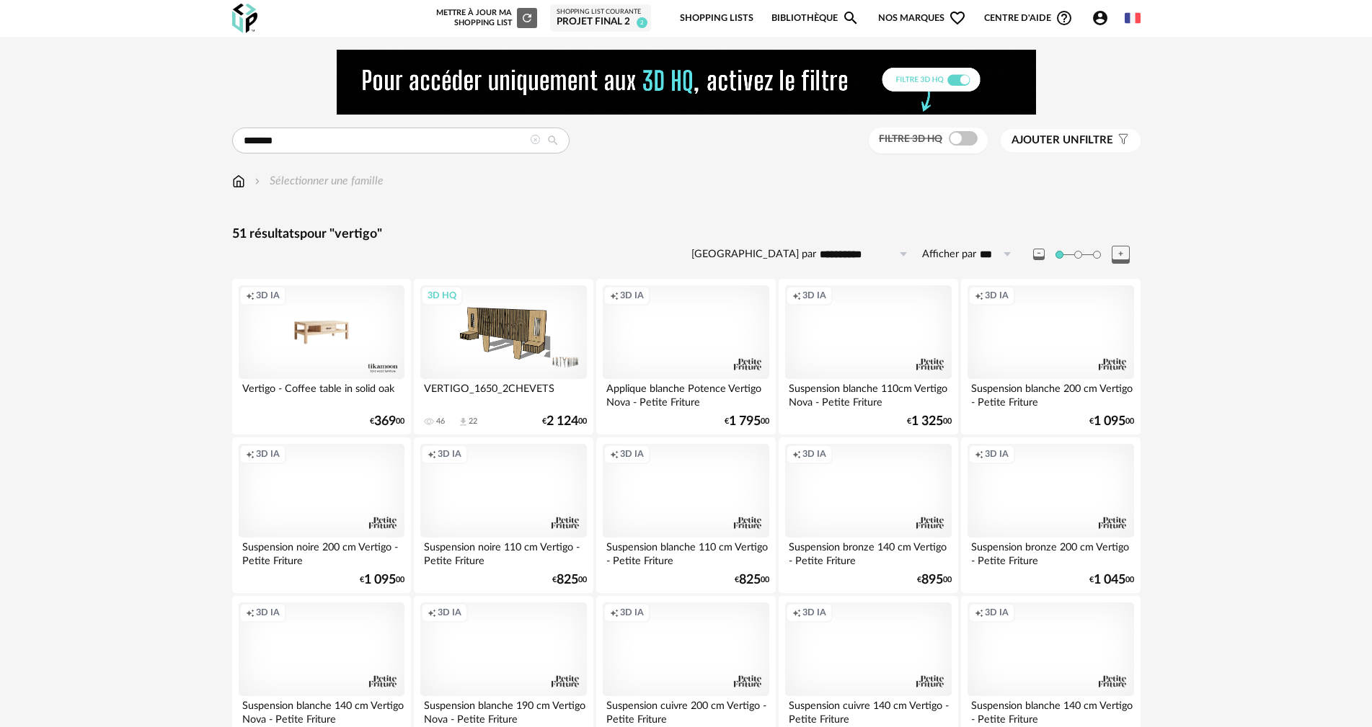
click at [1097, 20] on icon "Account Circle icon" at bounding box center [1099, 17] width 17 height 17
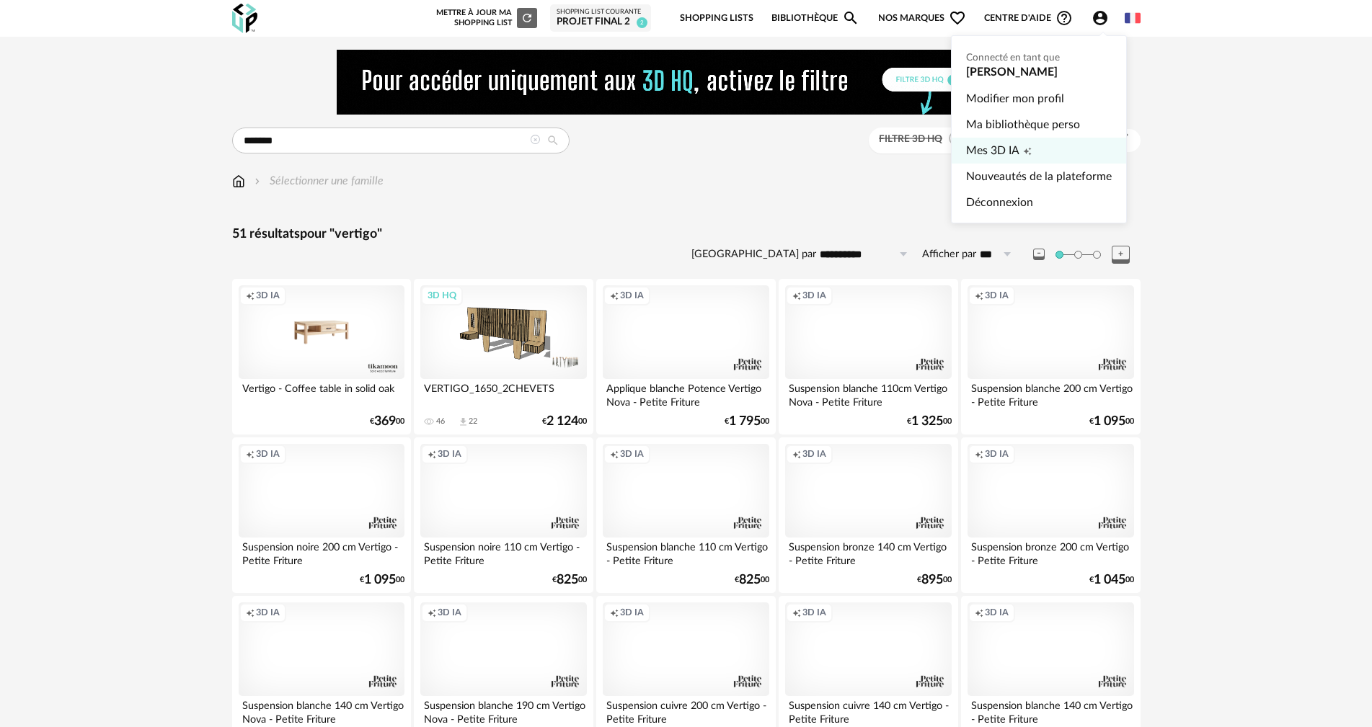
click at [995, 147] on span "Mes 3D IA" at bounding box center [992, 151] width 53 height 26
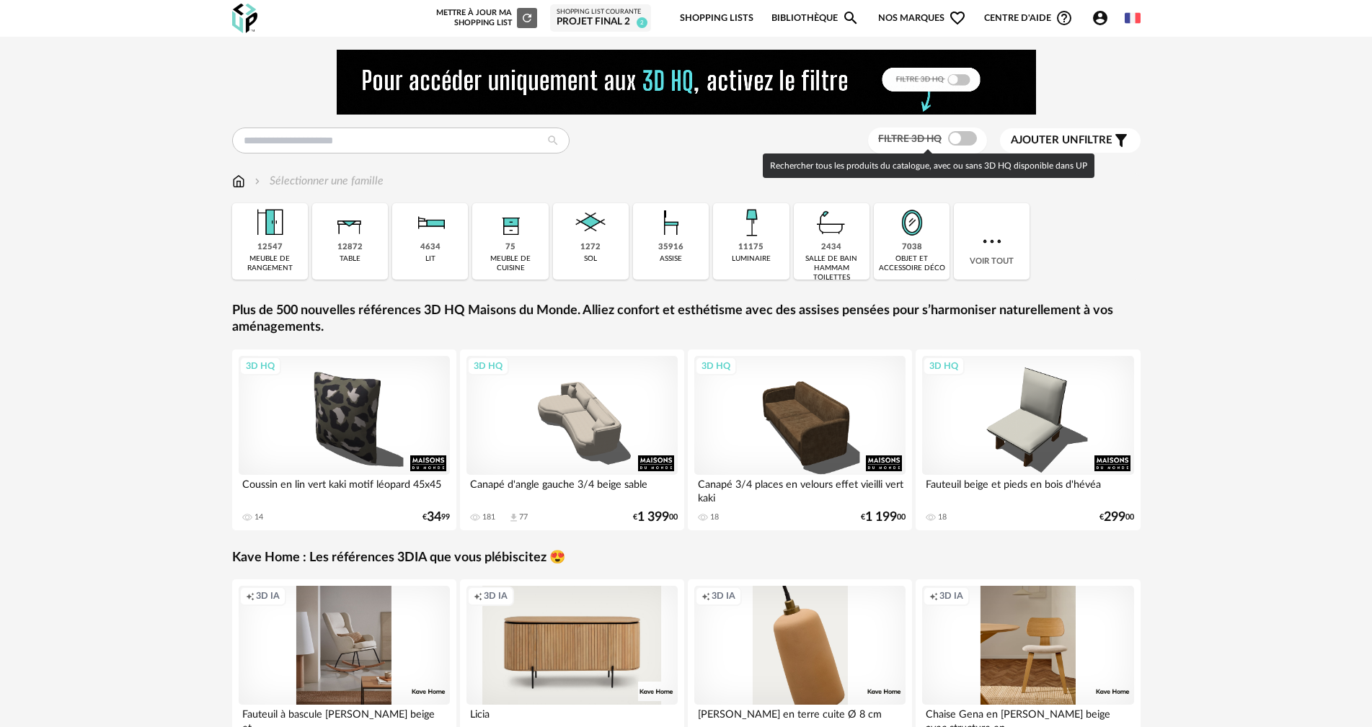
click at [956, 143] on span at bounding box center [962, 138] width 29 height 14
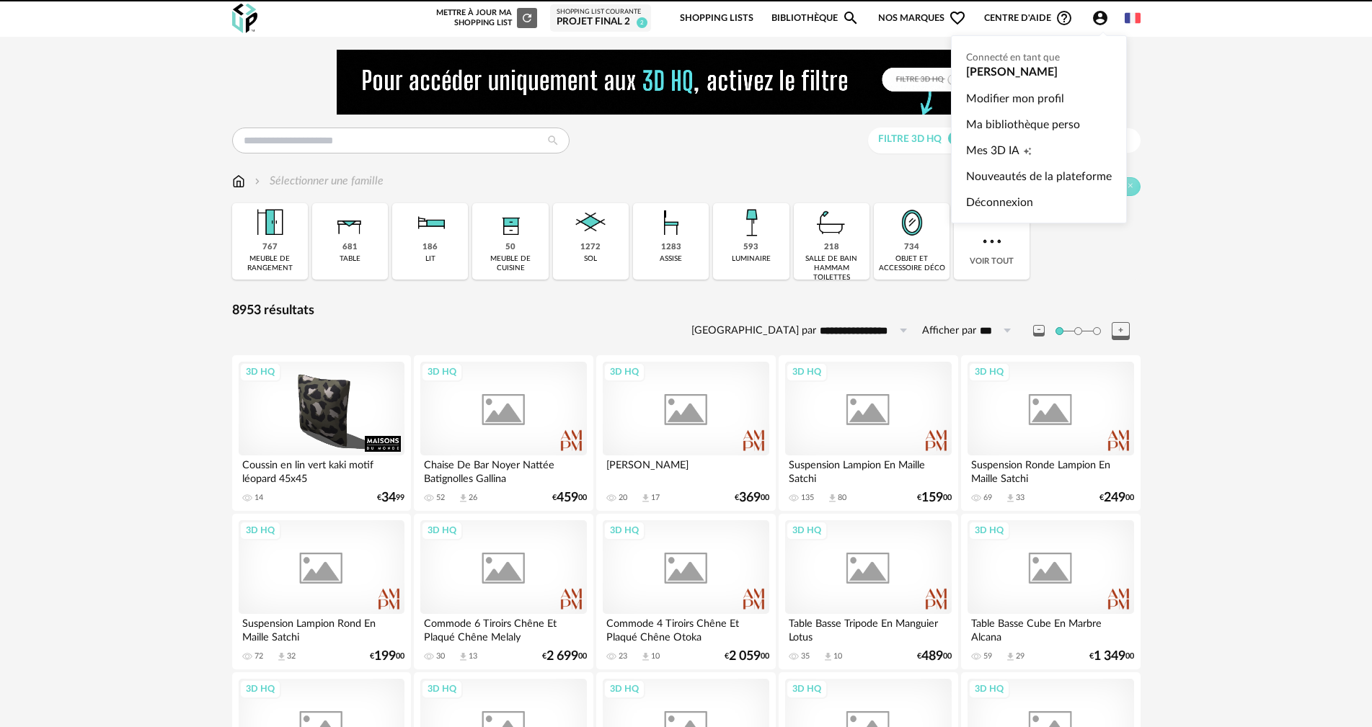
click at [1096, 21] on icon "Account Circle icon" at bounding box center [1099, 17] width 17 height 17
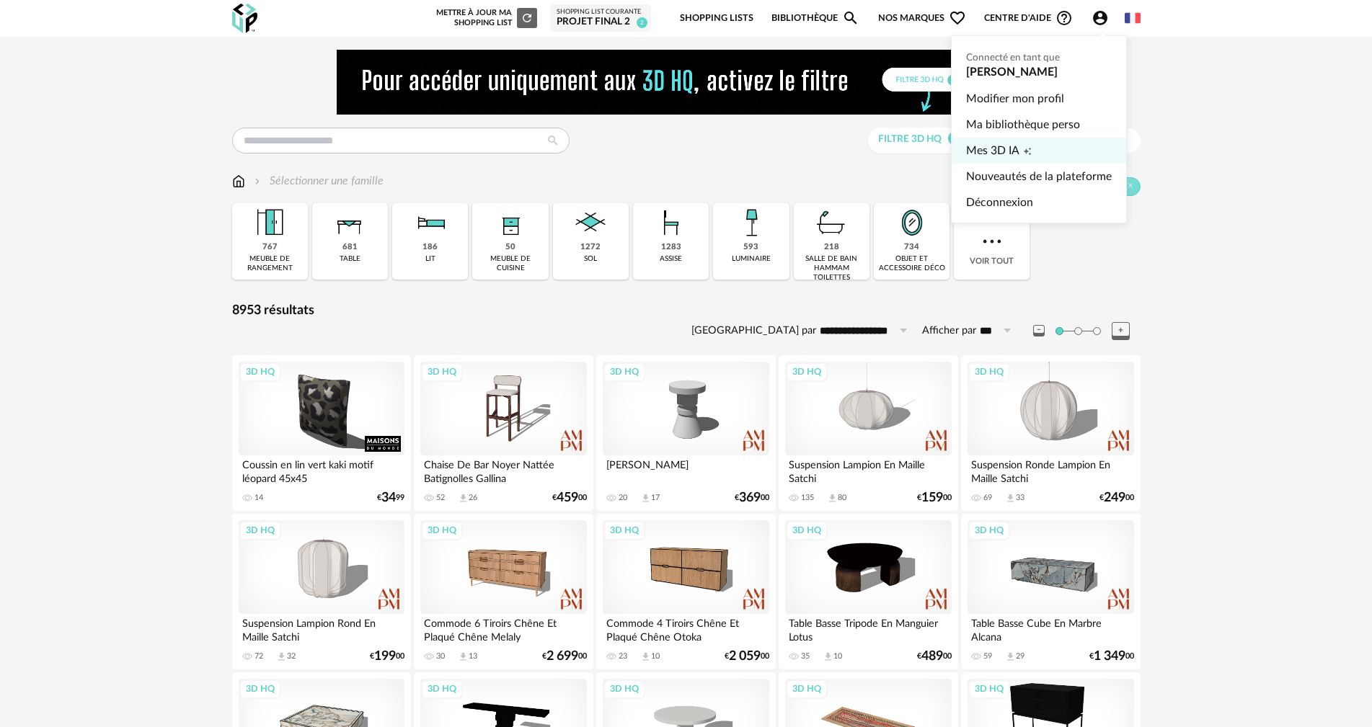
click at [980, 149] on span "Mes 3D IA" at bounding box center [992, 151] width 53 height 26
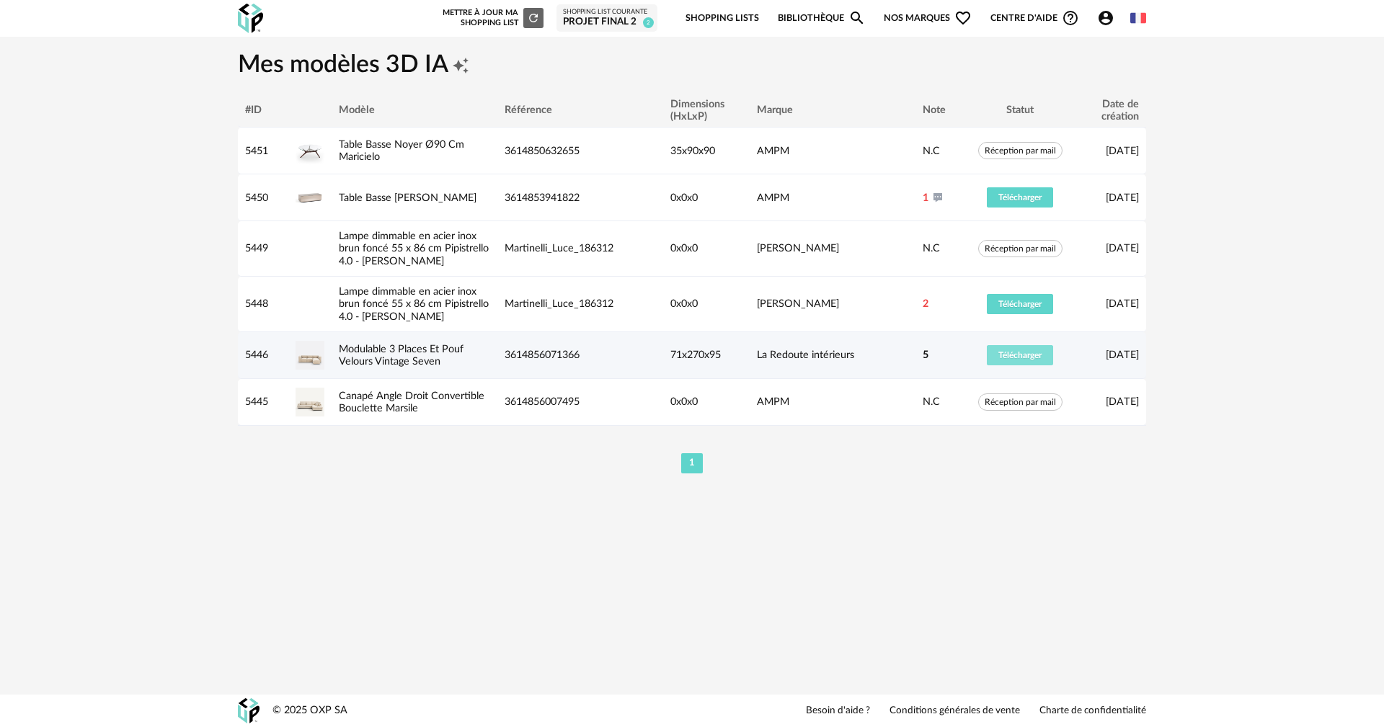
click at [1008, 355] on span "Télécharger" at bounding box center [1019, 355] width 43 height 9
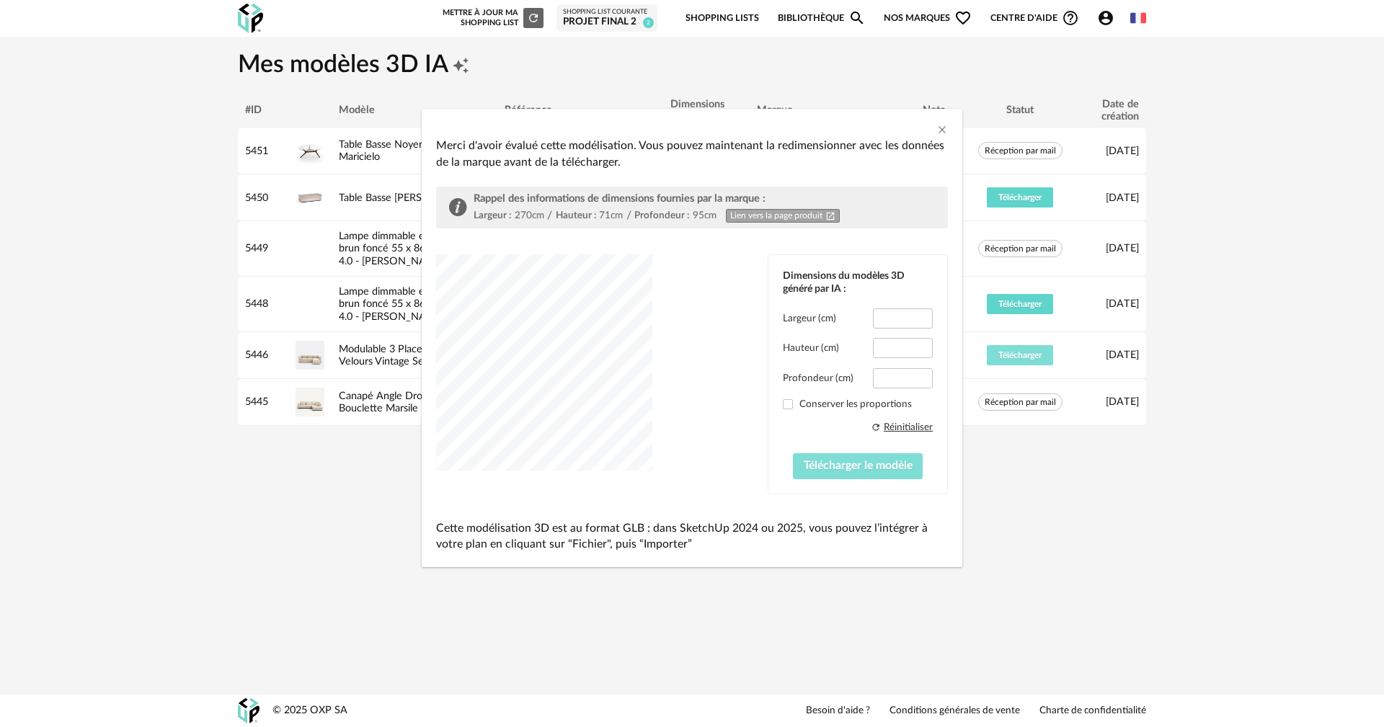
type input "*****"
type input "****"
type input "*****"
click at [871, 466] on span "Télécharger le modèle" at bounding box center [858, 466] width 109 height 12
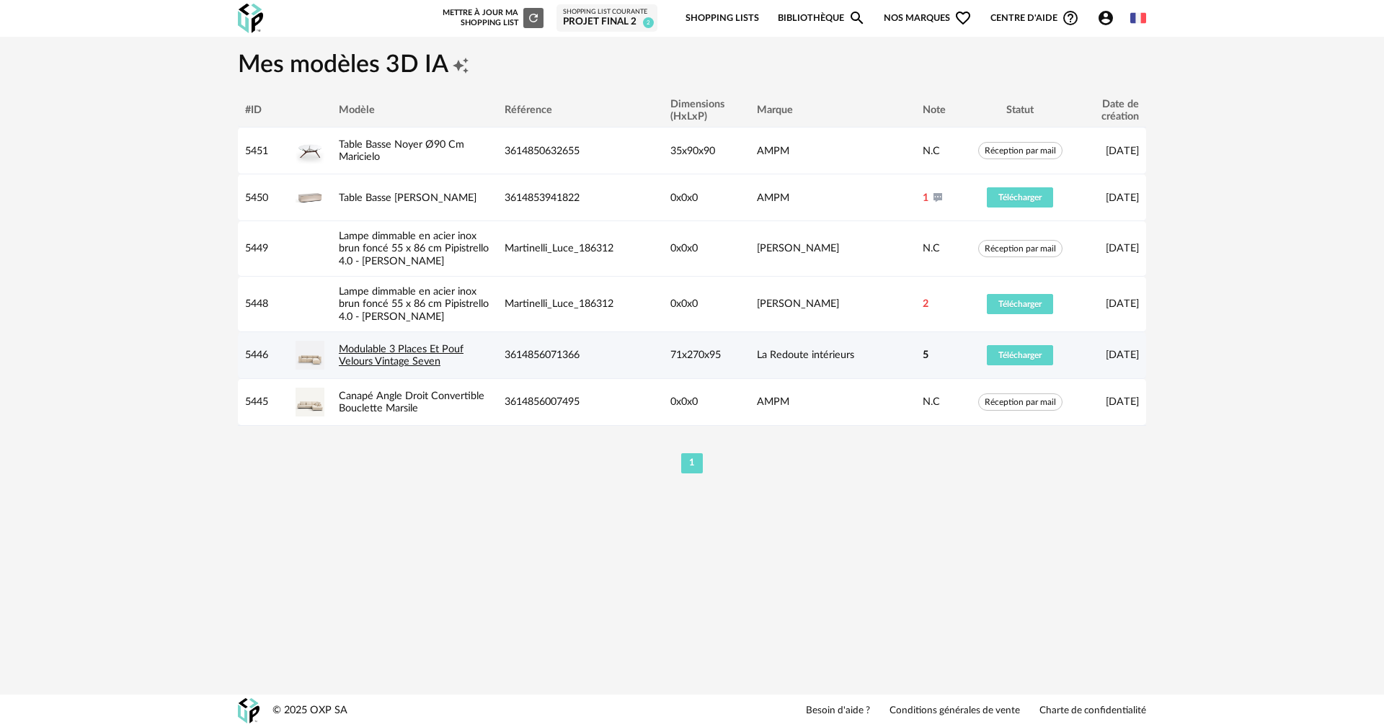
click at [404, 352] on link "Modulable 3 Places Et Pouf Velours Vintage Seven" at bounding box center [401, 355] width 125 height 23
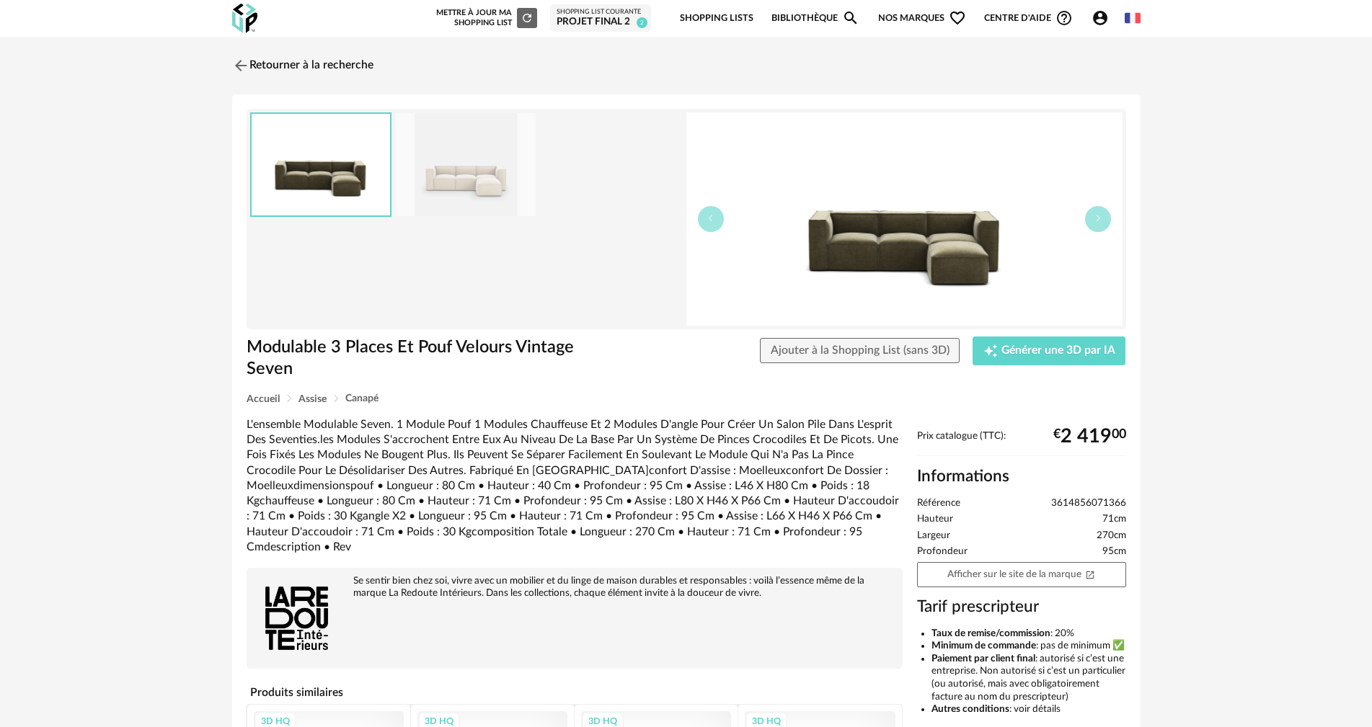
click at [492, 164] on img at bounding box center [466, 164] width 140 height 103
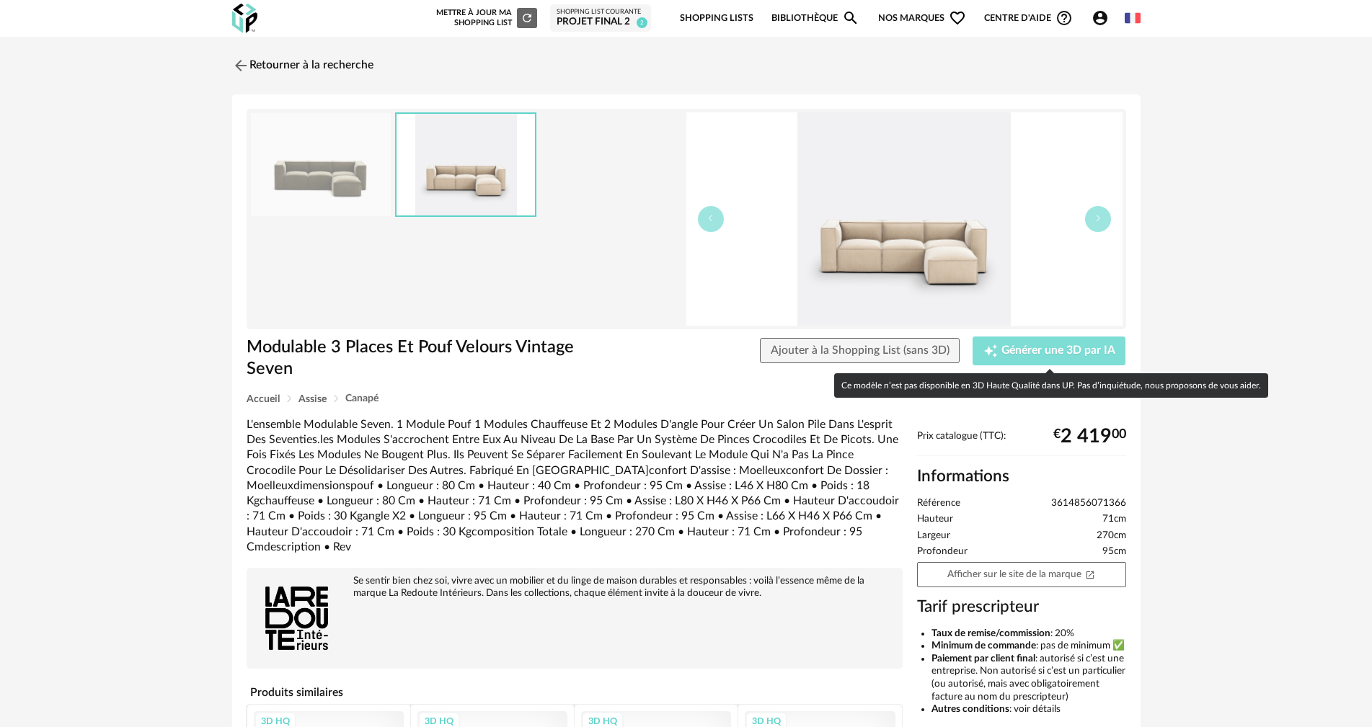
click at [1027, 355] on span "Générer une 3D par IA" at bounding box center [1058, 351] width 114 height 12
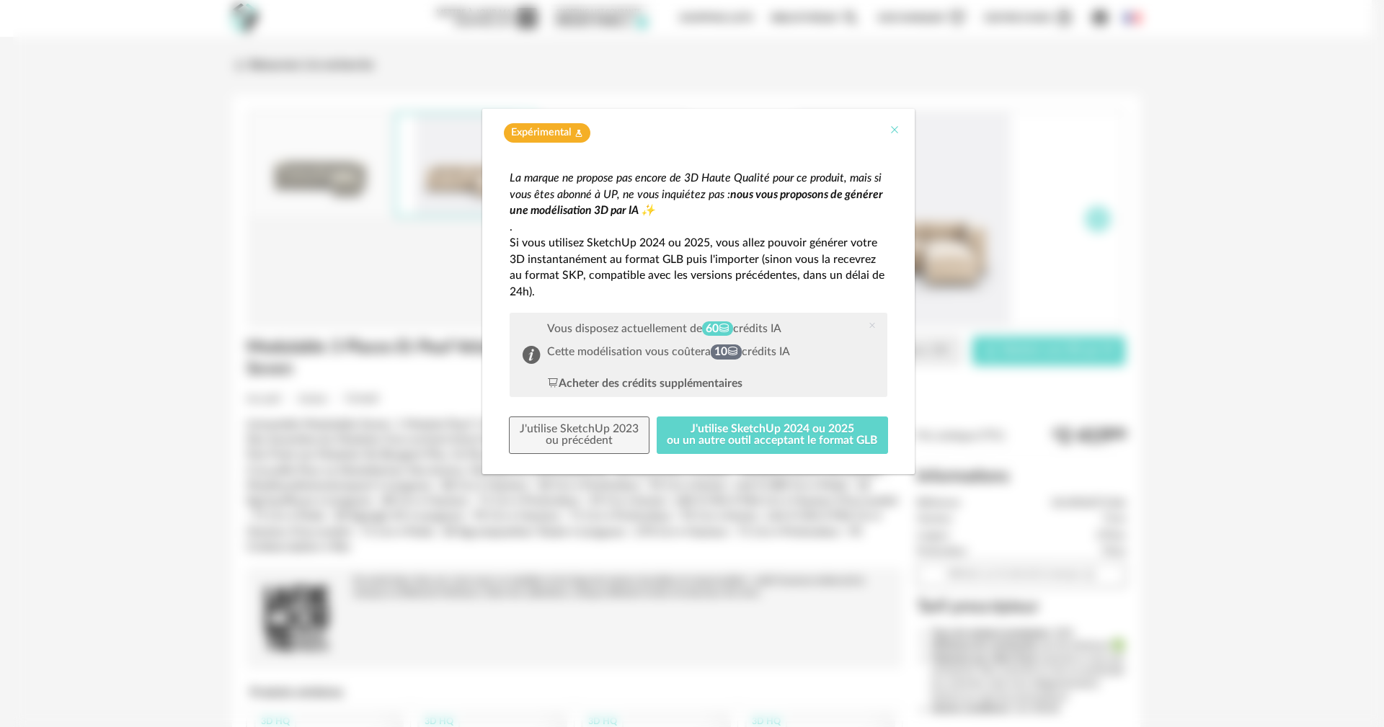
click at [897, 133] on icon "Close" at bounding box center [895, 130] width 12 height 12
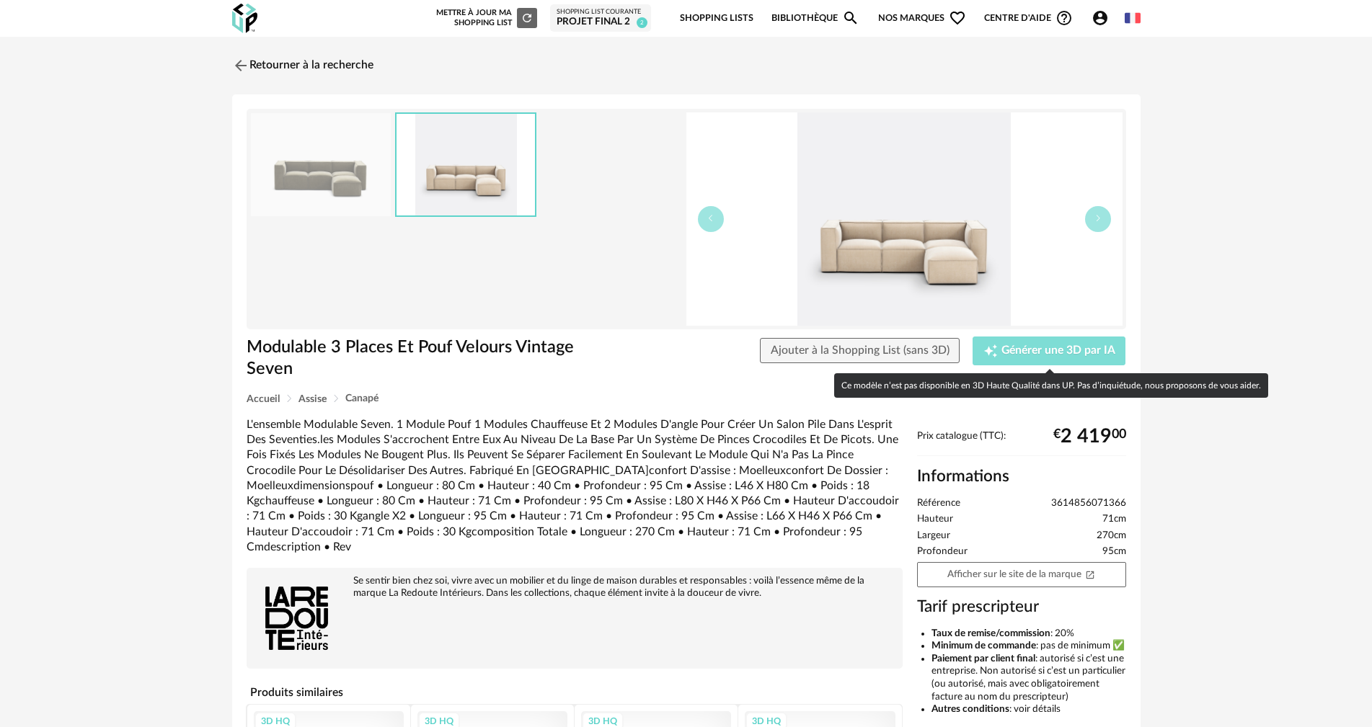
click at [1042, 360] on button "Creation icon Générer une 3D par IA" at bounding box center [1048, 351] width 153 height 29
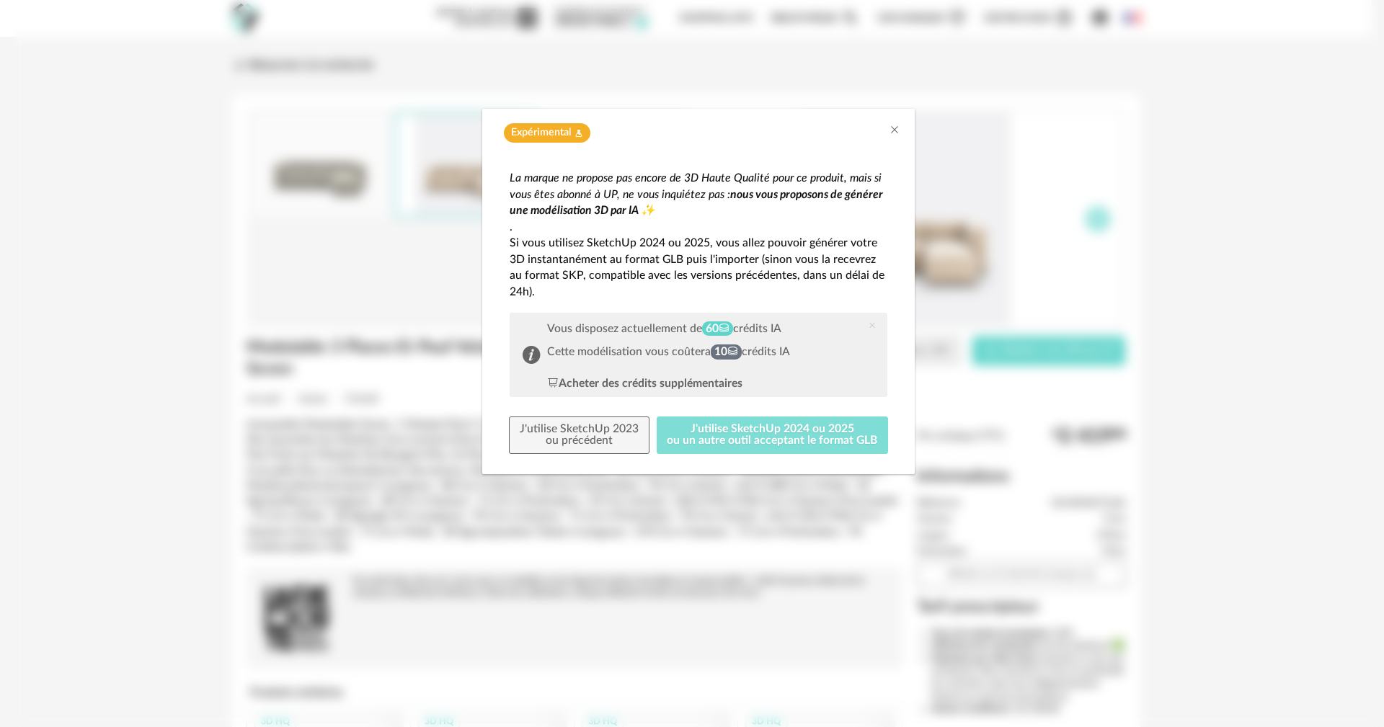
click at [707, 431] on button "J'utilise SketchUp 2024 ou 2025 ou un autre outil acceptant le format GLB" at bounding box center [773, 435] width 232 height 37
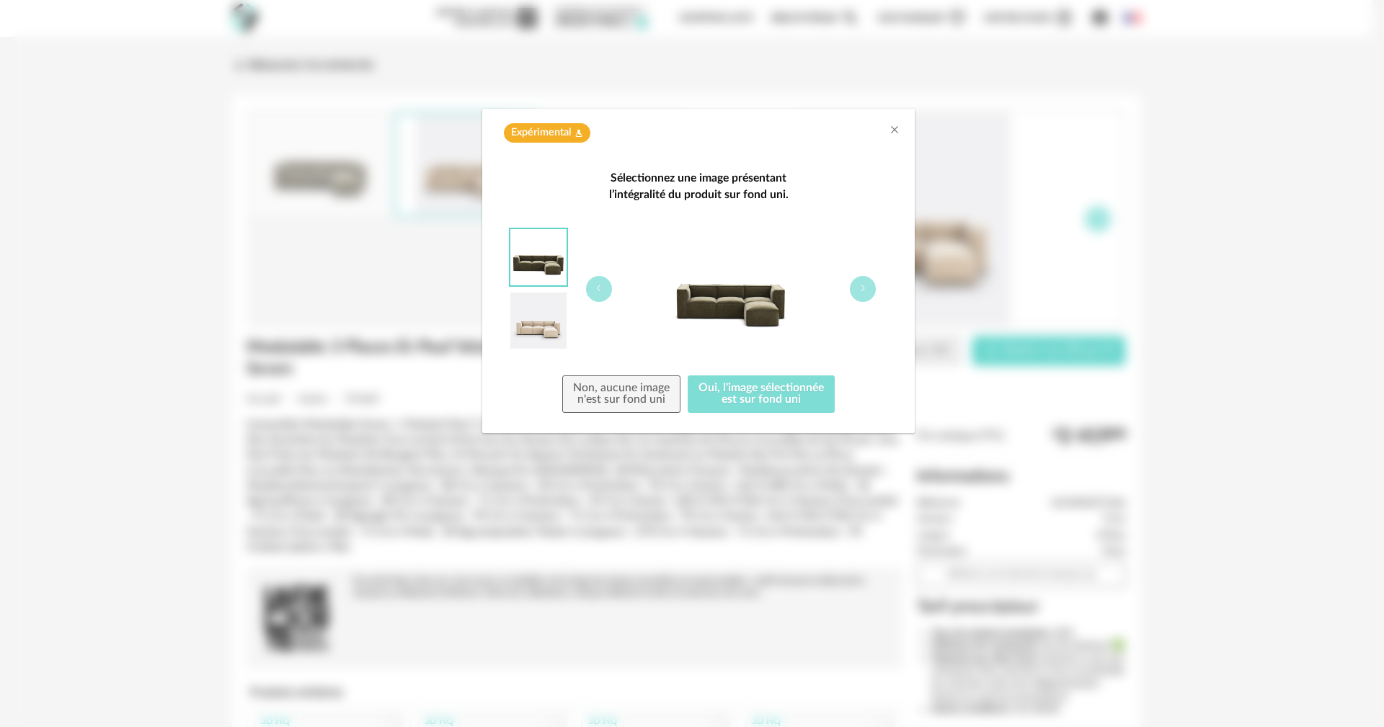
click at [758, 395] on button "Oui, l'image sélectionnée est sur fond uni" at bounding box center [761, 394] width 147 height 37
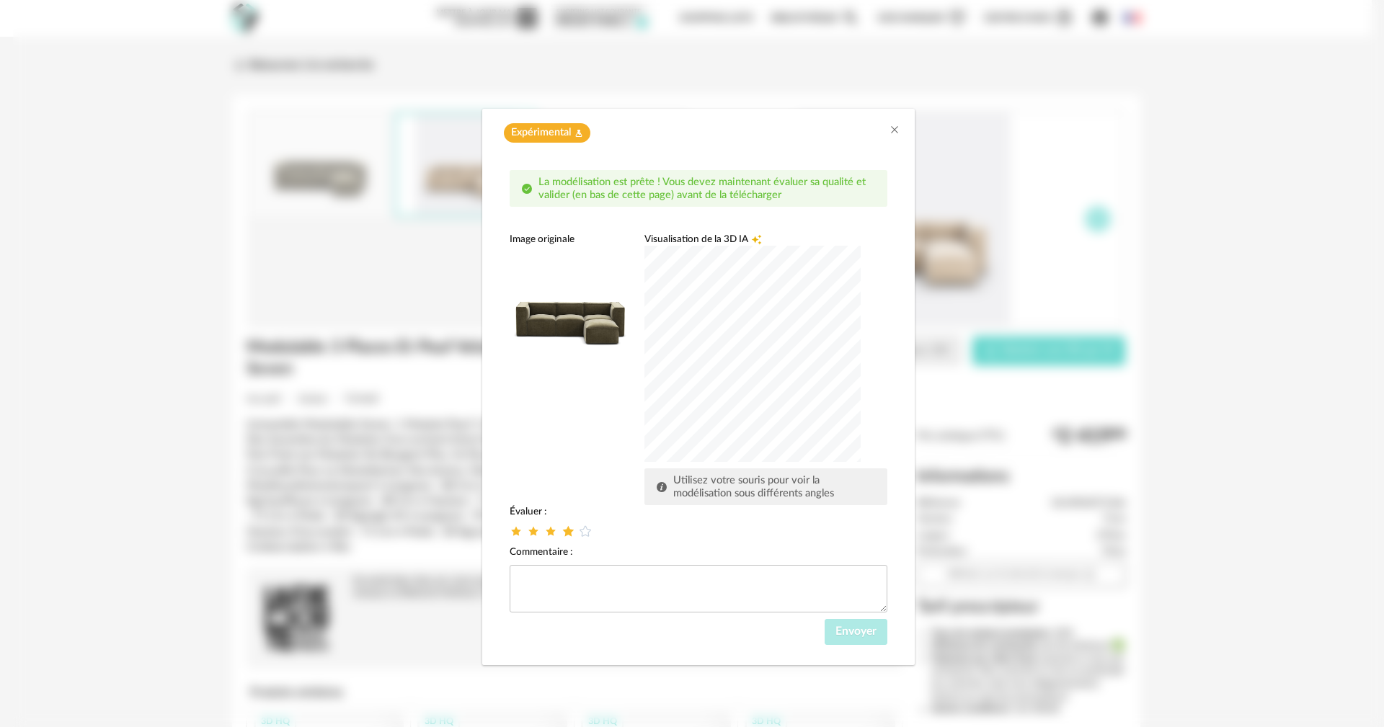
click at [573, 530] on icon "dialog" at bounding box center [568, 531] width 15 height 15
click at [858, 631] on span "Envoyer" at bounding box center [855, 632] width 41 height 12
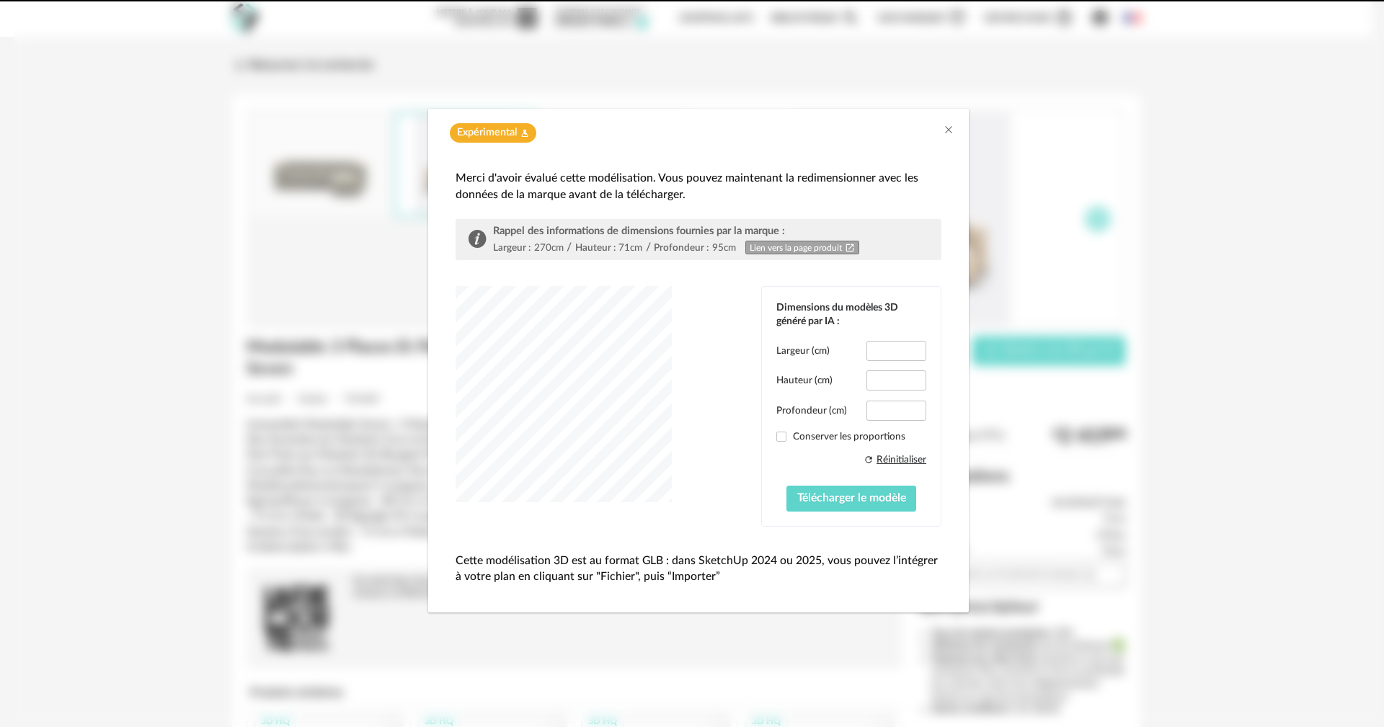
type input "*****"
type input "****"
type input "*****"
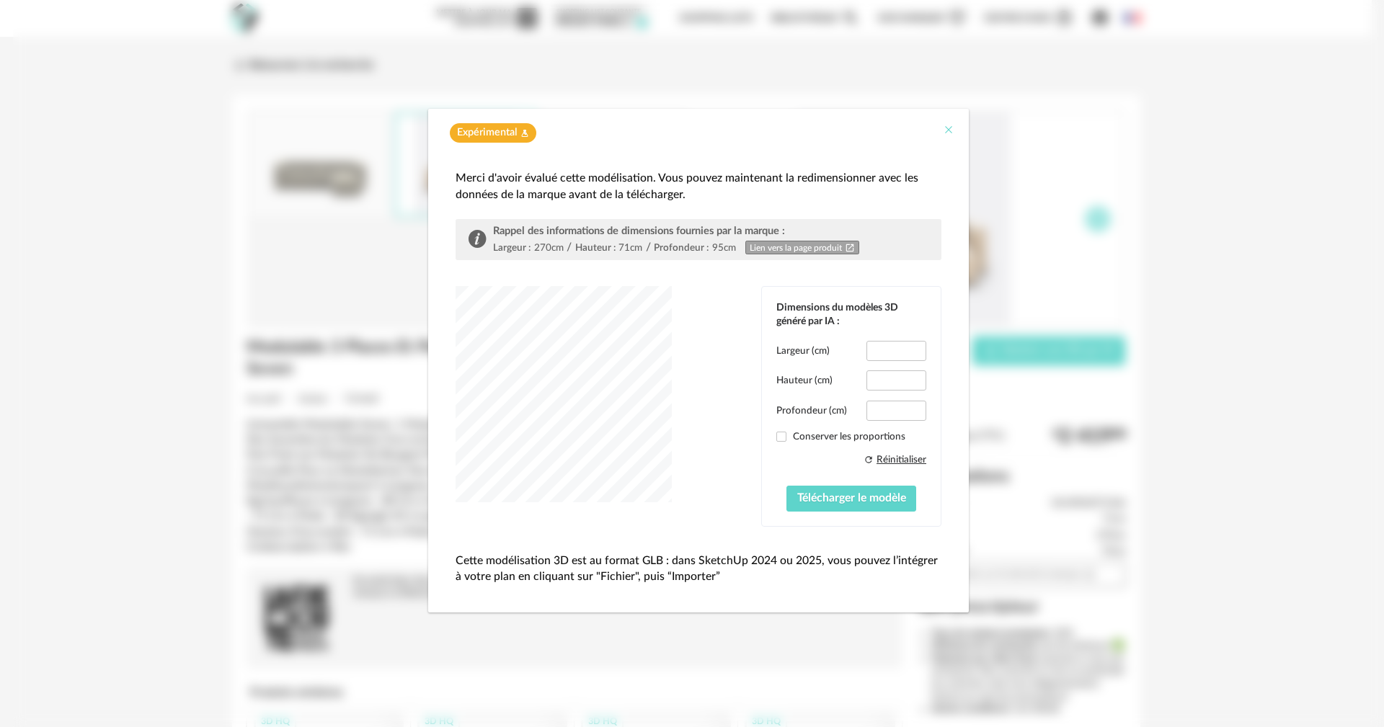
click at [953, 125] on icon "Close" at bounding box center [949, 130] width 12 height 12
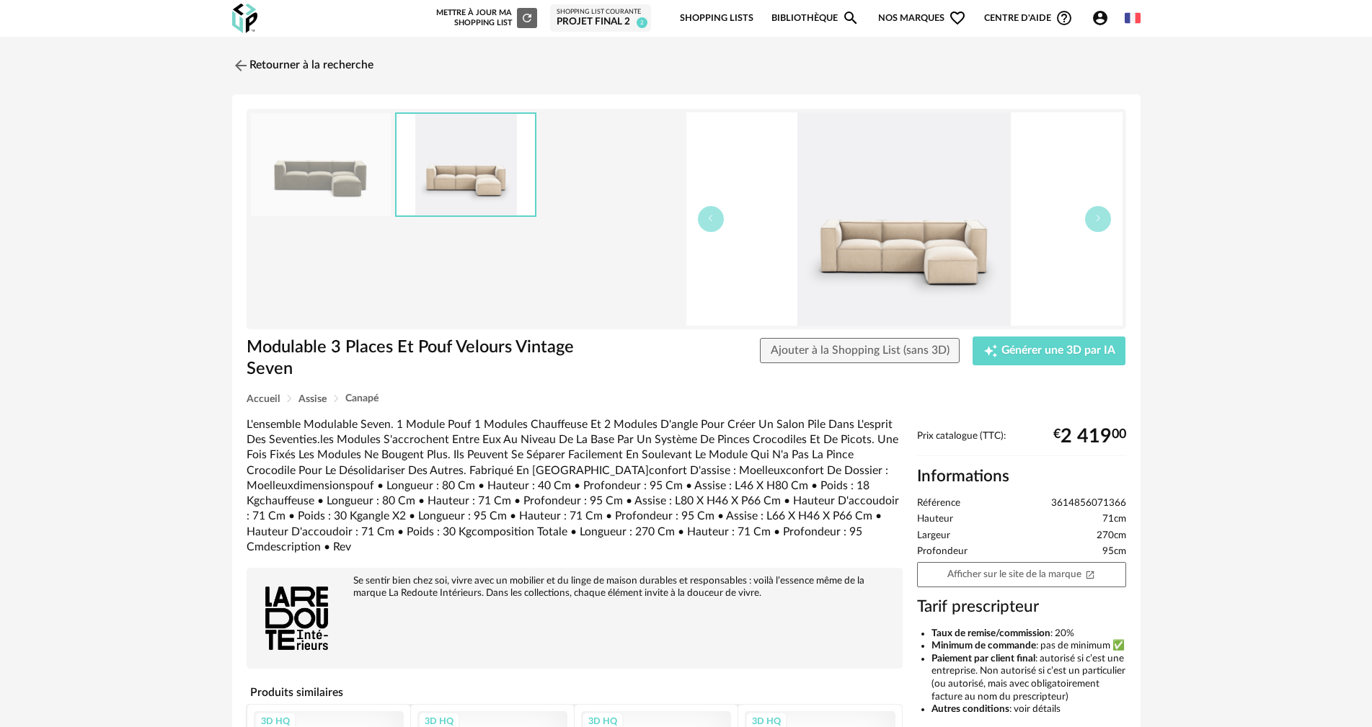
click at [939, 232] on img at bounding box center [904, 218] width 436 height 213
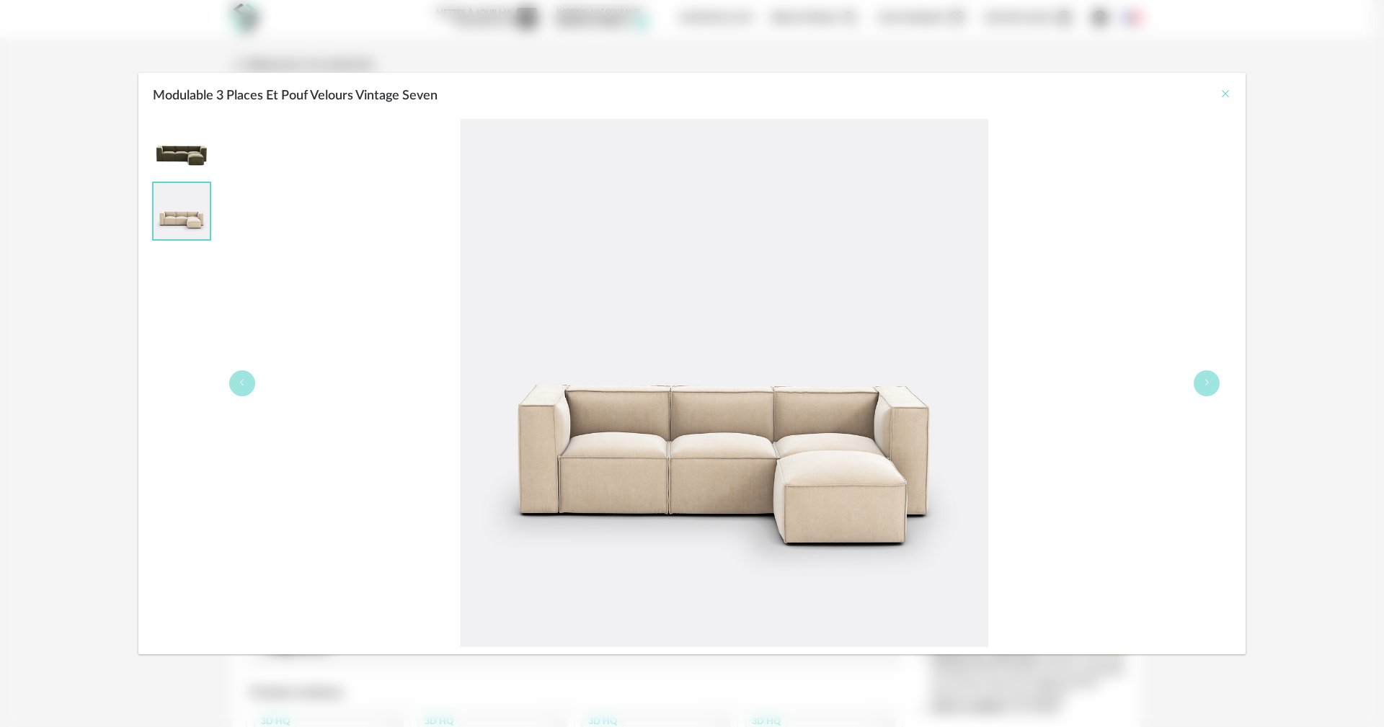
click at [1229, 92] on icon "Close" at bounding box center [1226, 94] width 12 height 12
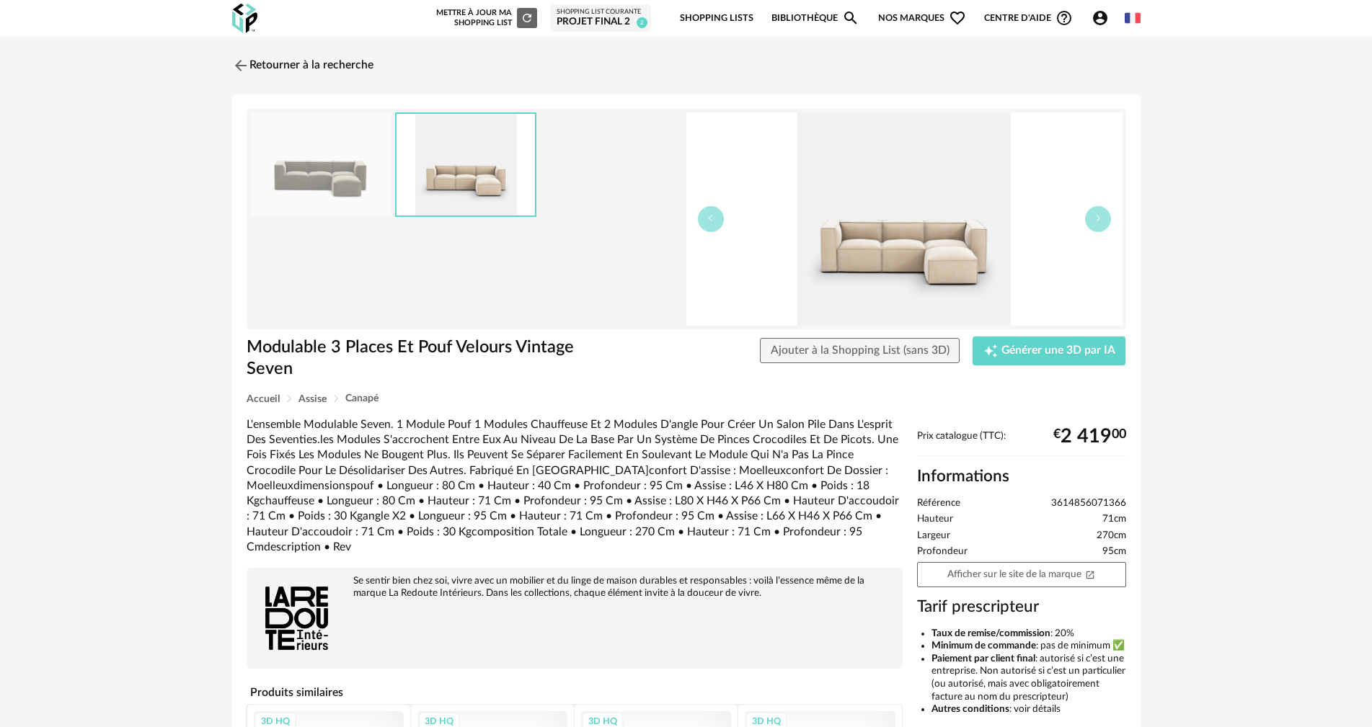
click at [1096, 22] on icon "Account Circle icon" at bounding box center [1099, 17] width 17 height 17
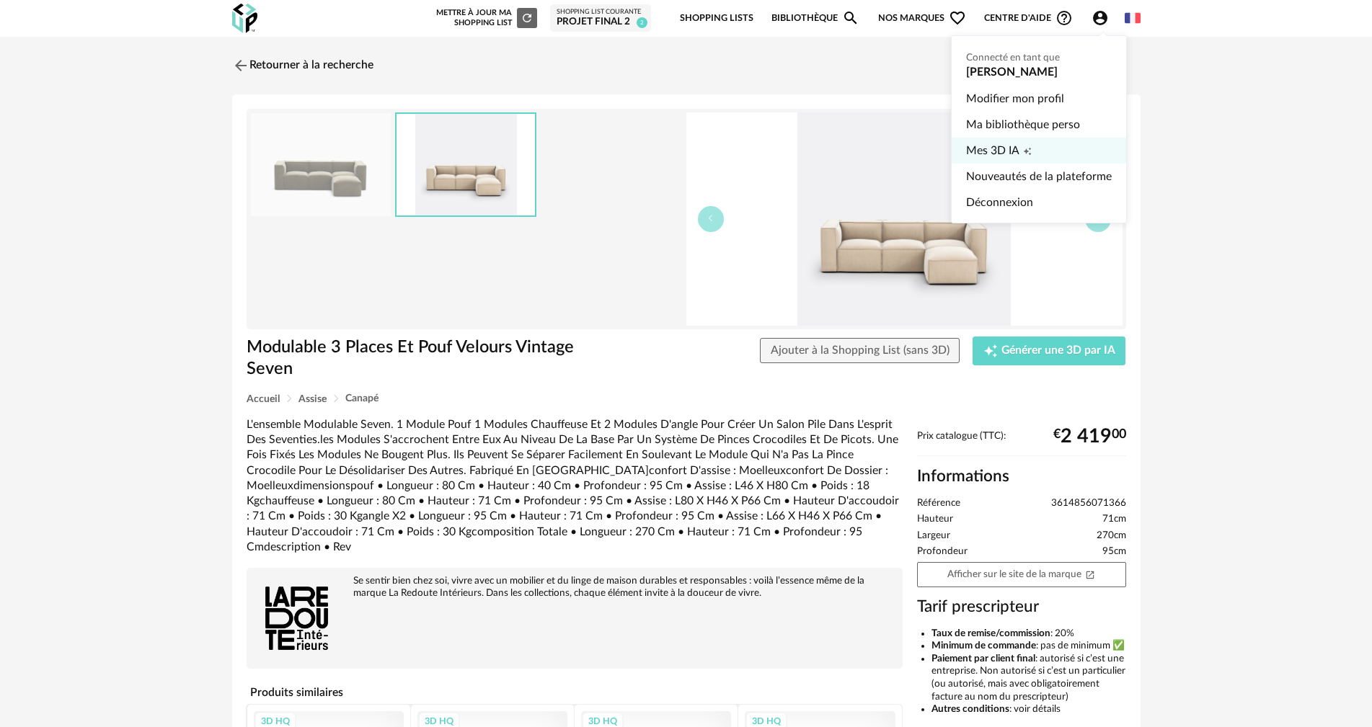
click at [1019, 143] on link "Mes 3D IA Creation icon" at bounding box center [1039, 151] width 146 height 26
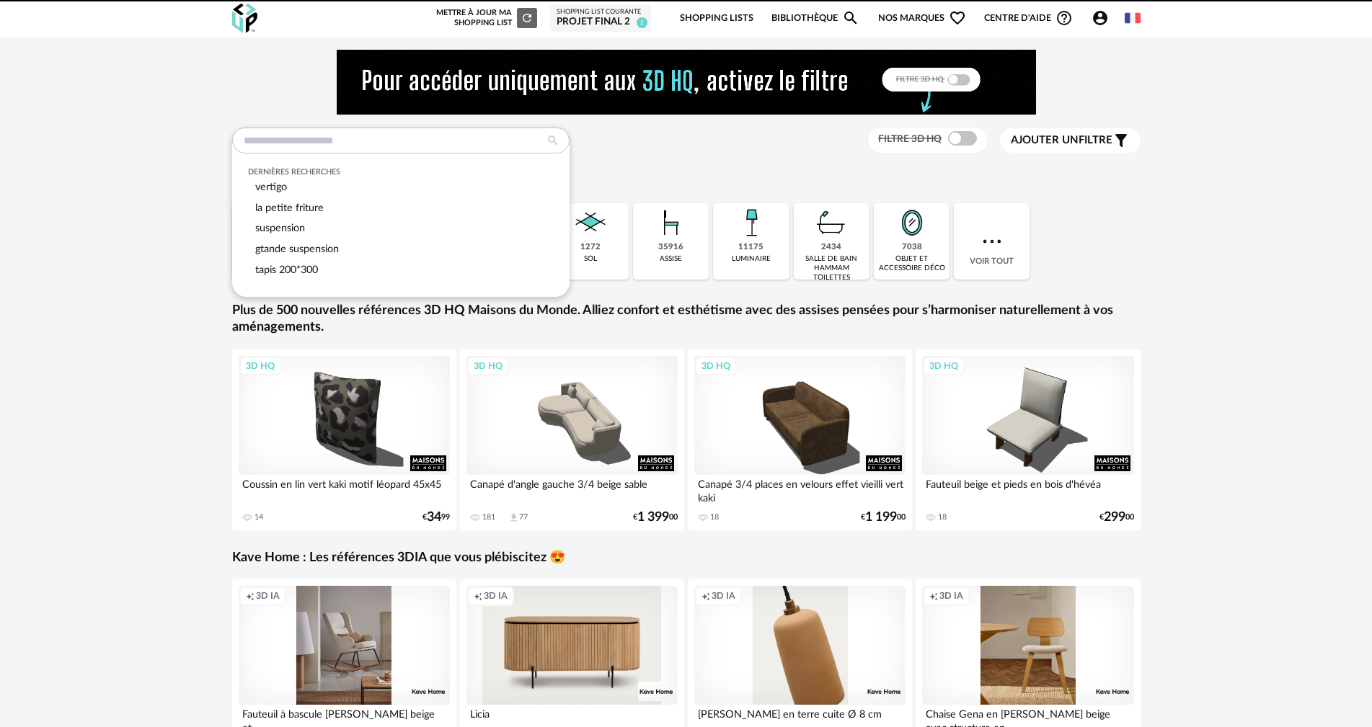
click at [348, 144] on input "text" at bounding box center [400, 141] width 337 height 26
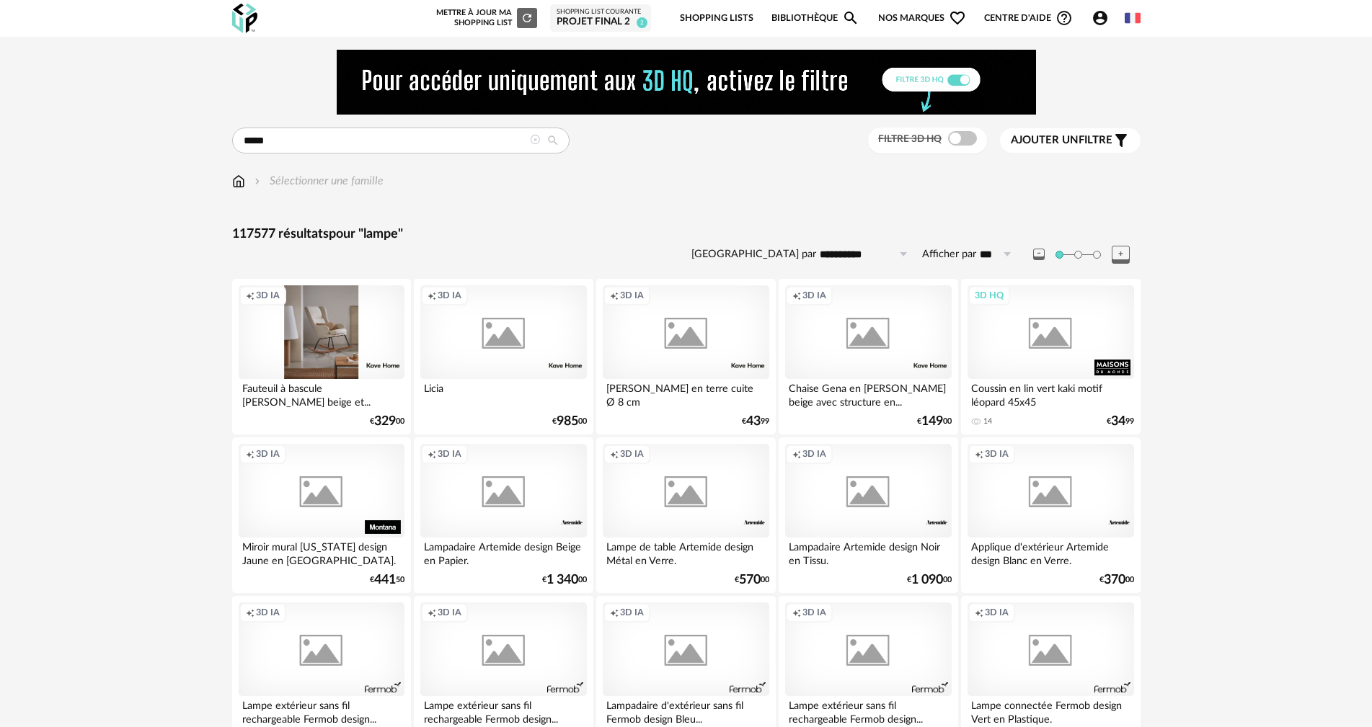
type input "*****"
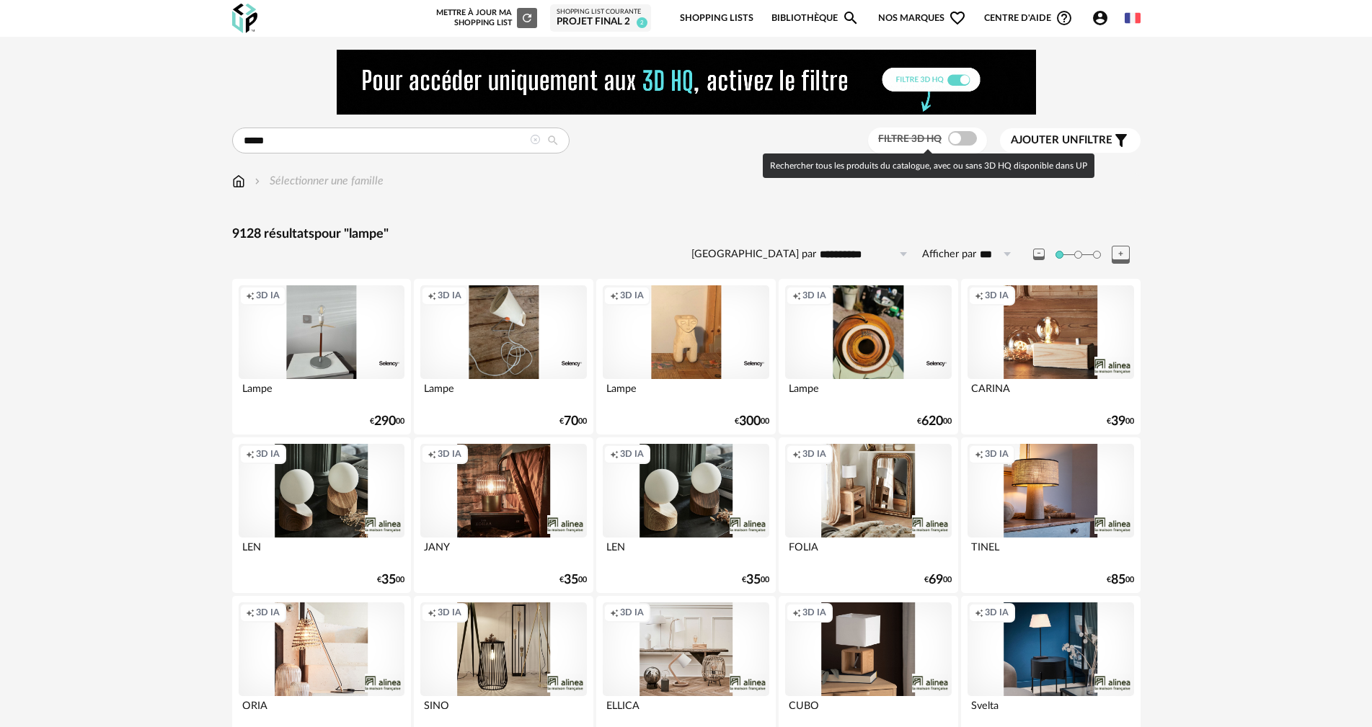
click at [953, 138] on span at bounding box center [962, 138] width 29 height 14
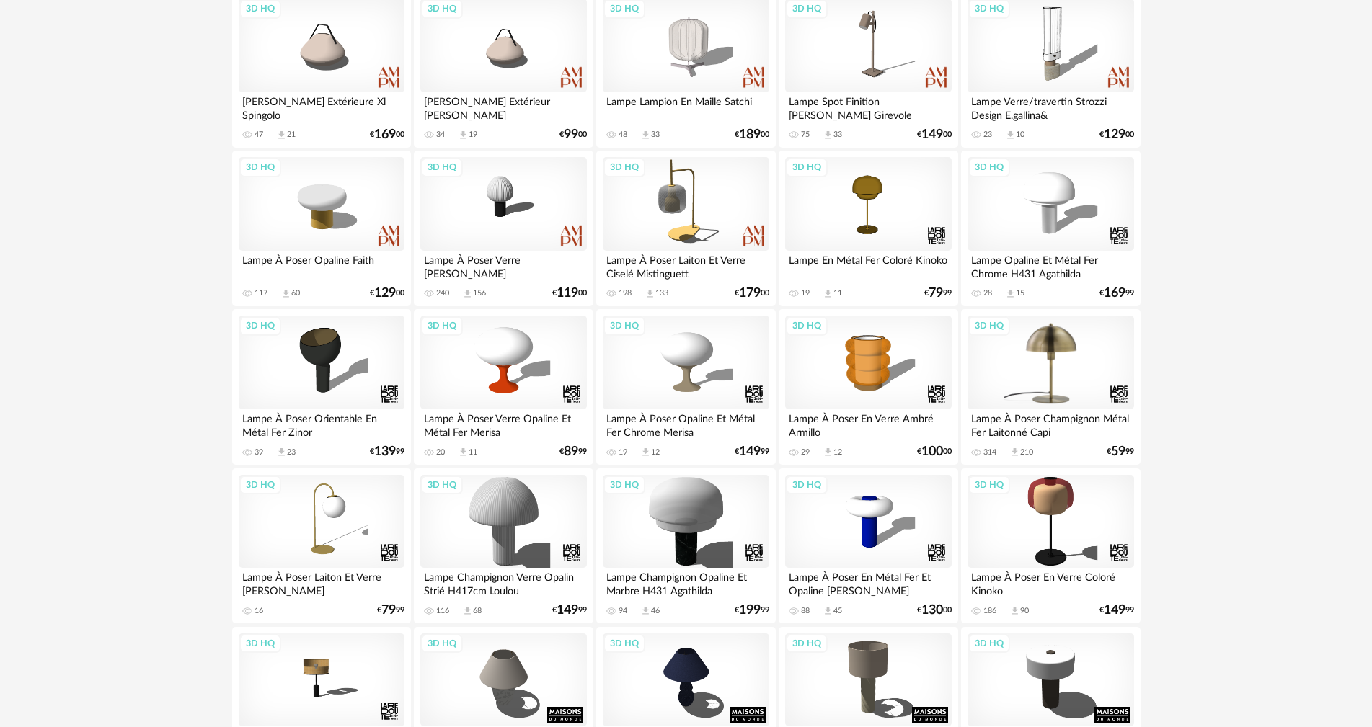
scroll to position [288, 0]
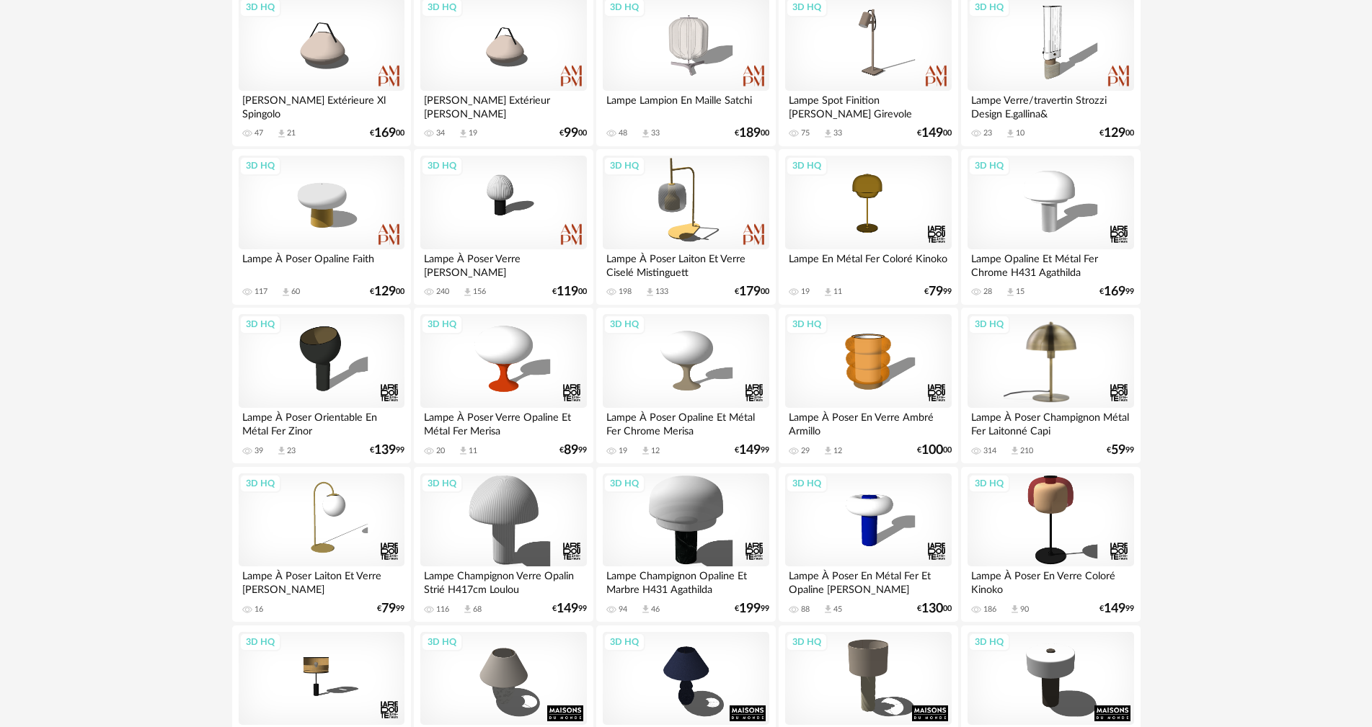
click at [1029, 375] on div "3D HQ" at bounding box center [1050, 361] width 166 height 94
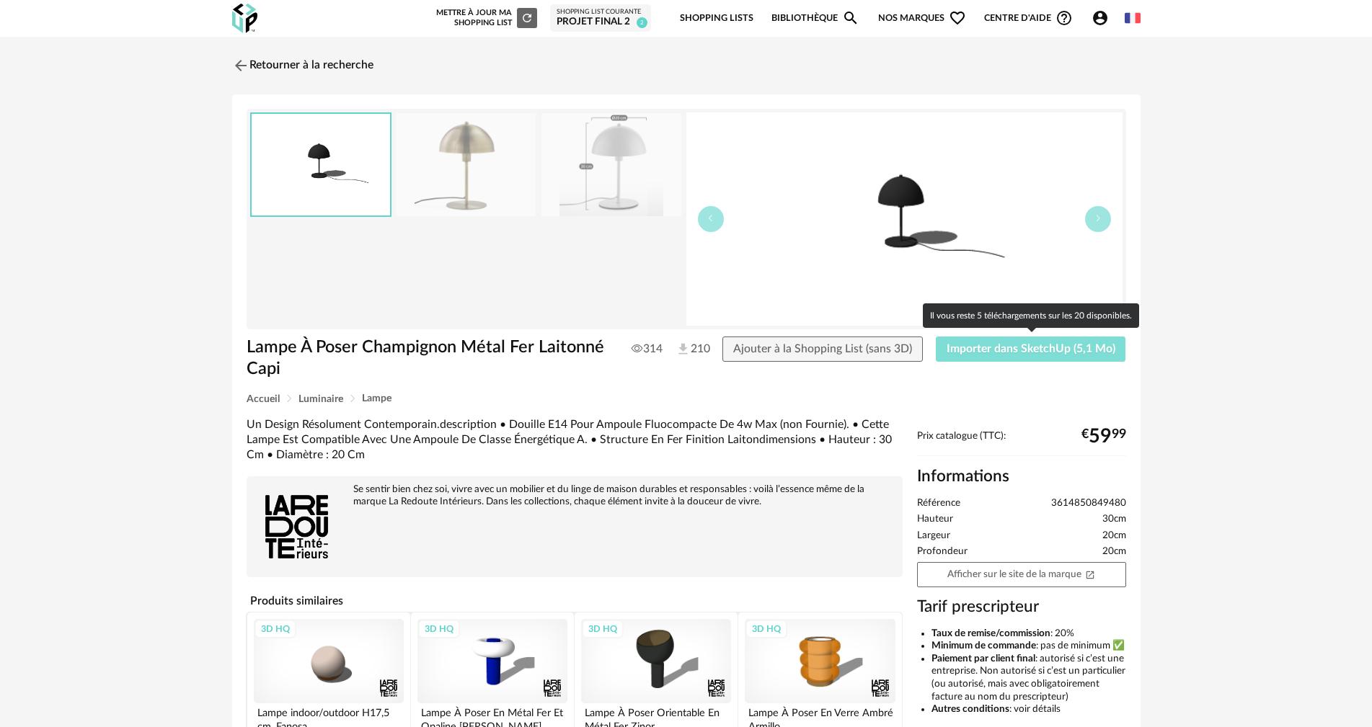
click at [1016, 345] on span "Importer dans SketchUp (5,1 Mo)" at bounding box center [1030, 349] width 169 height 12
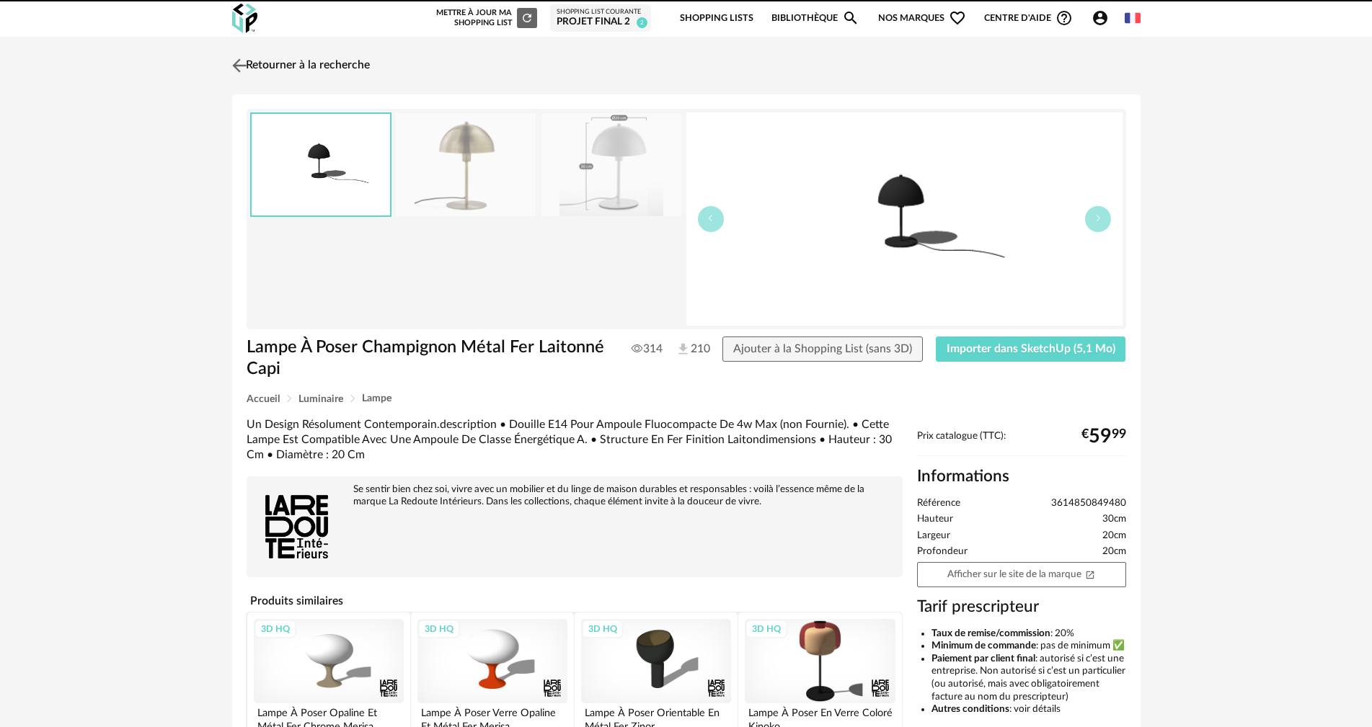
click at [327, 64] on link "Retourner à la recherche" at bounding box center [298, 66] width 141 height 32
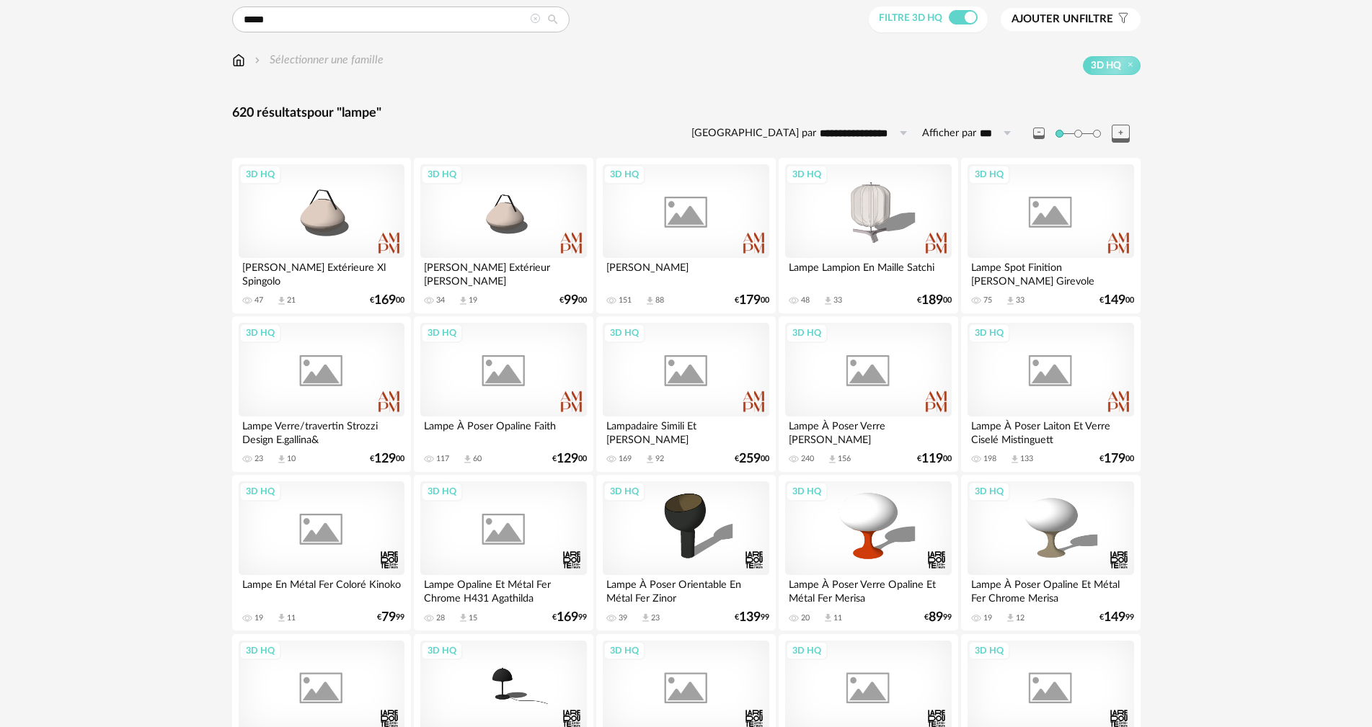
scroll to position [702, 0]
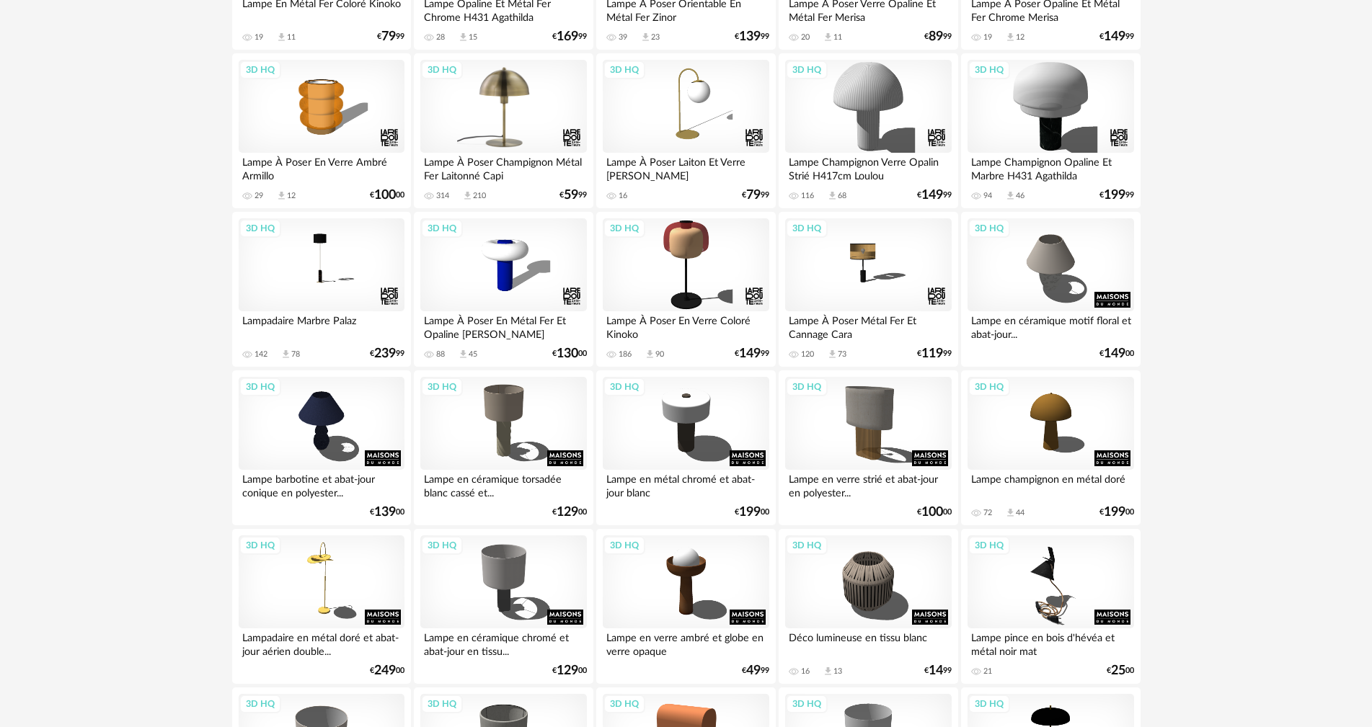
click at [495, 100] on div "3D HQ" at bounding box center [503, 107] width 166 height 94
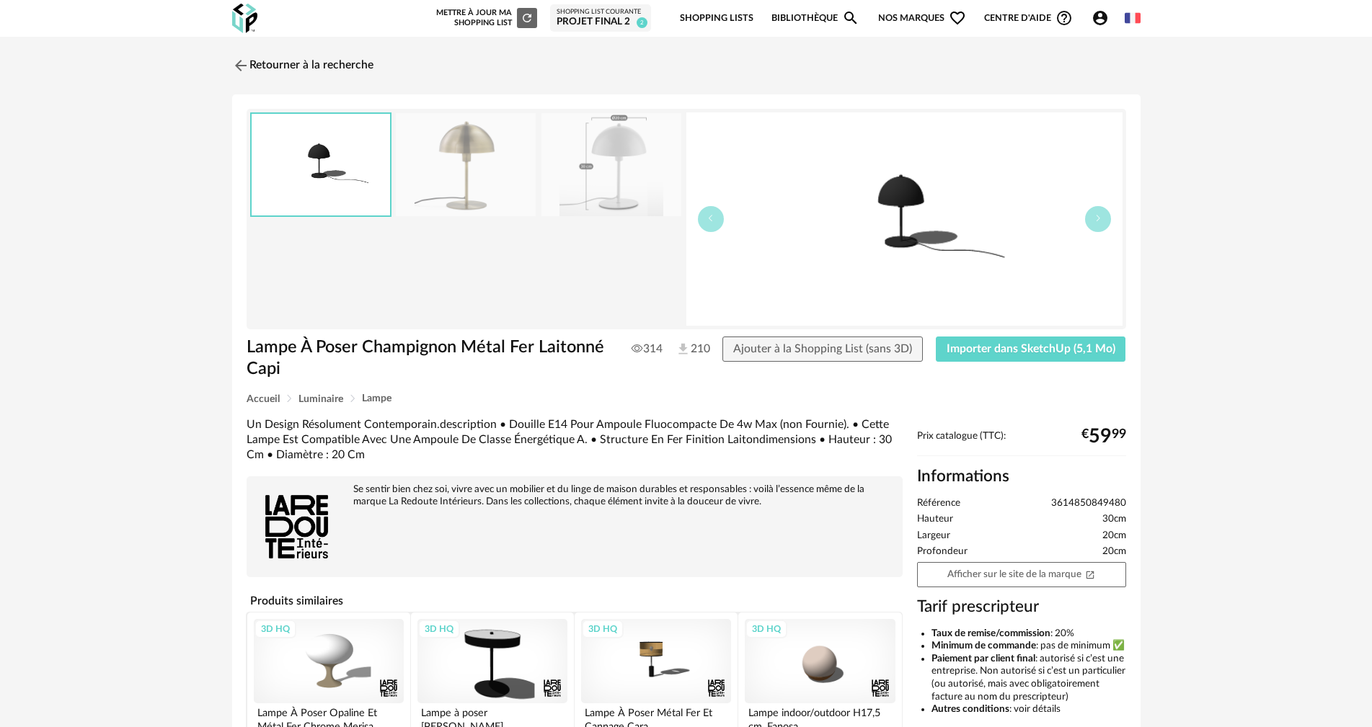
click at [469, 181] on img at bounding box center [466, 164] width 140 height 103
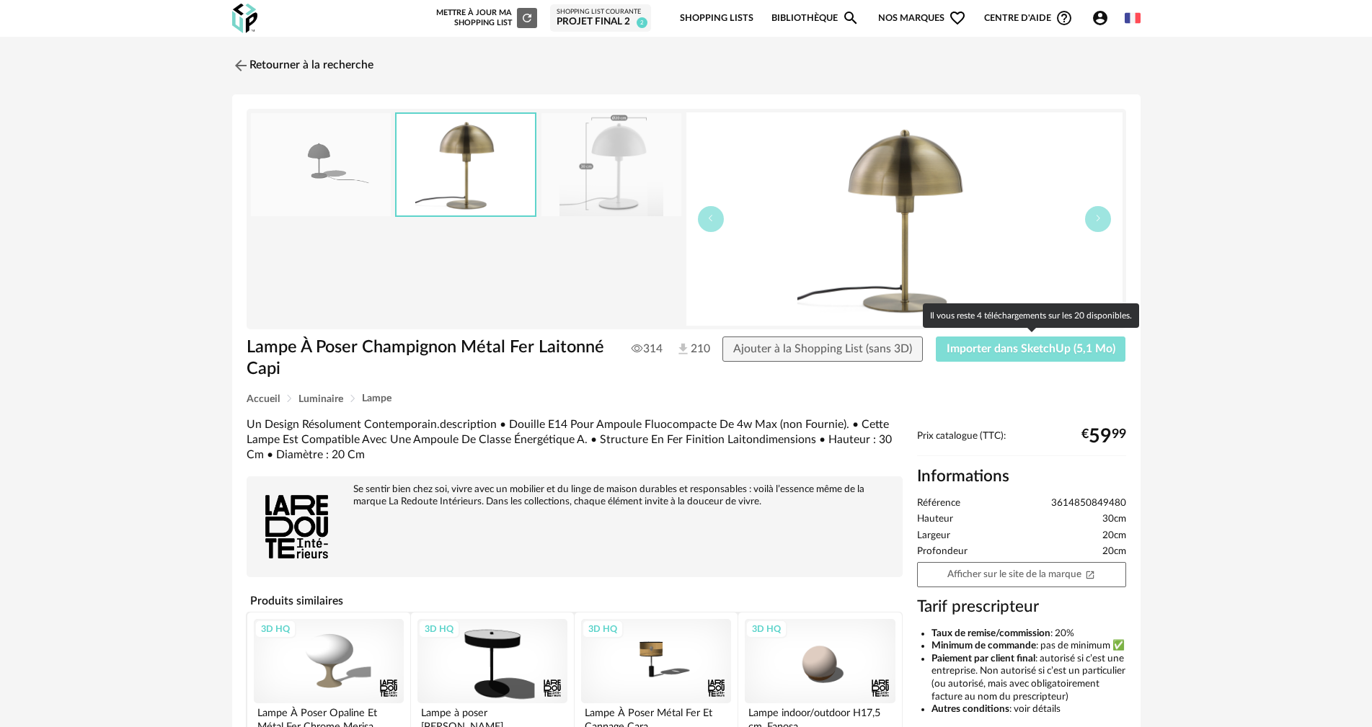
click at [1031, 355] on button "Importer dans SketchUp (5,1 Mo)" at bounding box center [1031, 350] width 190 height 26
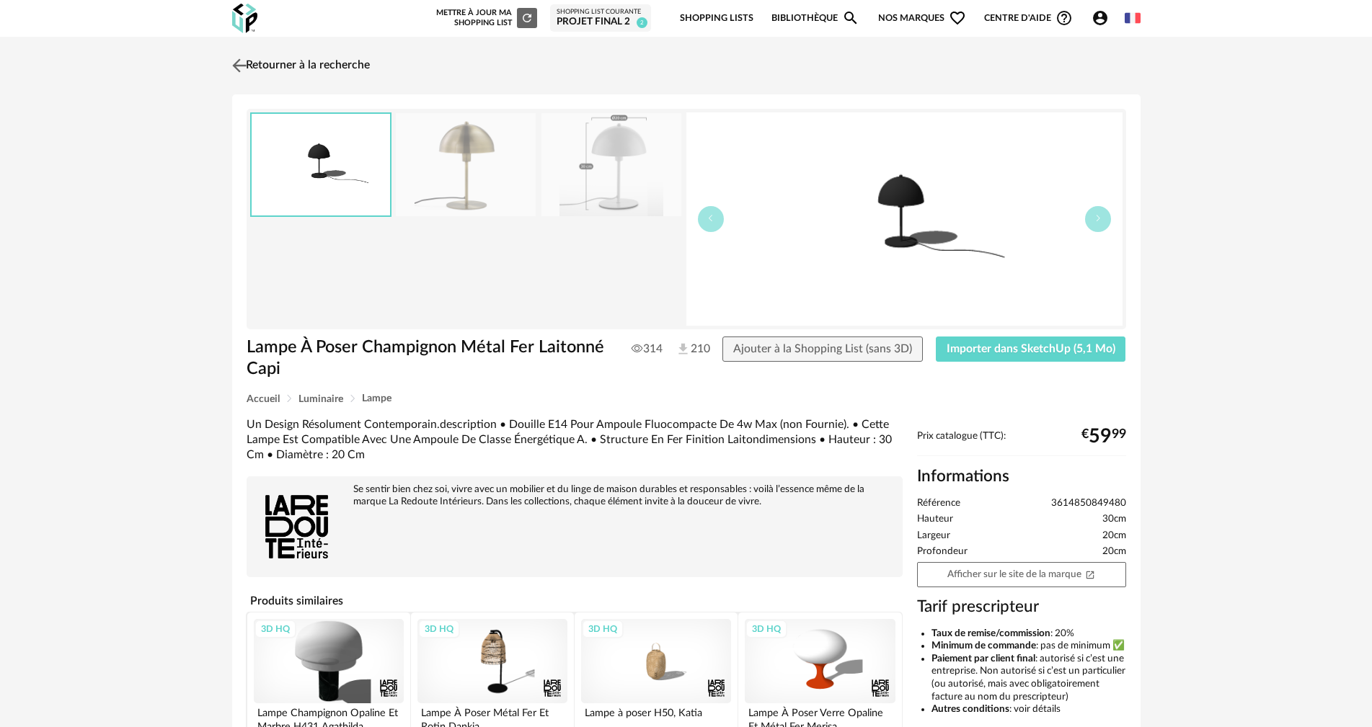
click at [327, 67] on link "Retourner à la recherche" at bounding box center [298, 66] width 141 height 32
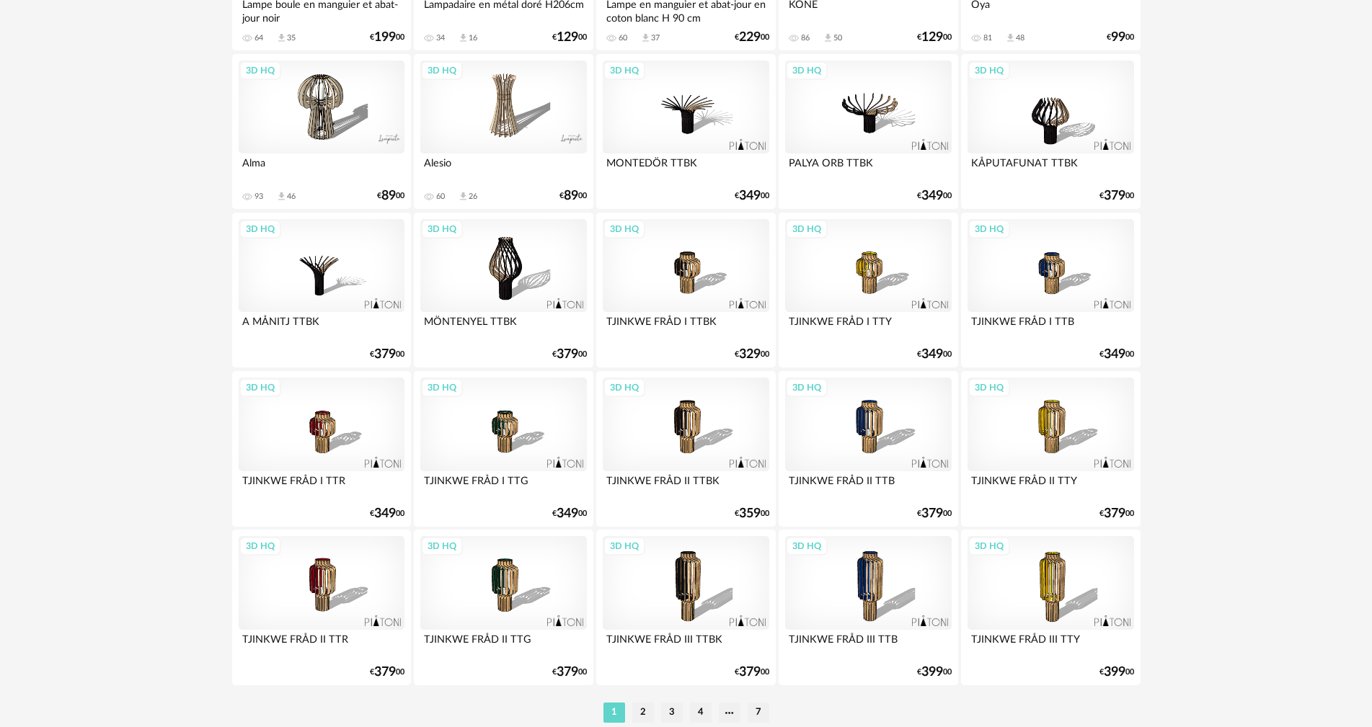
scroll to position [2819, 0]
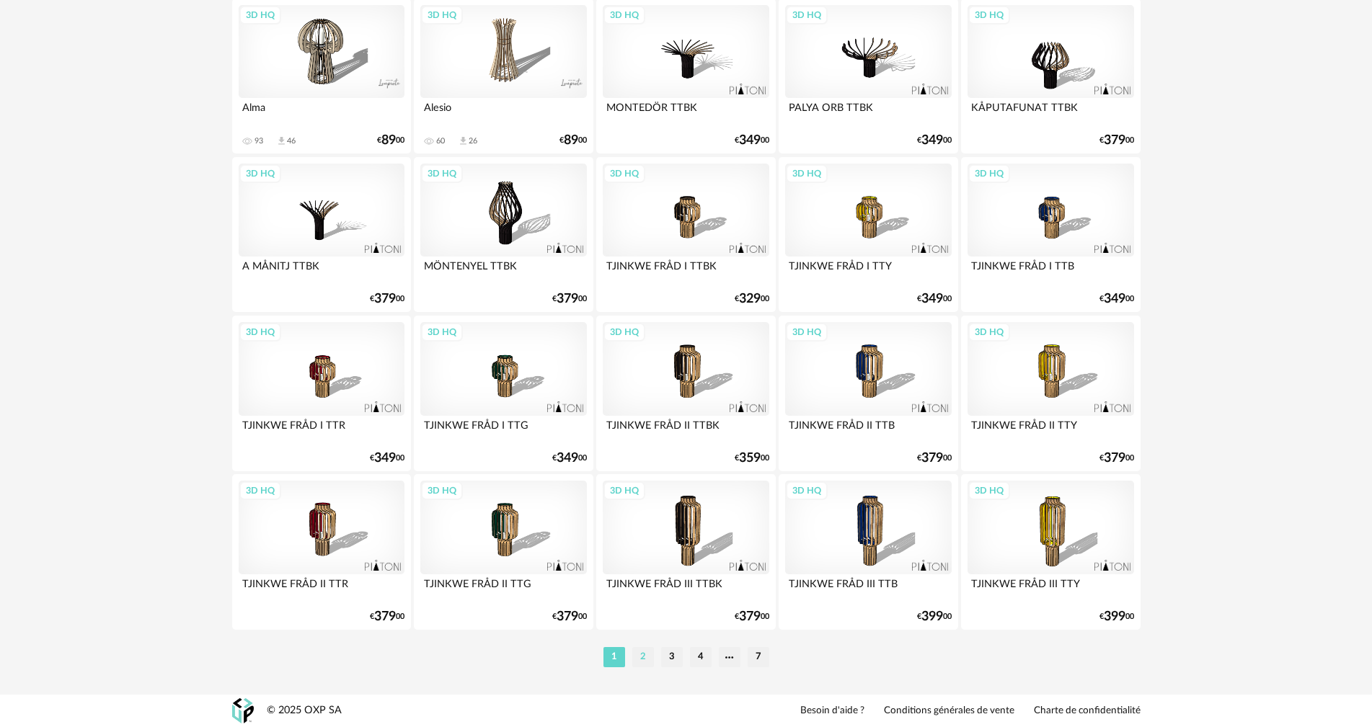
click at [639, 658] on li "2" at bounding box center [643, 657] width 22 height 20
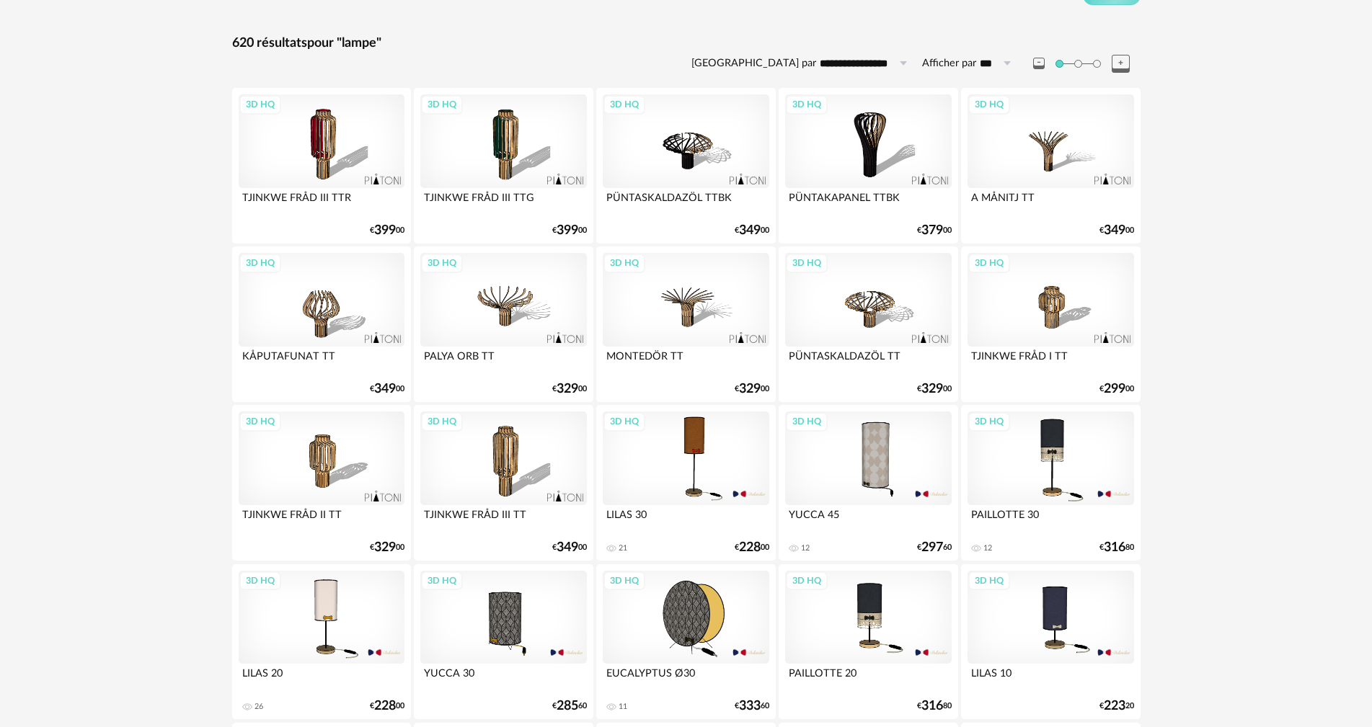
scroll to position [216, 0]
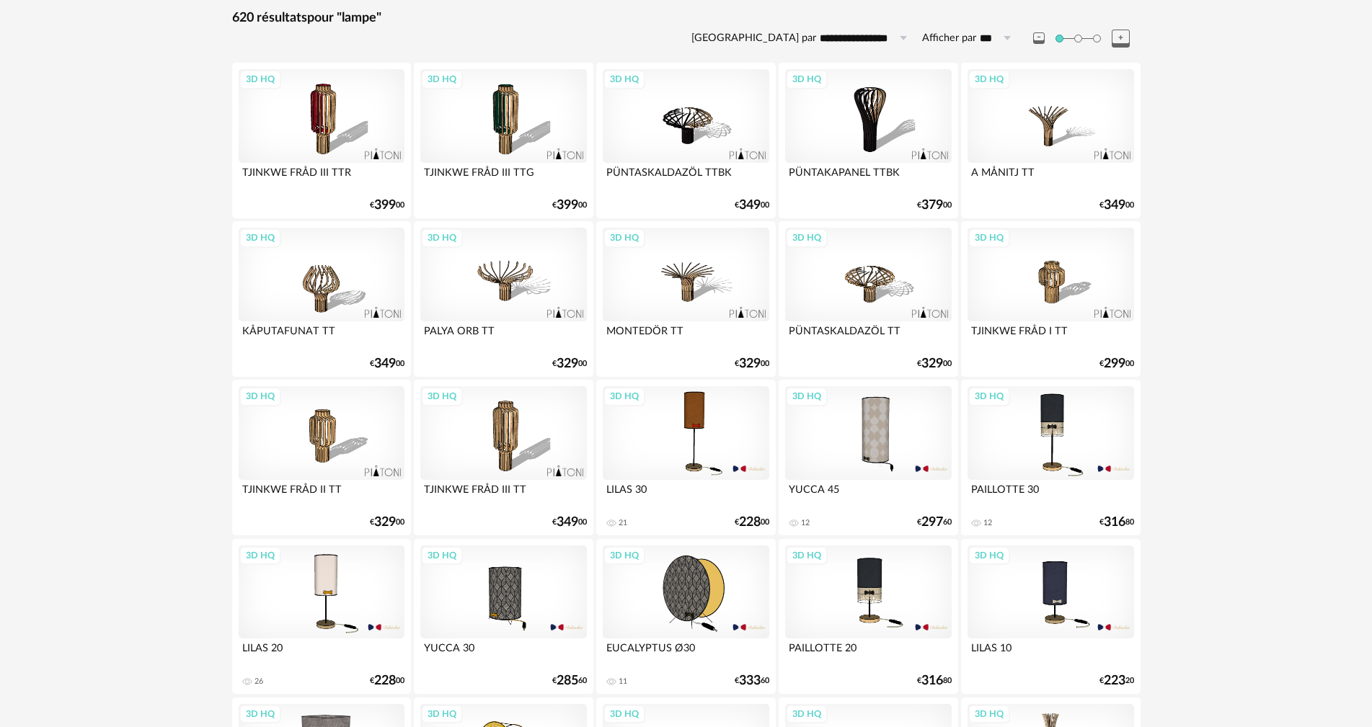
click at [519, 429] on div "3D HQ" at bounding box center [503, 433] width 166 height 94
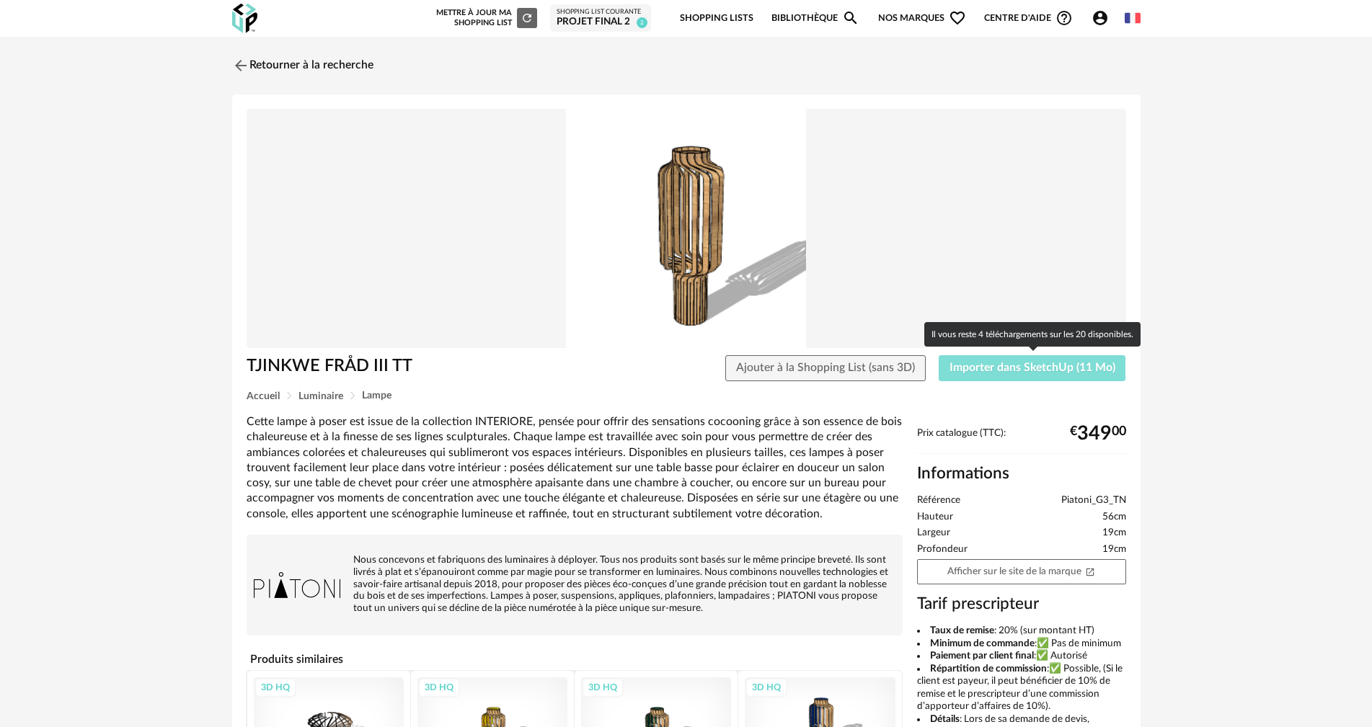
click at [976, 369] on span "Importer dans SketchUp (11 Mo)" at bounding box center [1032, 368] width 166 height 12
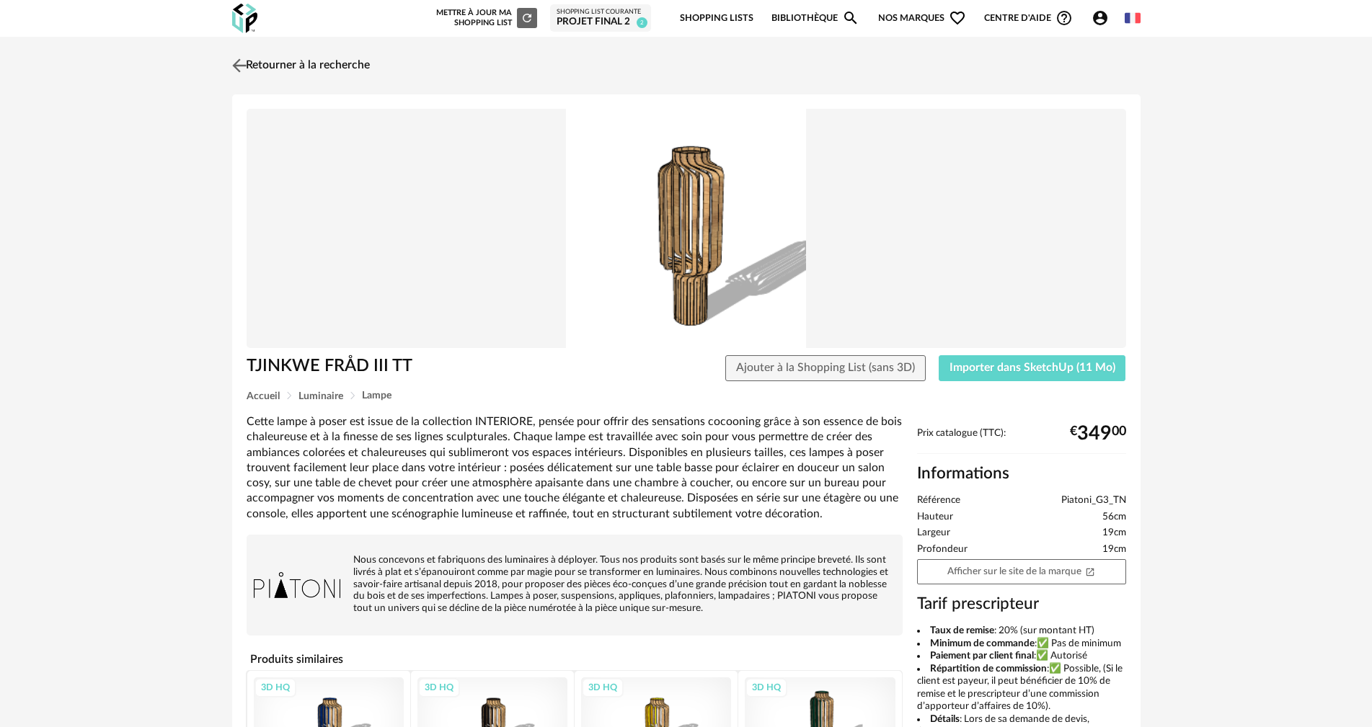
click at [288, 57] on link "Retourner à la recherche" at bounding box center [298, 66] width 141 height 32
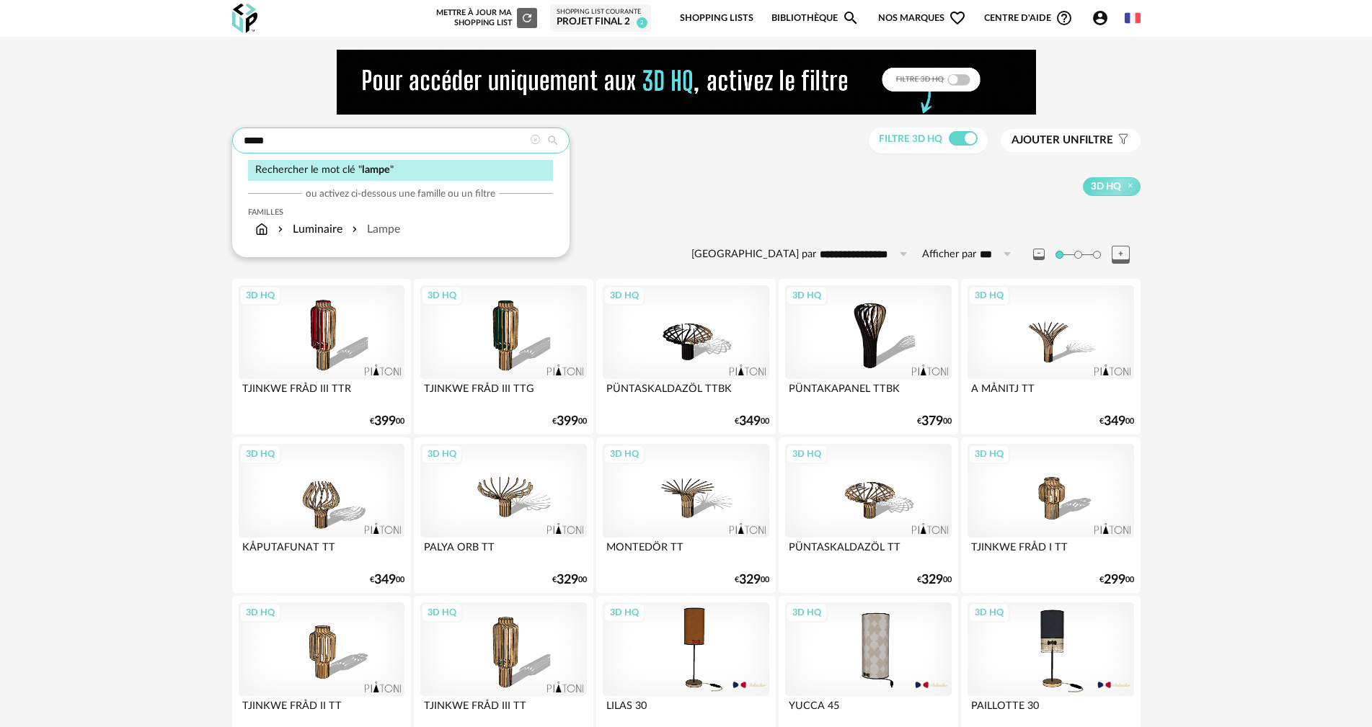
drag, startPoint x: 322, startPoint y: 136, endPoint x: 79, endPoint y: 128, distance: 243.8
type input "**********"
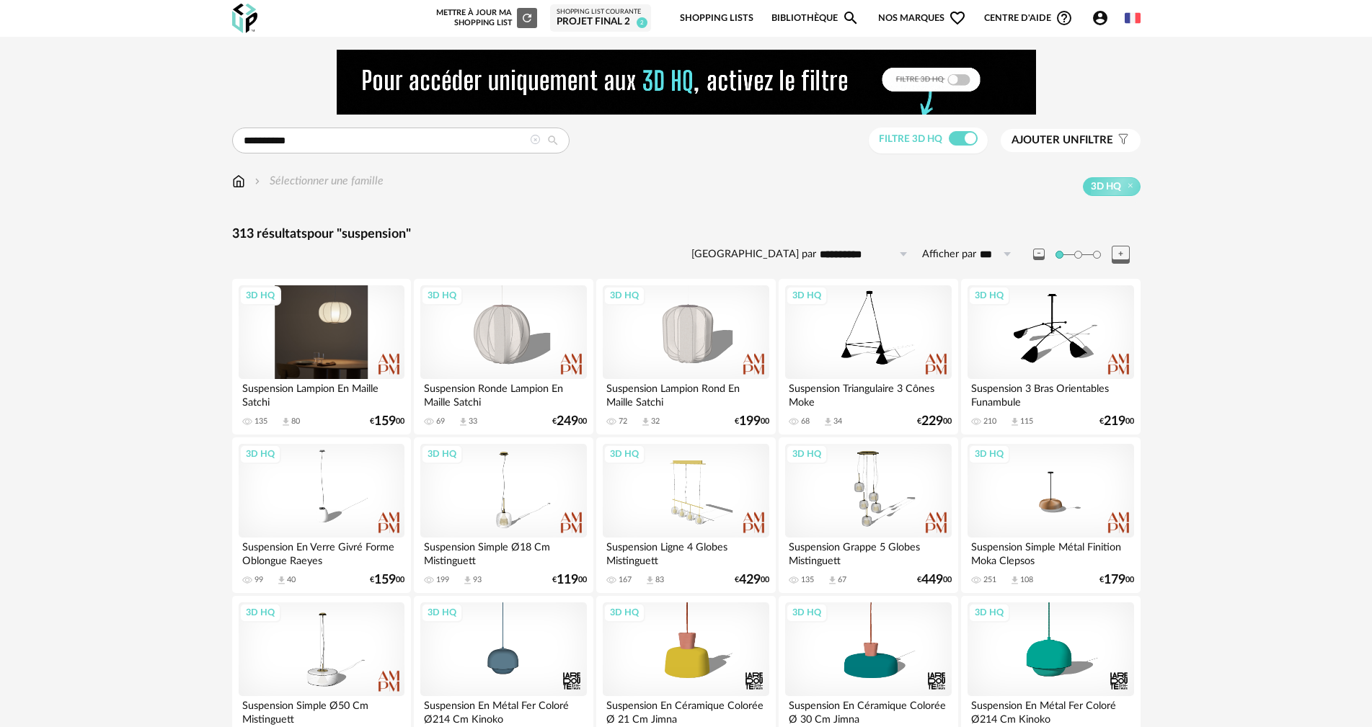
click at [321, 334] on div "3D HQ" at bounding box center [322, 332] width 166 height 94
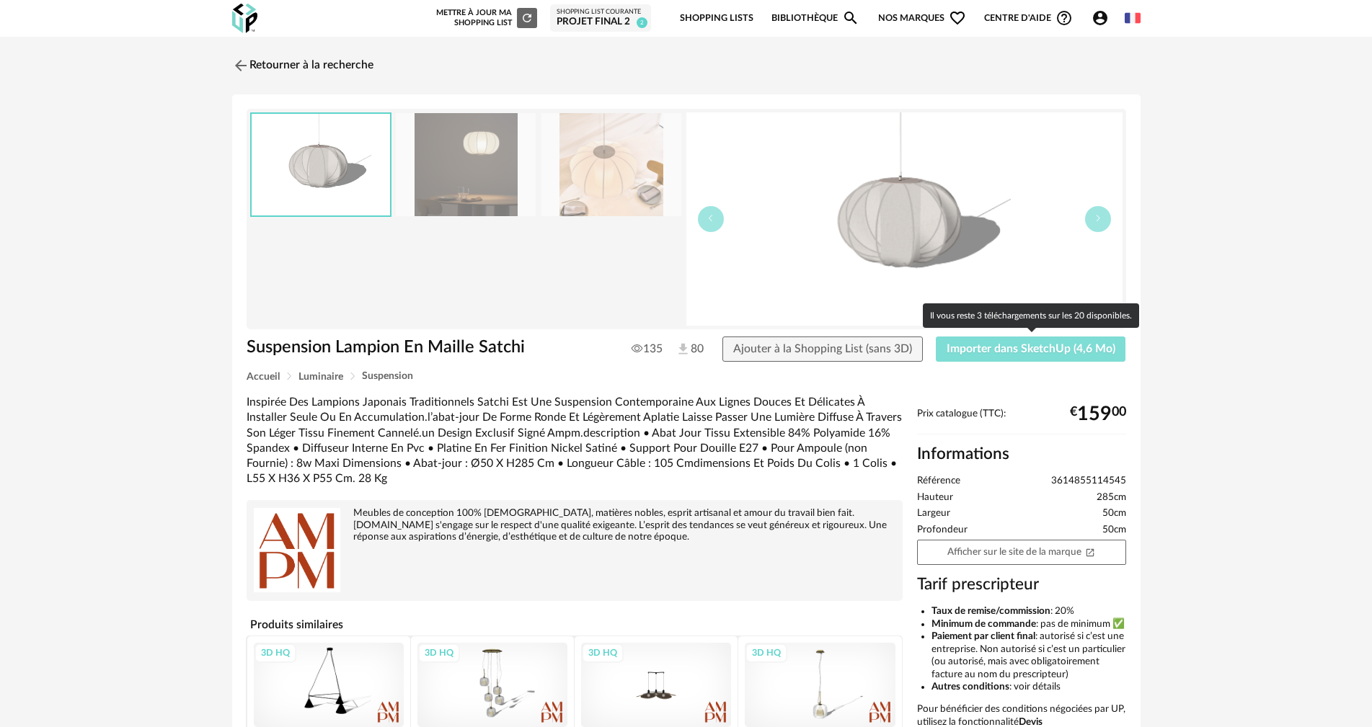
click at [1015, 349] on span "Importer dans SketchUp (4,6 Mo)" at bounding box center [1030, 349] width 169 height 12
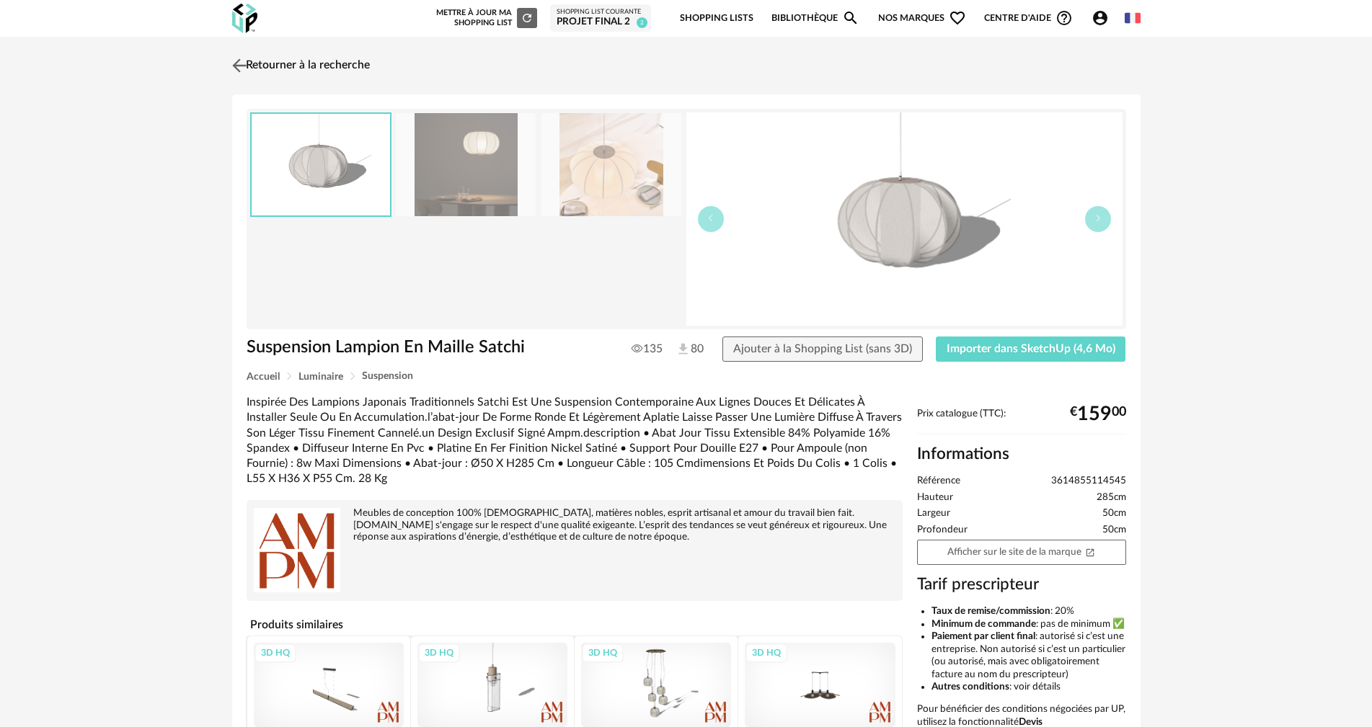
click at [321, 66] on link "Retourner à la recherche" at bounding box center [298, 66] width 141 height 32
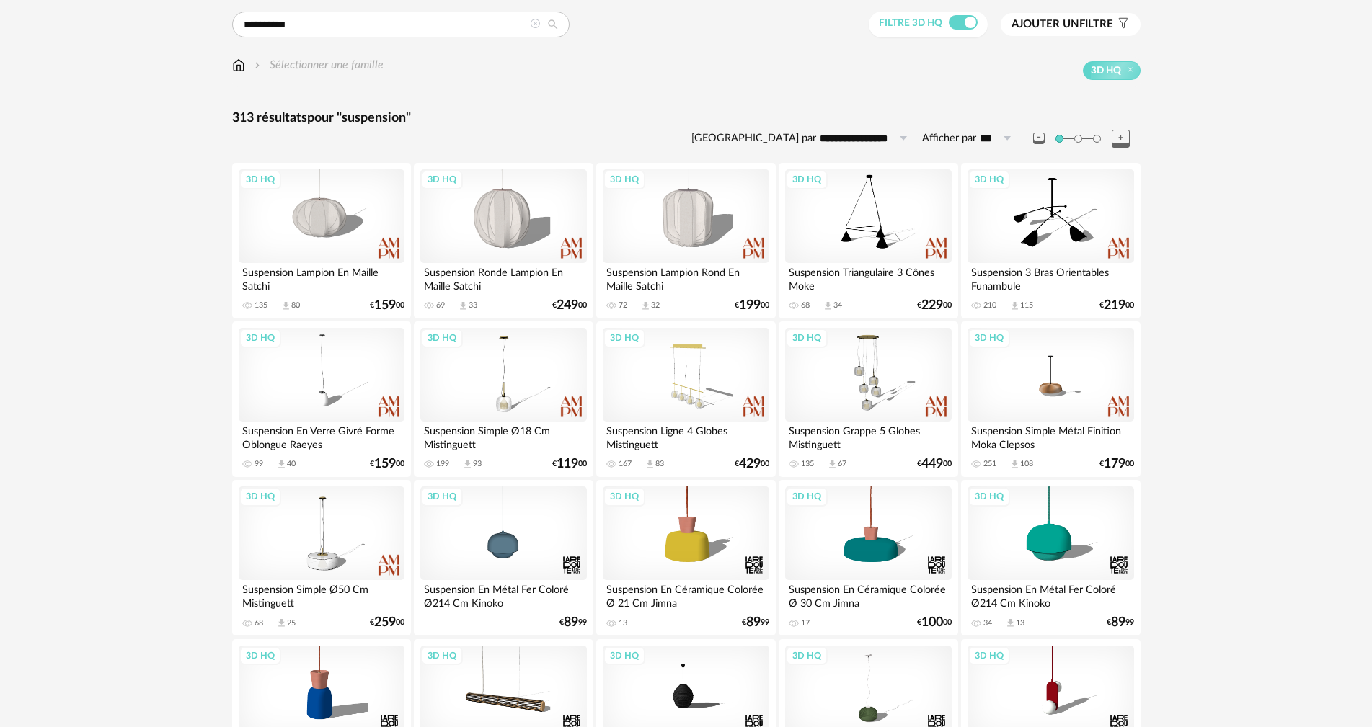
scroll to position [226, 0]
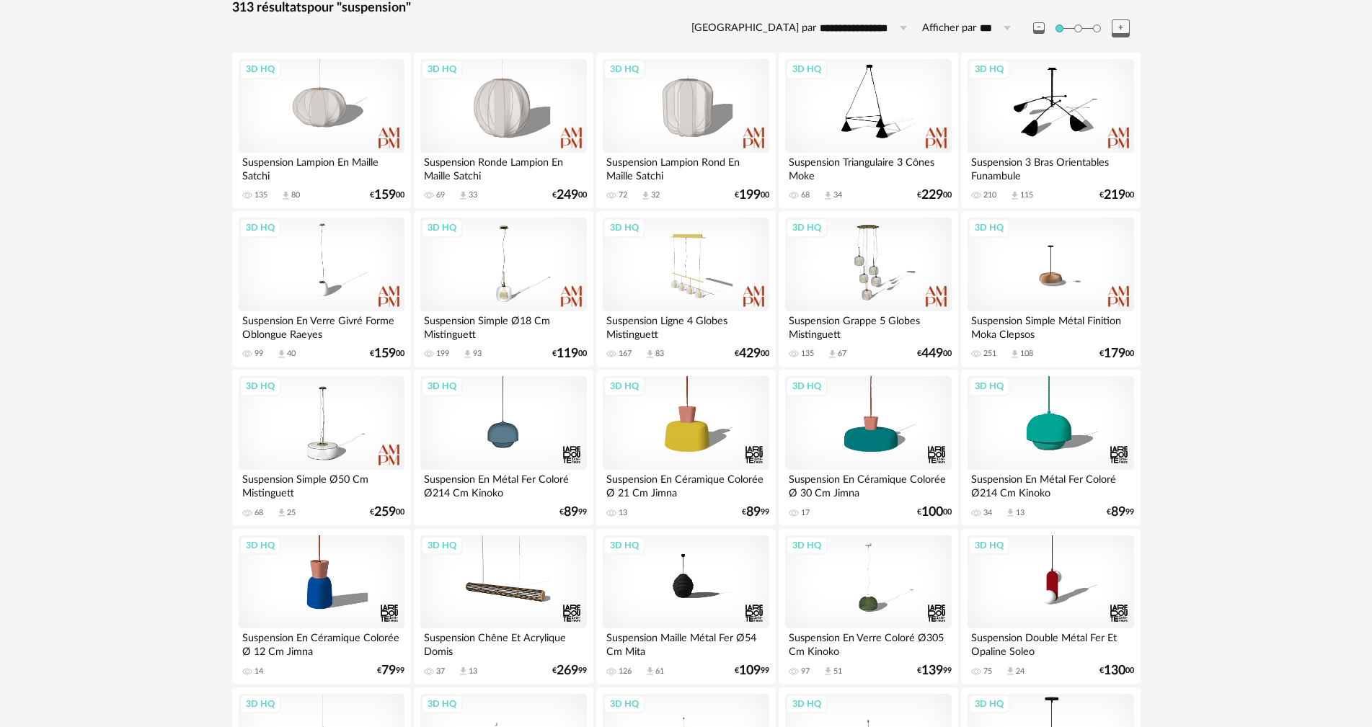
drag, startPoint x: 1192, startPoint y: 522, endPoint x: 955, endPoint y: 311, distance: 317.5
click at [1053, 272] on div "3D HQ" at bounding box center [1050, 265] width 166 height 94
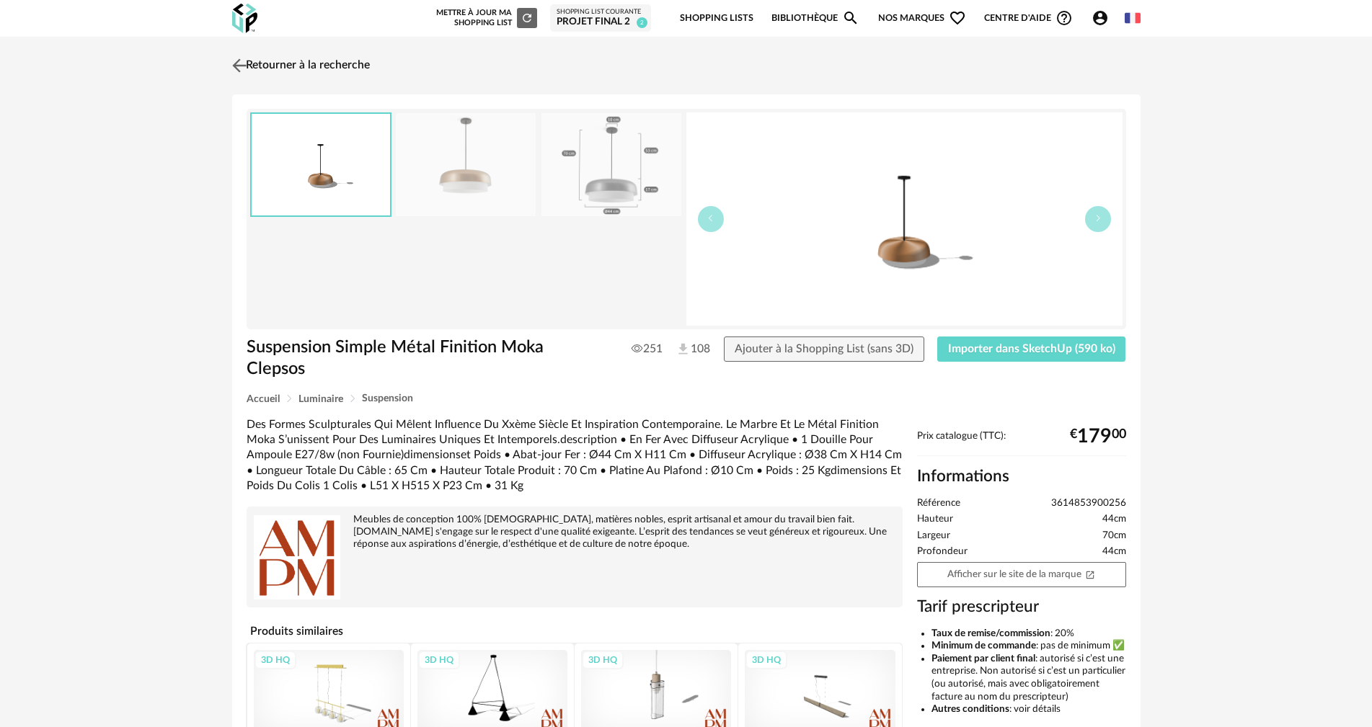
click at [257, 70] on link "Retourner à la recherche" at bounding box center [298, 66] width 141 height 32
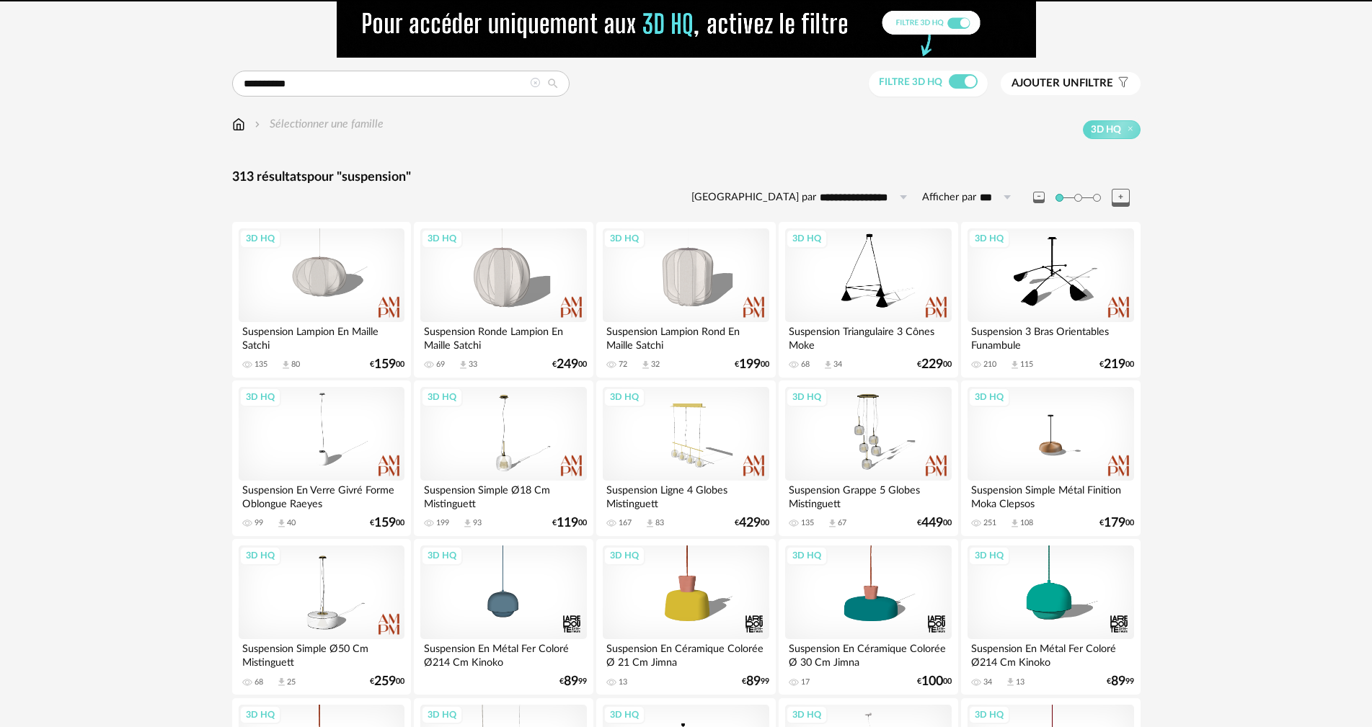
scroll to position [53, 0]
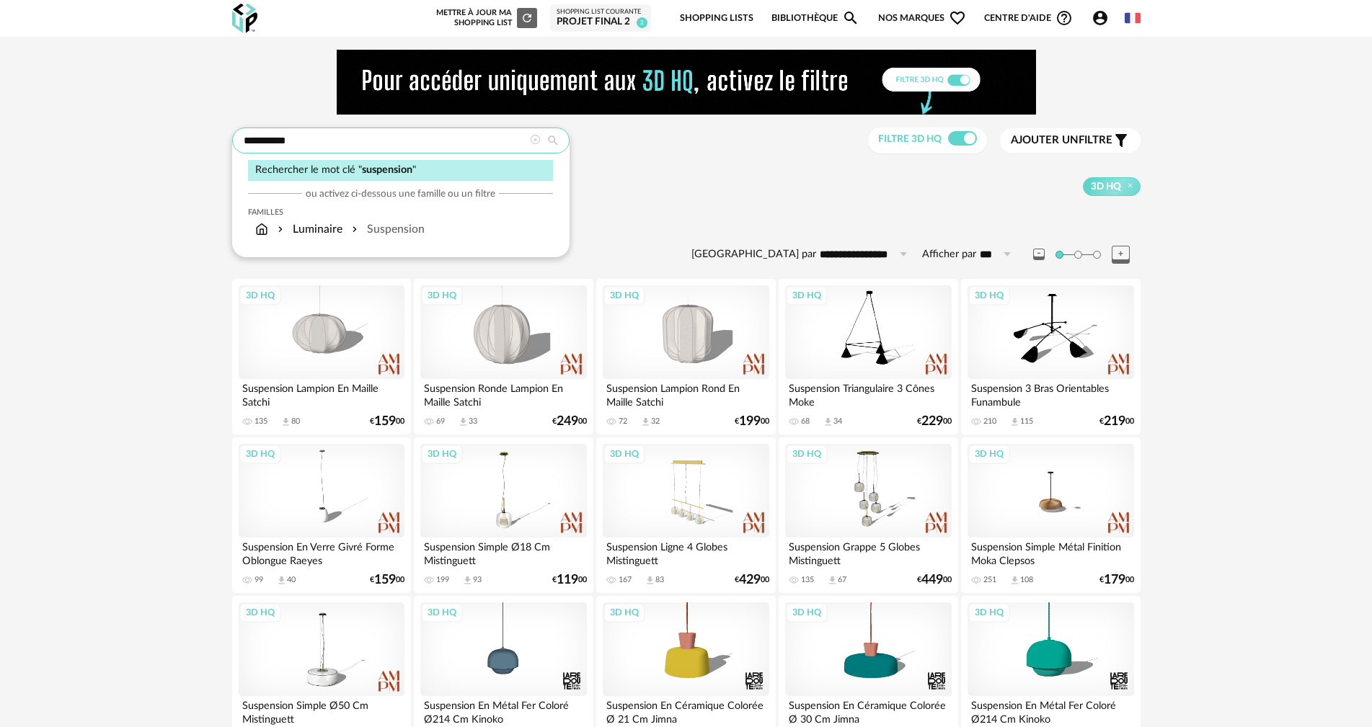
drag, startPoint x: 326, startPoint y: 146, endPoint x: 225, endPoint y: 143, distance: 101.0
type input "********"
type input "**********"
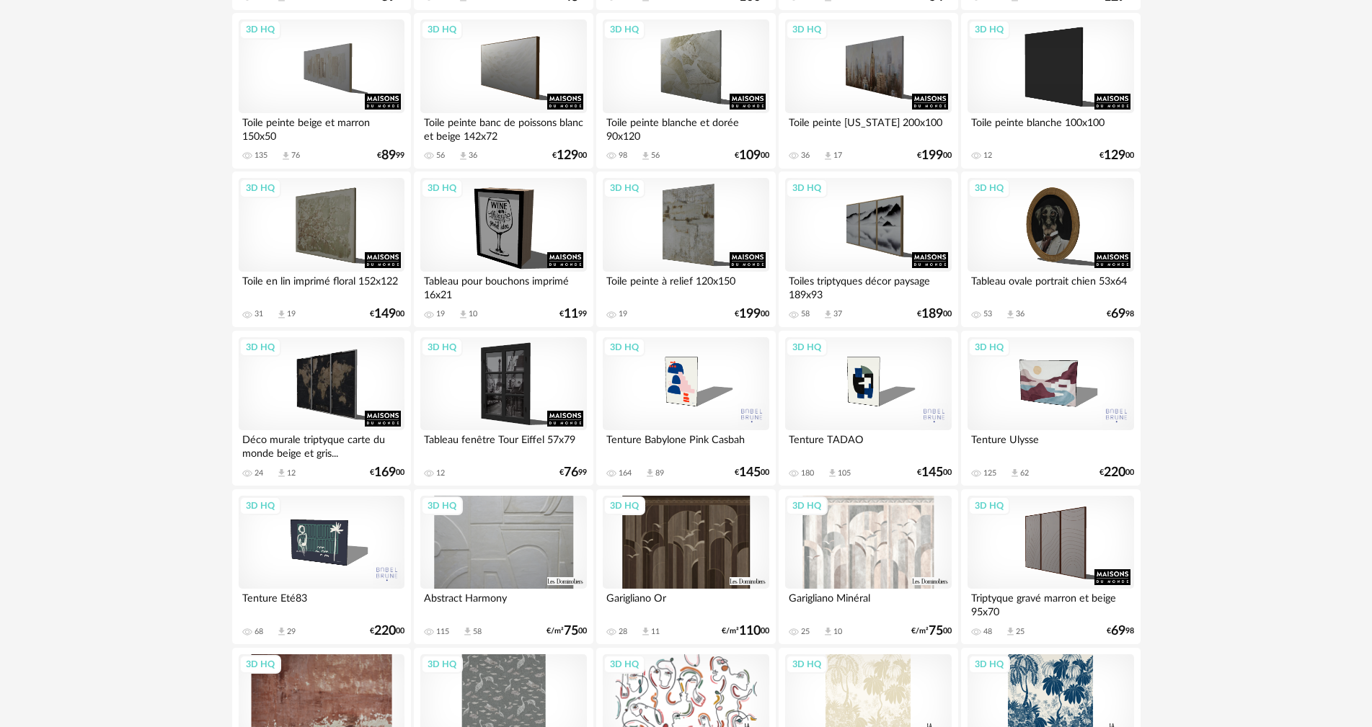
scroll to position [2018, 0]
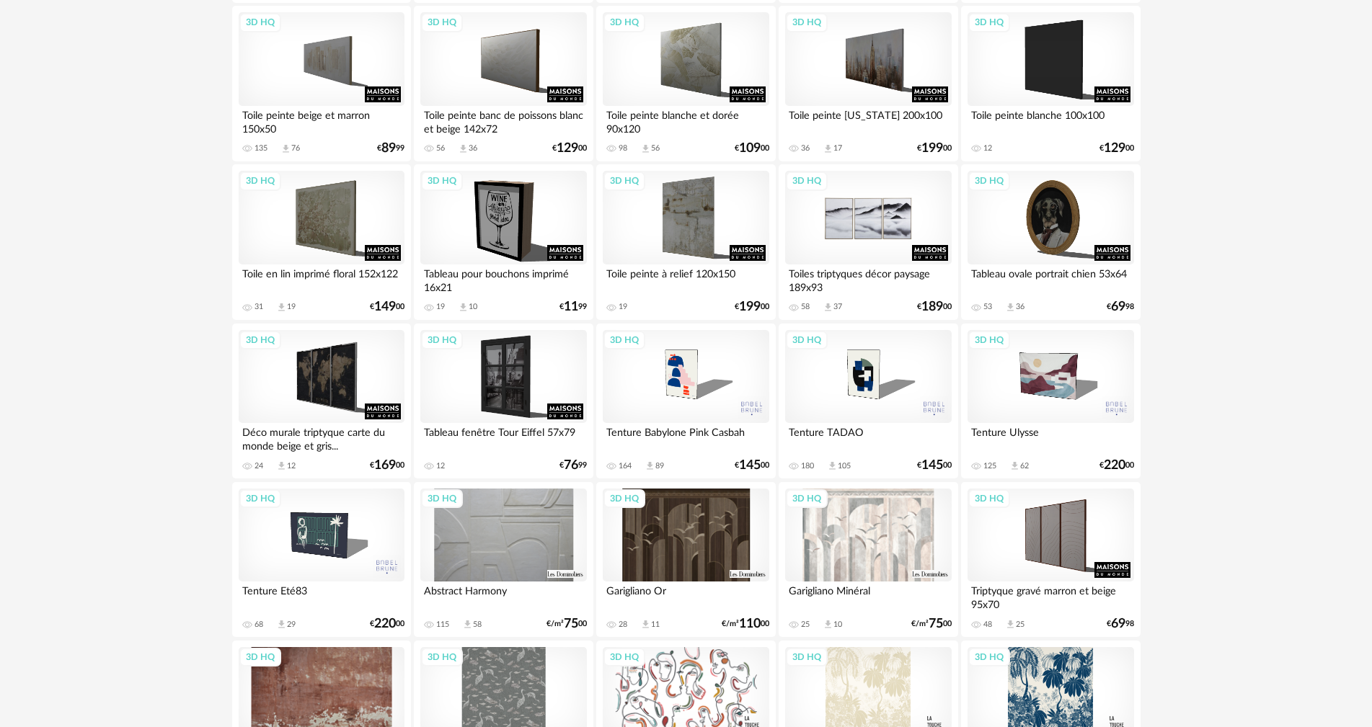
click at [860, 212] on div "3D HQ" at bounding box center [868, 218] width 166 height 94
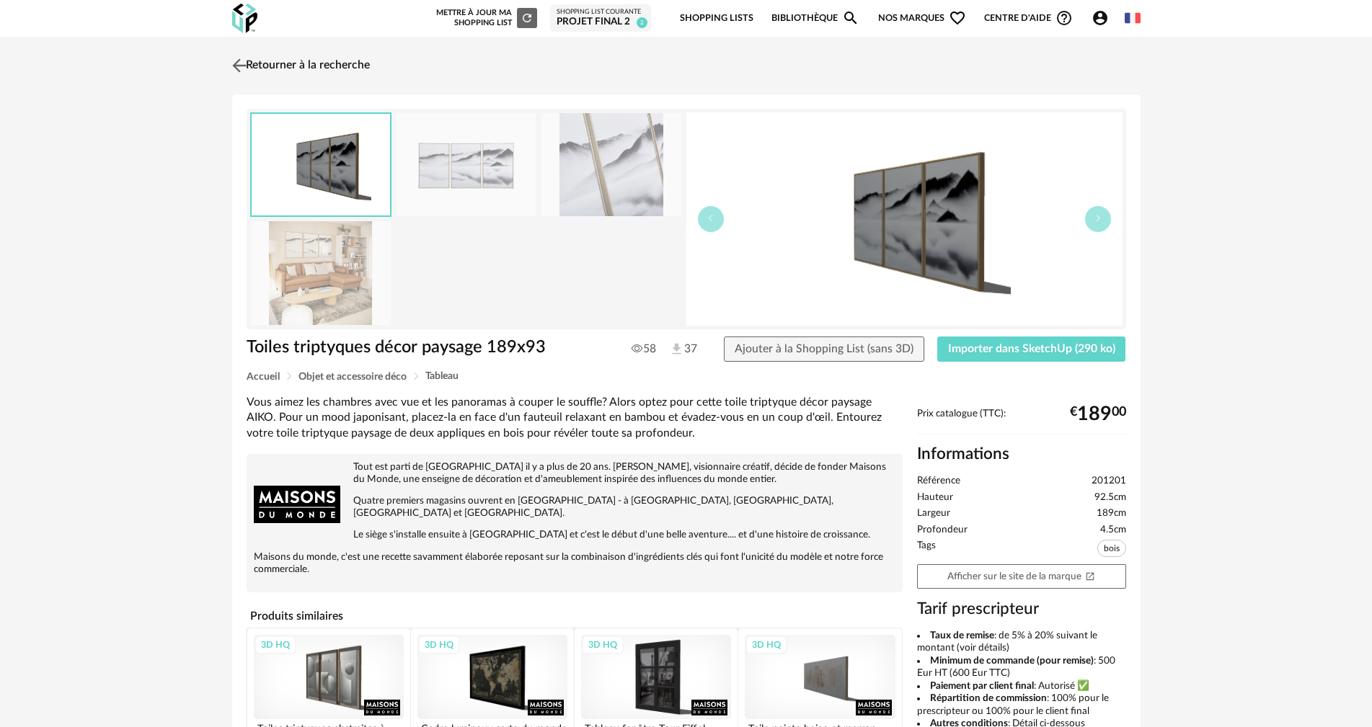
click at [327, 65] on link "Retourner à la recherche" at bounding box center [298, 66] width 141 height 32
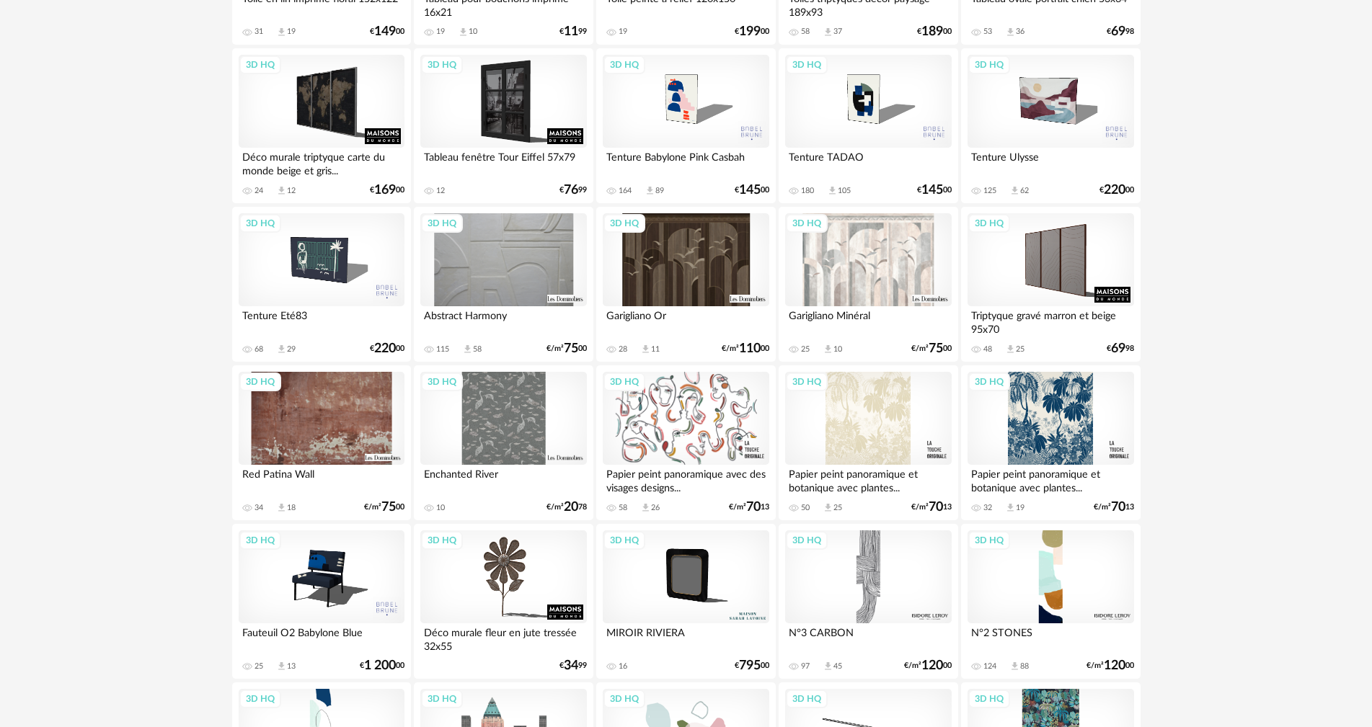
scroll to position [2307, 0]
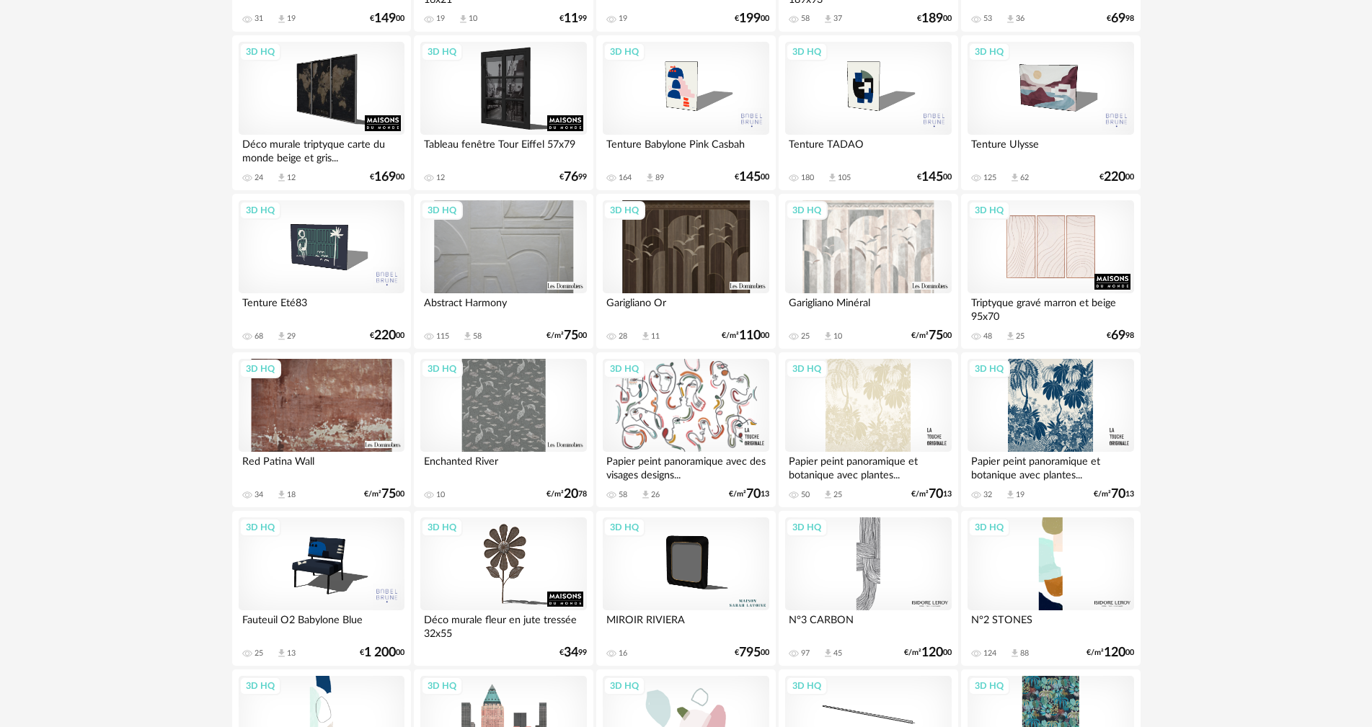
click at [1060, 239] on div "3D HQ" at bounding box center [1050, 247] width 166 height 94
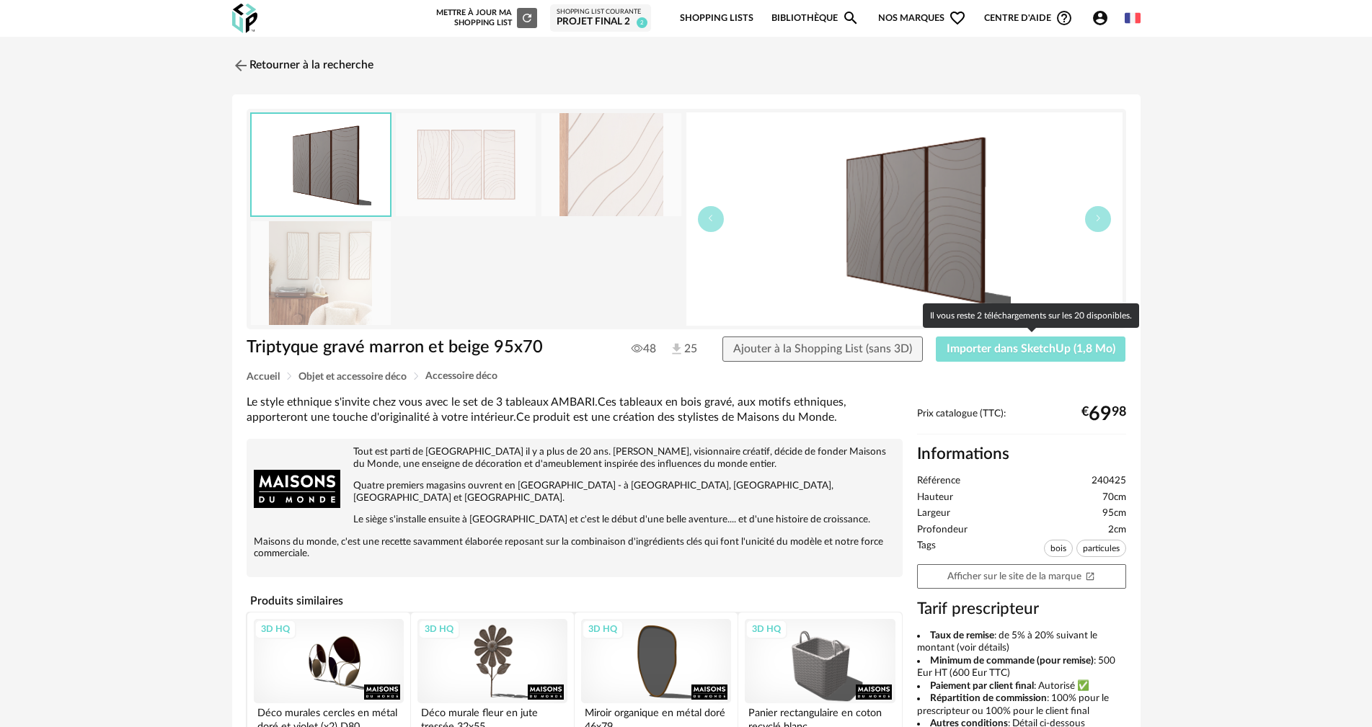
click at [1002, 347] on span "Importer dans SketchUp (1,8 Mo)" at bounding box center [1030, 349] width 169 height 12
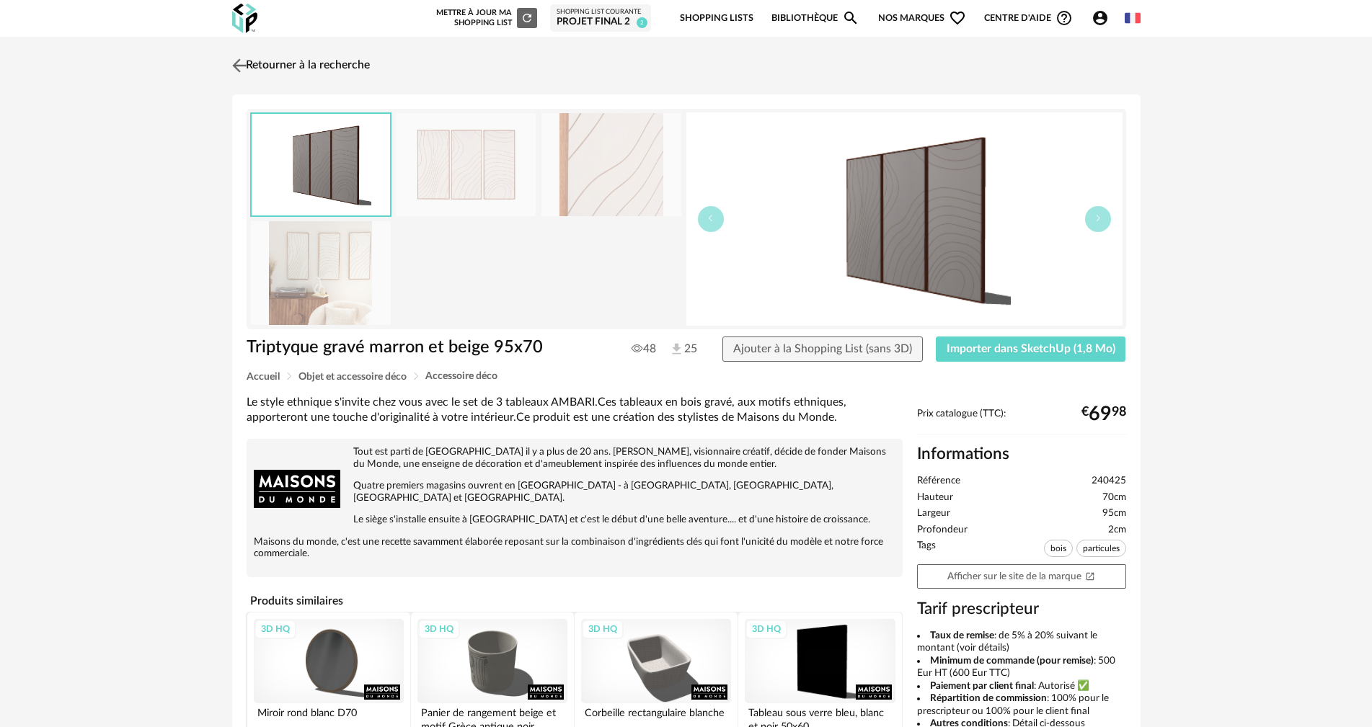
click at [244, 63] on img at bounding box center [238, 65] width 21 height 21
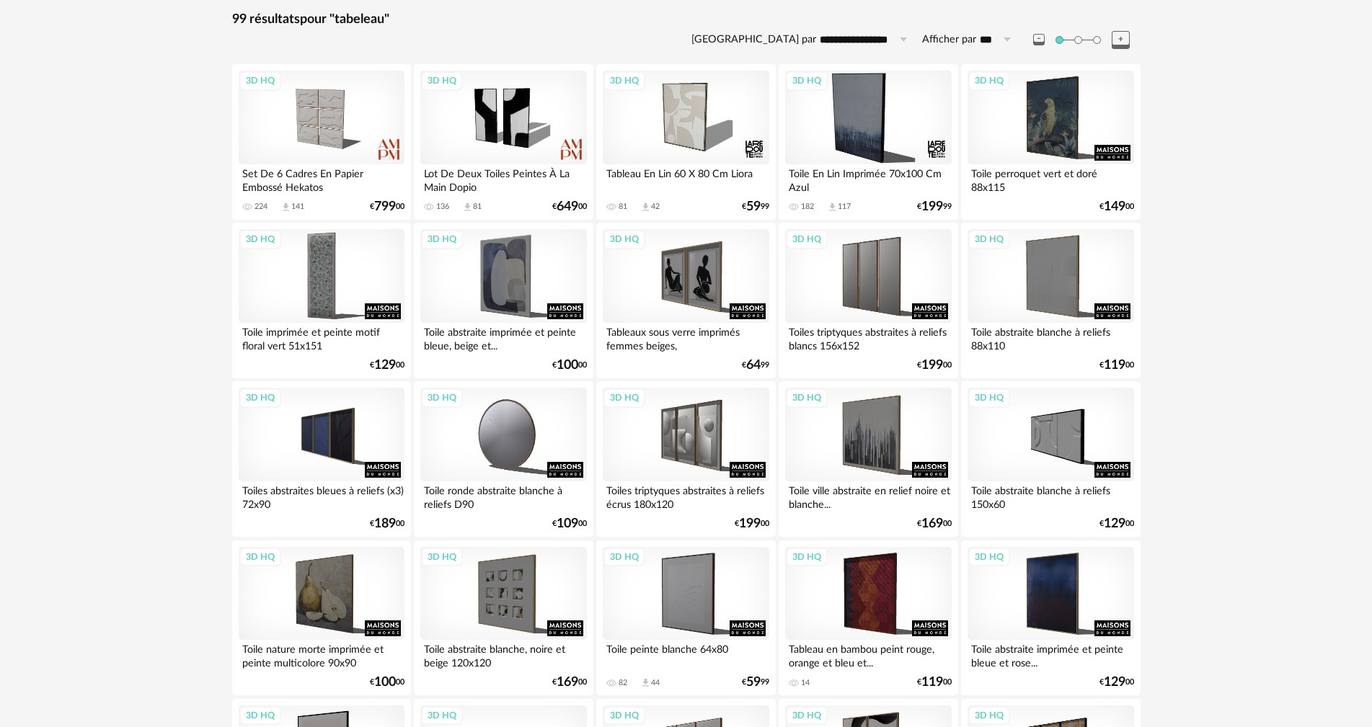
scroll to position [216, 0]
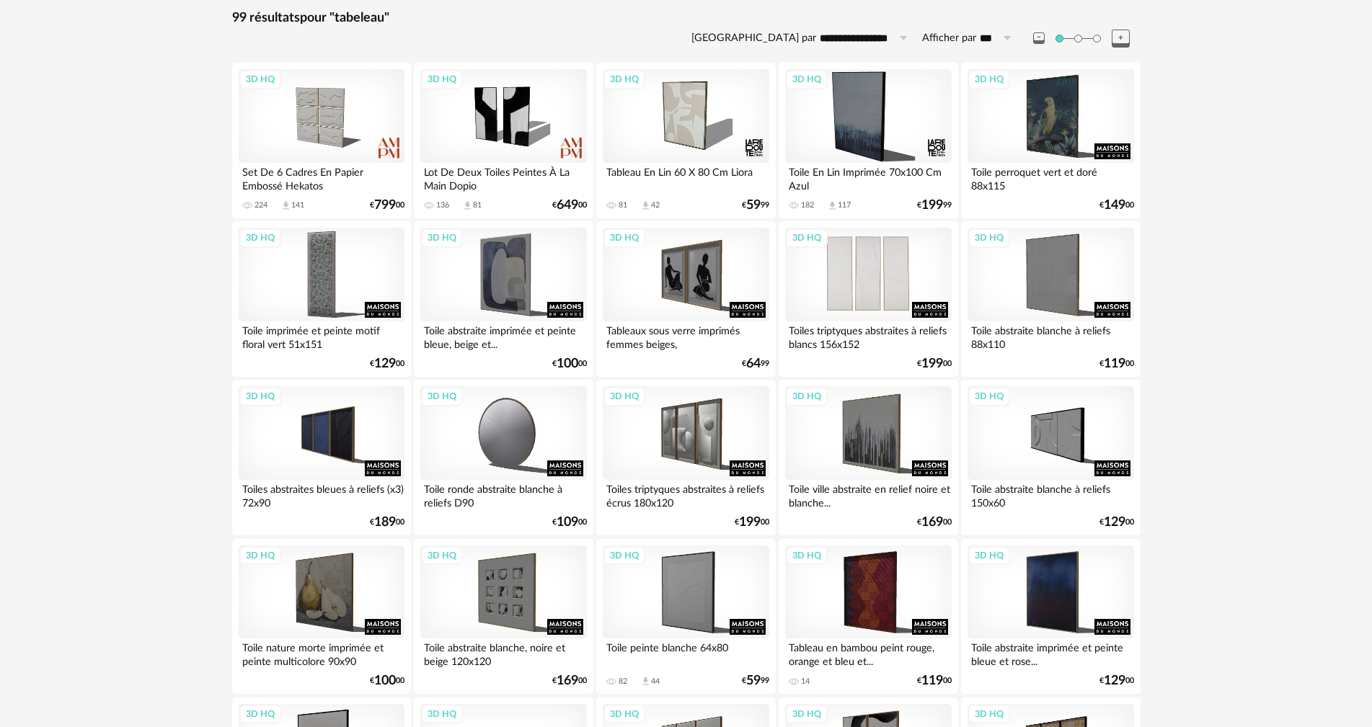
click at [881, 299] on div "3D HQ" at bounding box center [868, 275] width 166 height 94
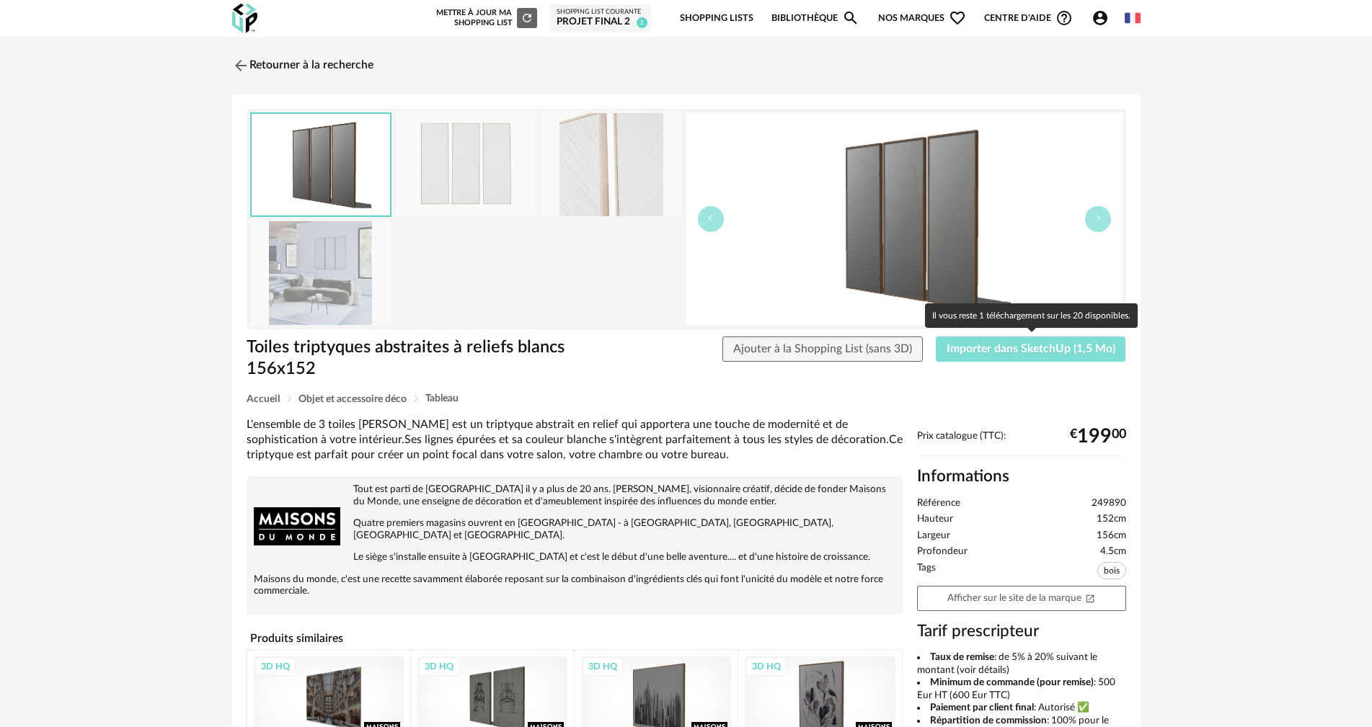
click at [990, 360] on button "Importer dans SketchUp (1,5 Mo)" at bounding box center [1031, 350] width 190 height 26
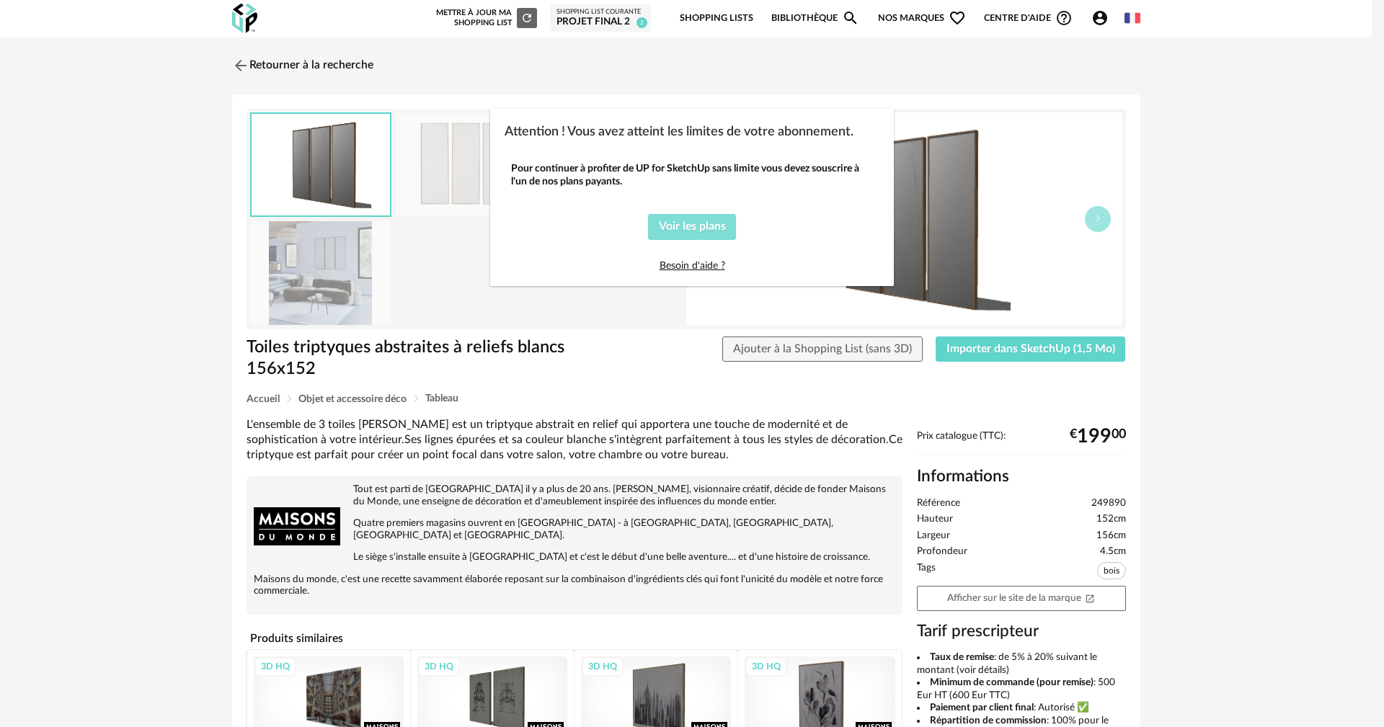
click at [692, 236] on button "Voir les plans" at bounding box center [692, 227] width 89 height 26
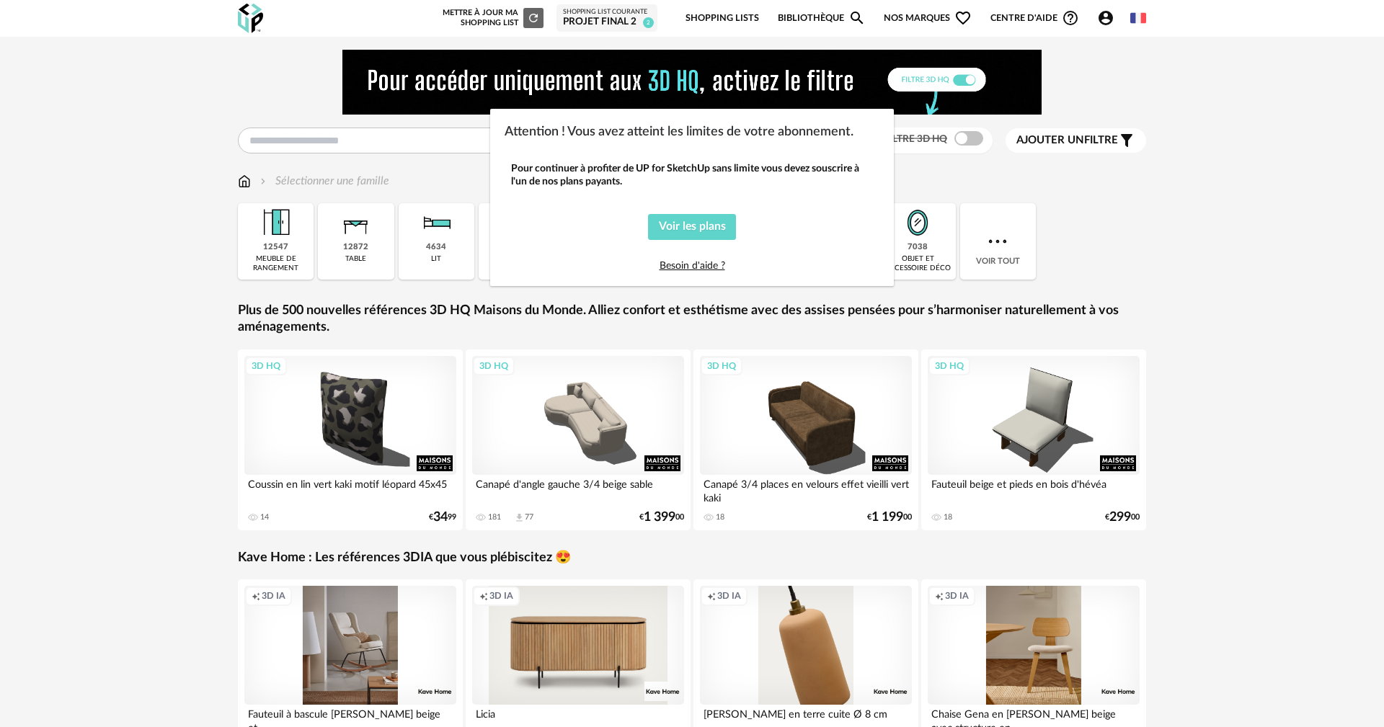
click at [400, 151] on div "Attention ! Vous avez atteint les limites de votre abonnement. Pour continuer à…" at bounding box center [692, 363] width 1384 height 727
click at [687, 231] on span "Voir les plans" at bounding box center [692, 227] width 67 height 12
